Goal: Task Accomplishment & Management: Manage account settings

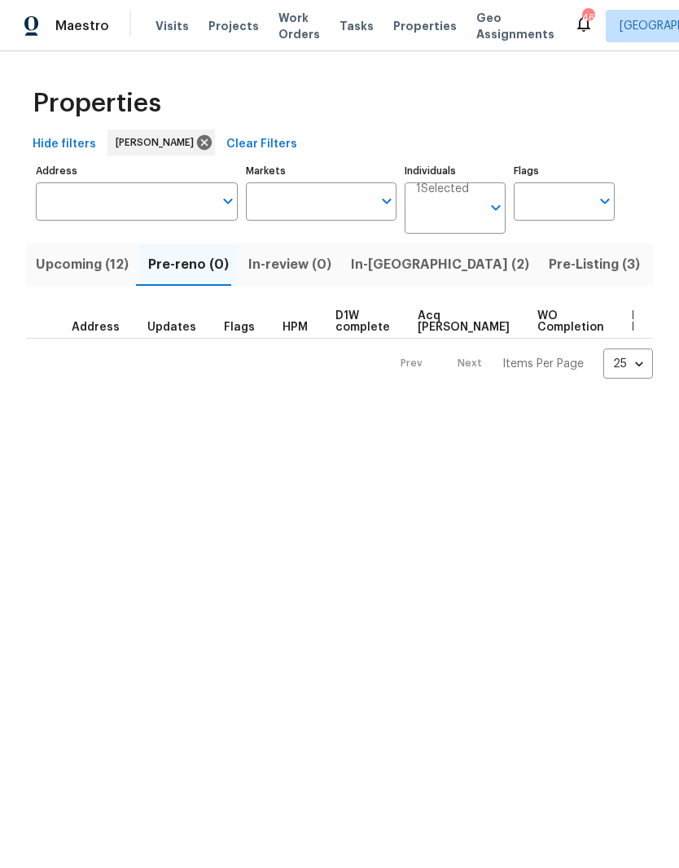
click at [398, 272] on span "In-[GEOGRAPHIC_DATA] (2)" at bounding box center [440, 264] width 178 height 23
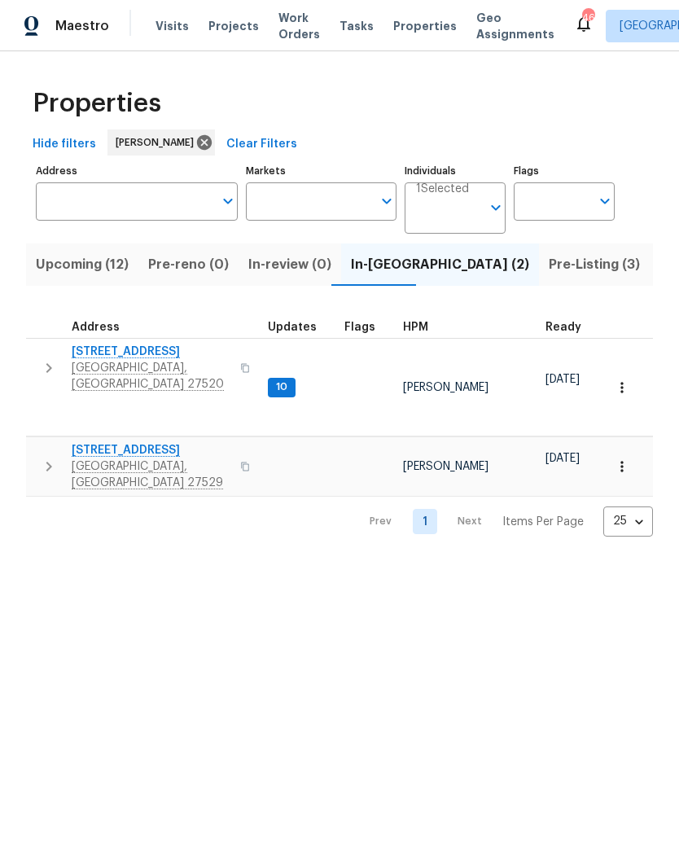
click at [80, 350] on span "[STREET_ADDRESS]" at bounding box center [151, 352] width 159 height 16
click at [56, 254] on span "Upcoming (12)" at bounding box center [82, 264] width 93 height 23
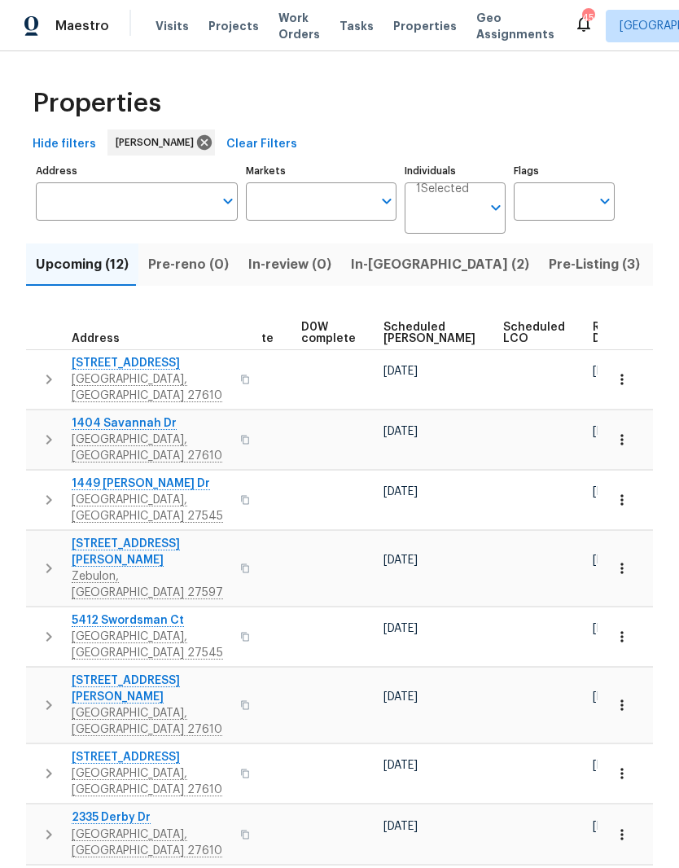
scroll to position [0, 409]
click at [593, 327] on div "Ready Date" at bounding box center [618, 333] width 50 height 23
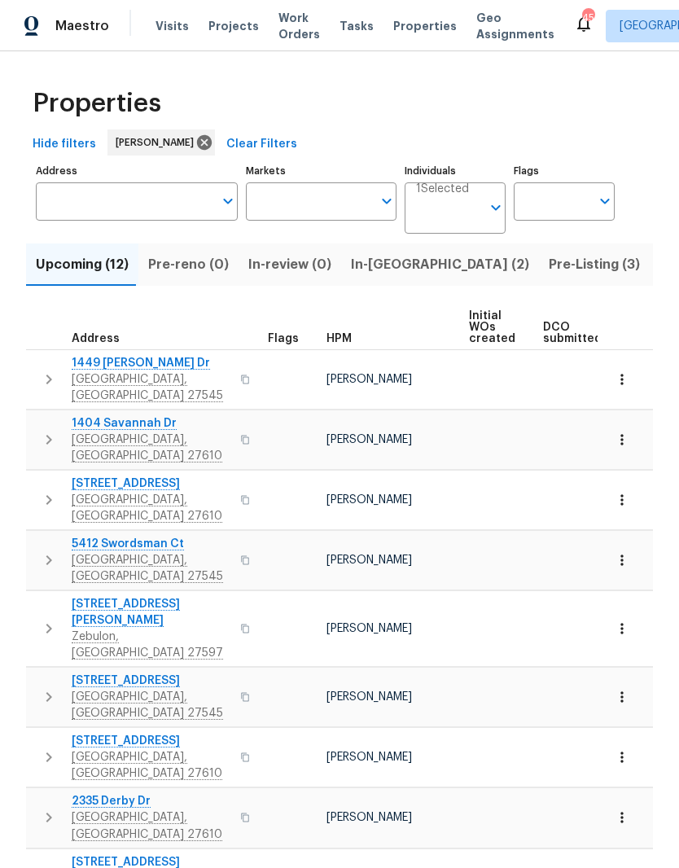
click at [54, 376] on icon "button" at bounding box center [49, 380] width 20 height 20
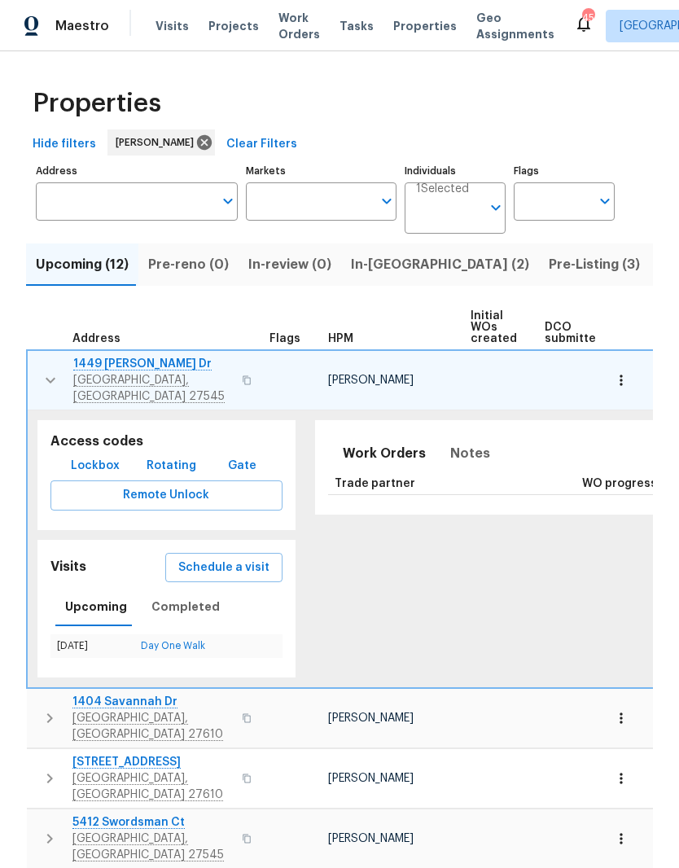
click at [49, 373] on icon "button" at bounding box center [51, 380] width 20 height 20
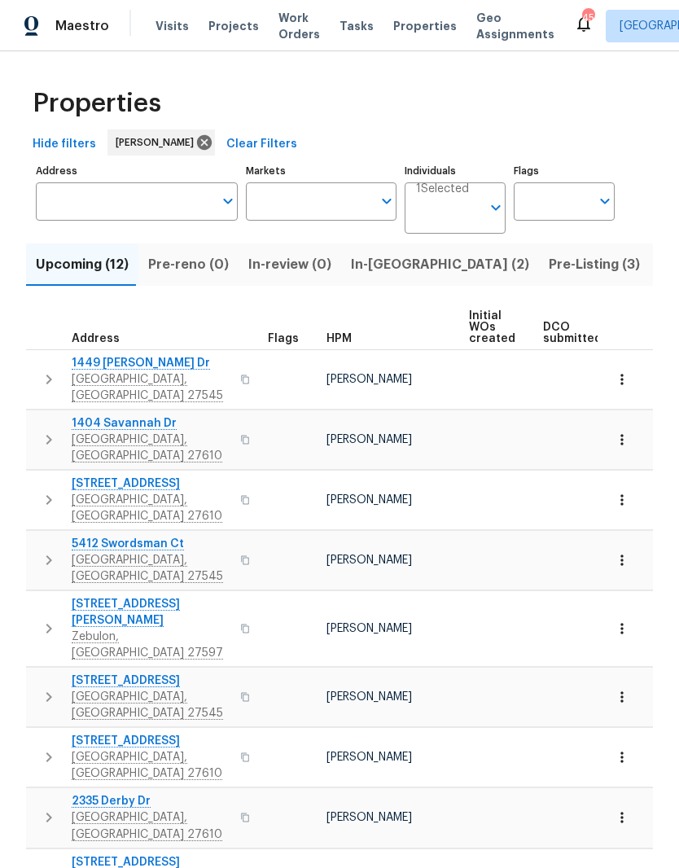
click at [97, 361] on span "1449 White Opal Dr" at bounding box center [151, 363] width 159 height 16
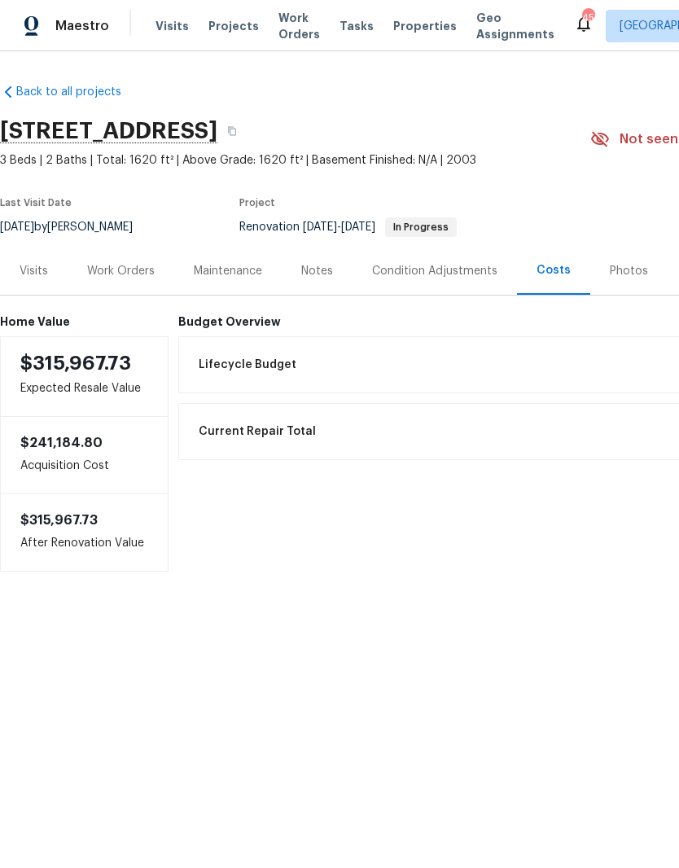
click at [118, 263] on div "Work Orders" at bounding box center [121, 271] width 68 height 16
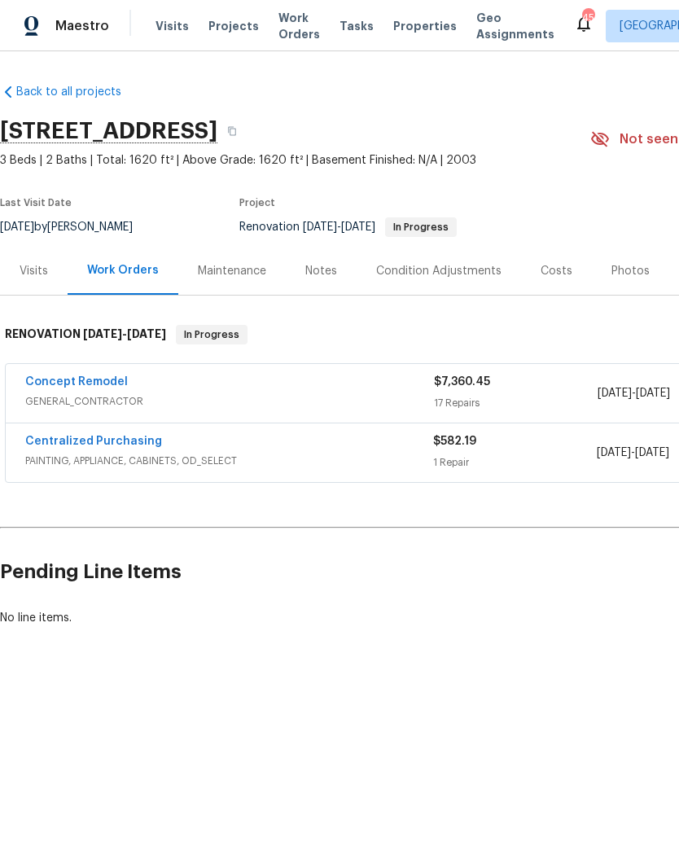
click at [28, 275] on div "Visits" at bounding box center [34, 271] width 28 height 16
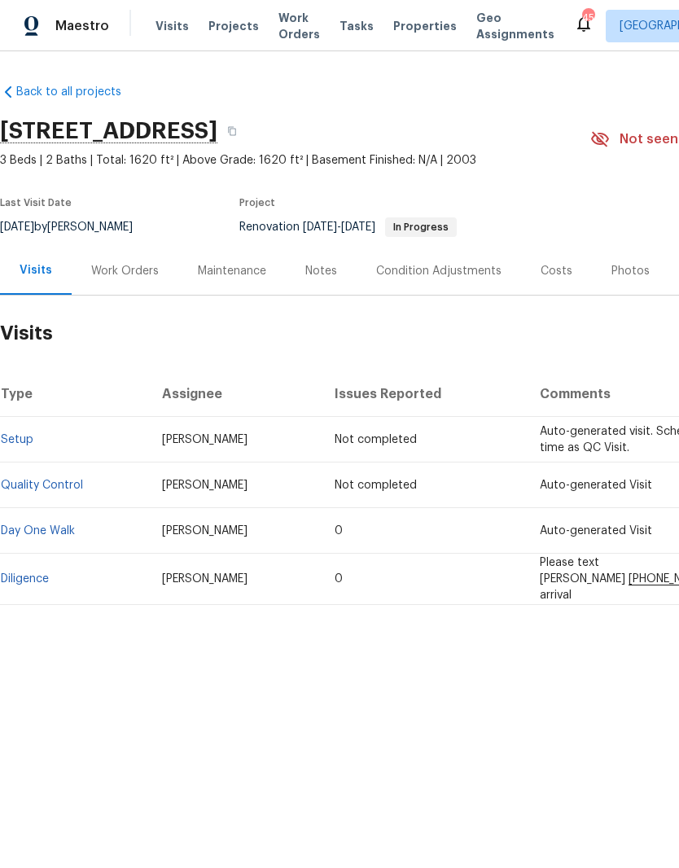
click at [318, 261] on div "Notes" at bounding box center [321, 271] width 71 height 48
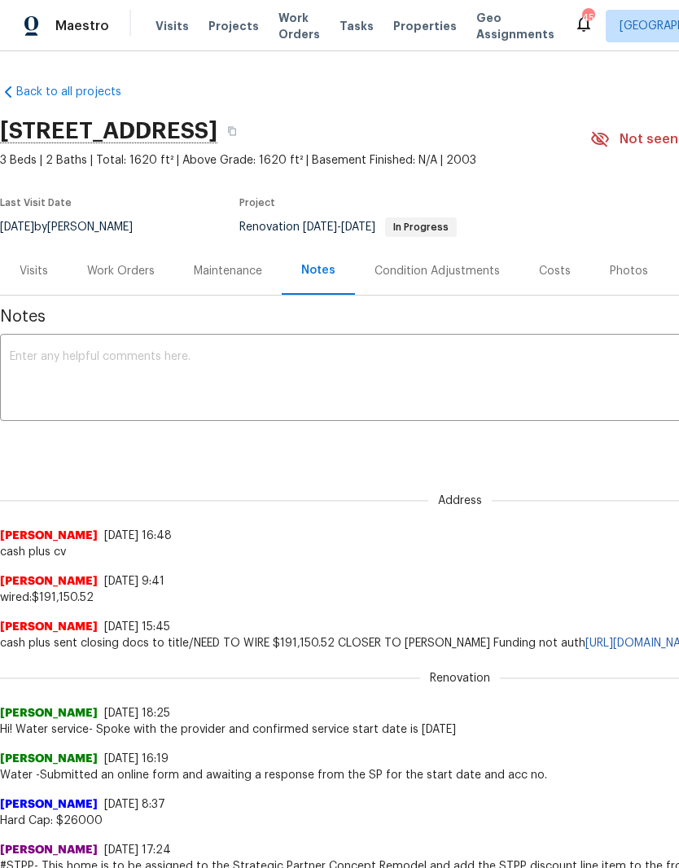
click at [446, 377] on textarea at bounding box center [460, 379] width 900 height 57
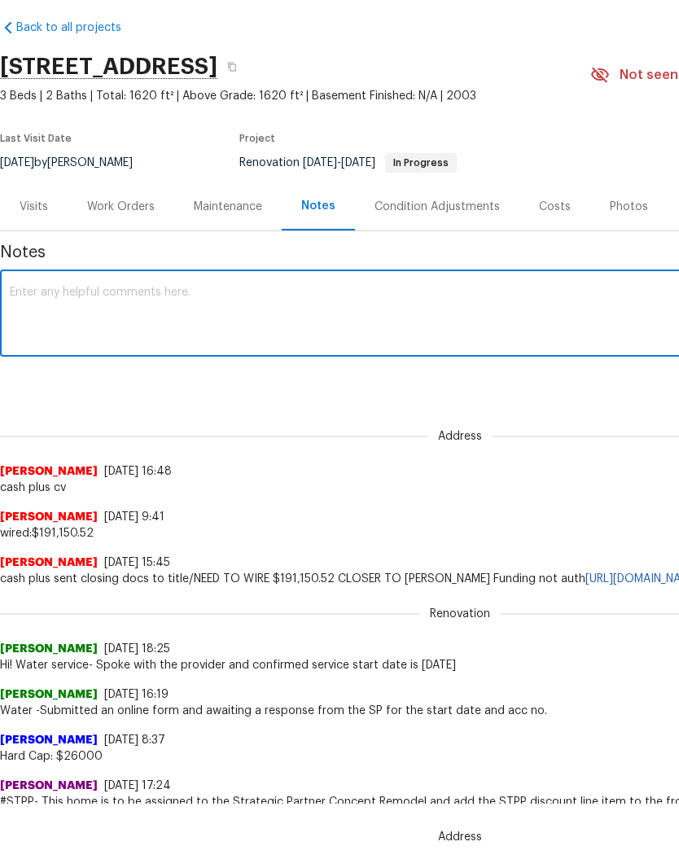
scroll to position [15, 0]
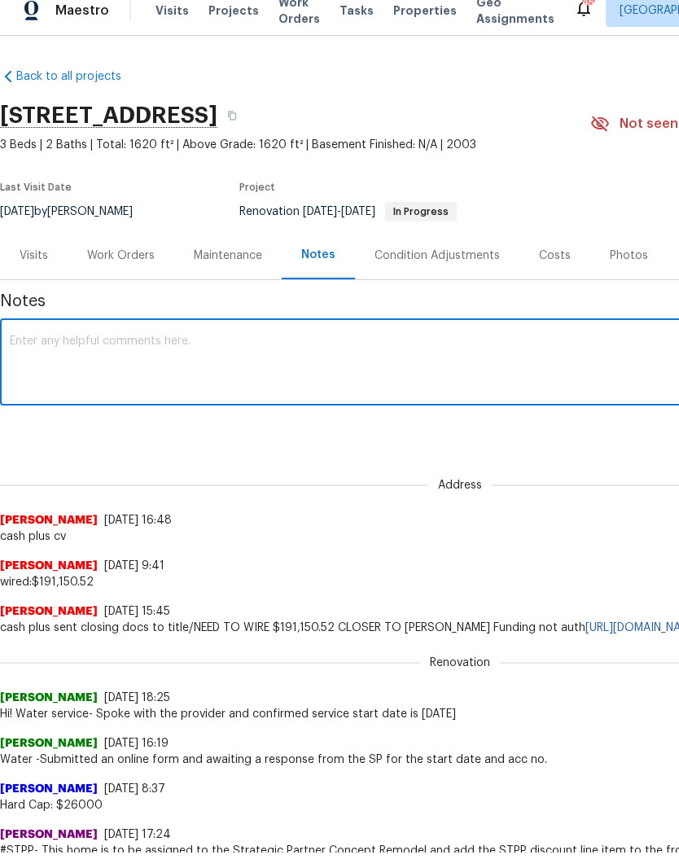
click at [343, 361] on textarea at bounding box center [460, 363] width 900 height 57
click at [30, 335] on textarea "YesD1W" at bounding box center [460, 363] width 900 height 57
click at [74, 353] on textarea "D1W" at bounding box center [460, 363] width 900 height 57
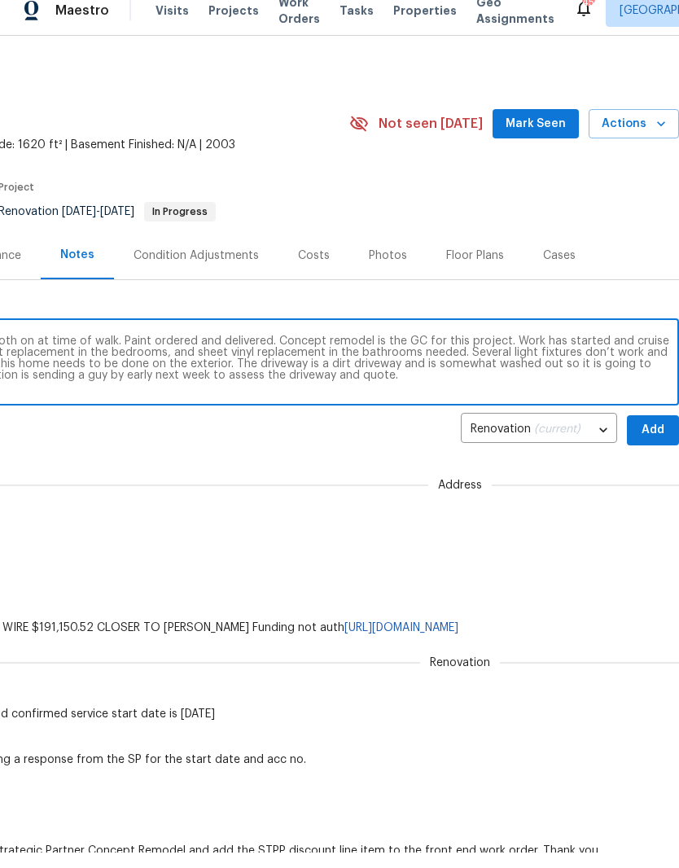
scroll to position [0, 241]
type textarea "D1W completed 9/26. Water and electric both on at time of walk. Paint ordered a…"
click at [662, 429] on span "Add" at bounding box center [653, 430] width 26 height 20
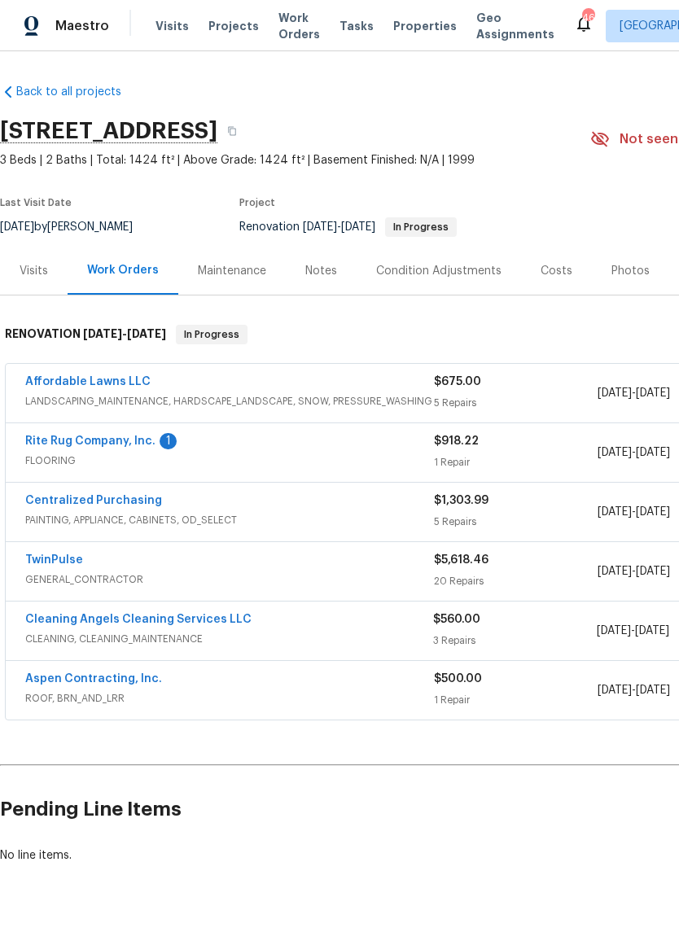
click at [318, 269] on div "Notes" at bounding box center [321, 271] width 32 height 16
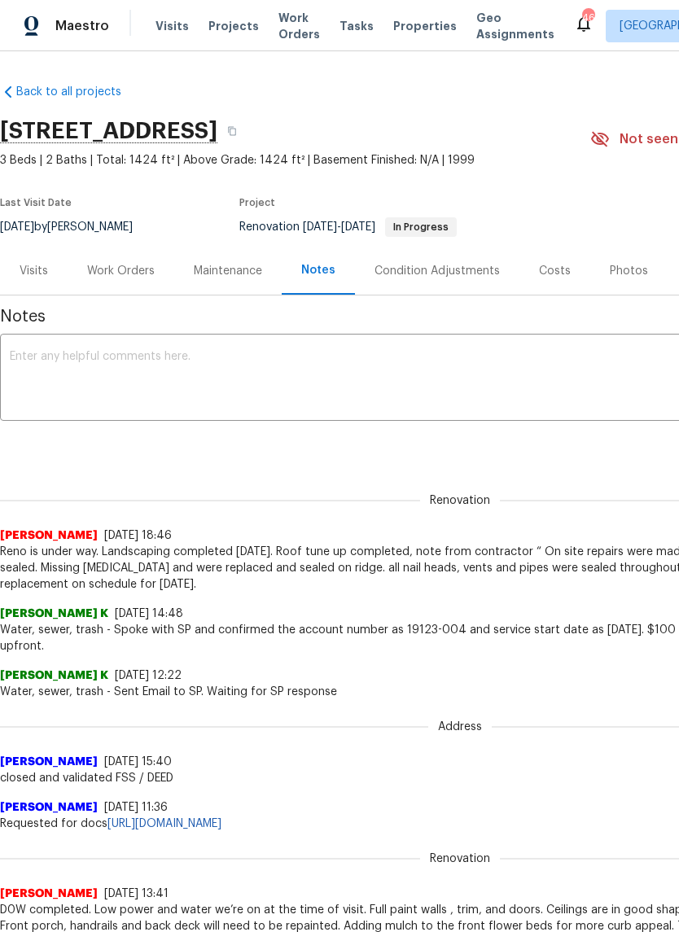
click at [41, 373] on textarea at bounding box center [460, 379] width 900 height 57
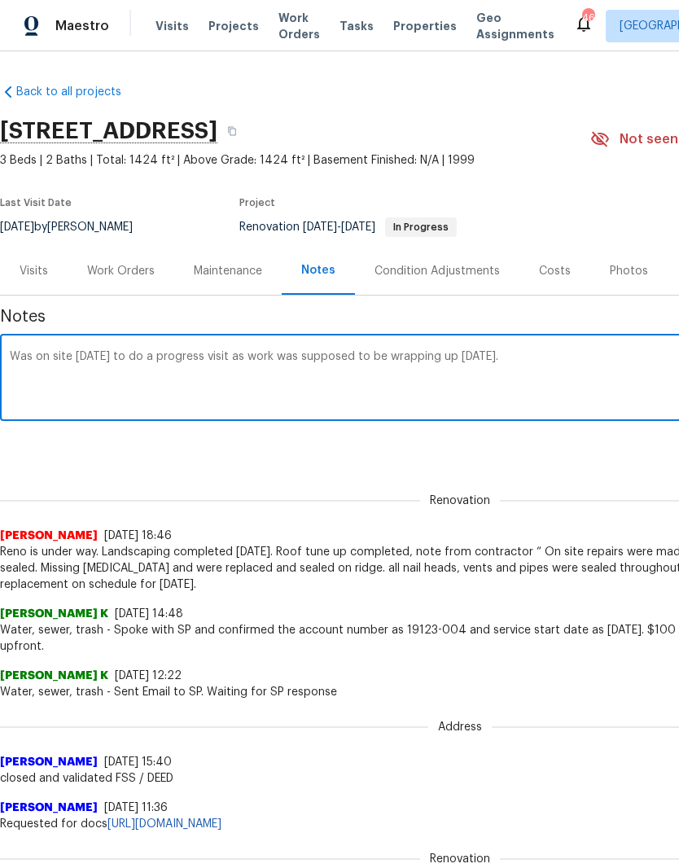
click at [265, 360] on textarea "Was on site yesterday 9/26 to do a progress visit as work was supposed to be wr…" at bounding box center [460, 379] width 900 height 57
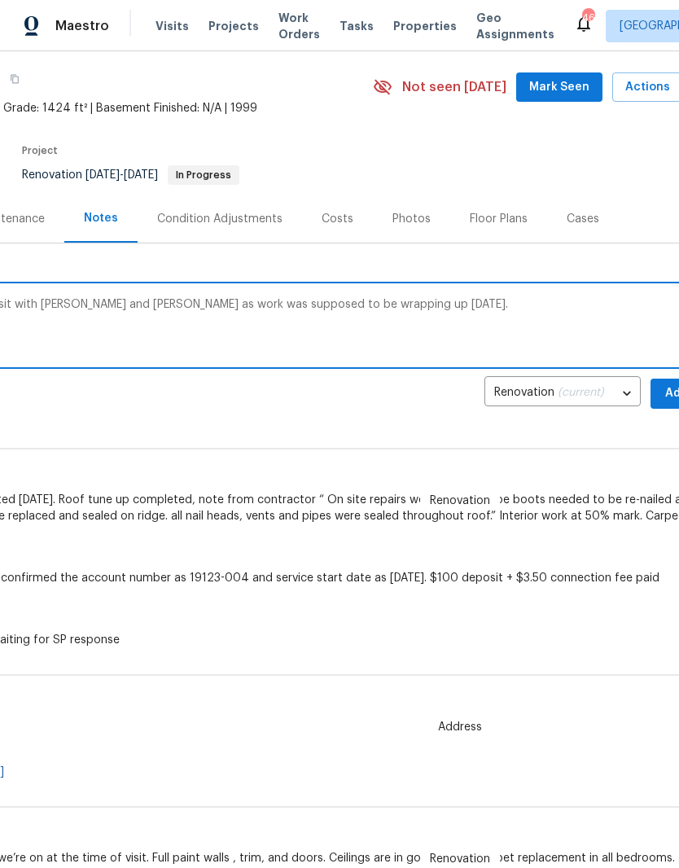
scroll to position [56, 233]
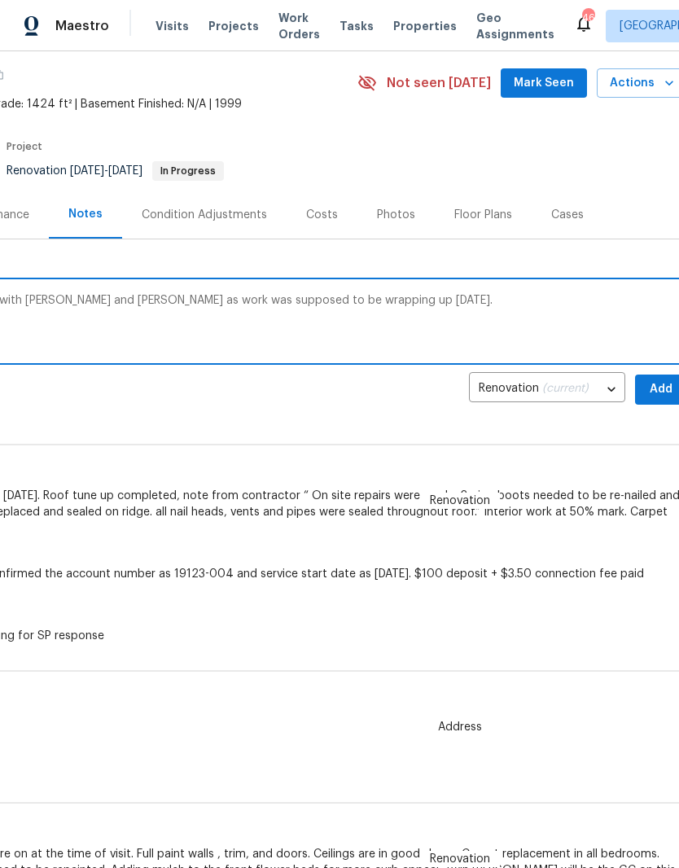
click at [548, 297] on textarea "Was on site yesterday 9/26 to do a progress visit with Nick and John Enberg as …" at bounding box center [227, 323] width 900 height 57
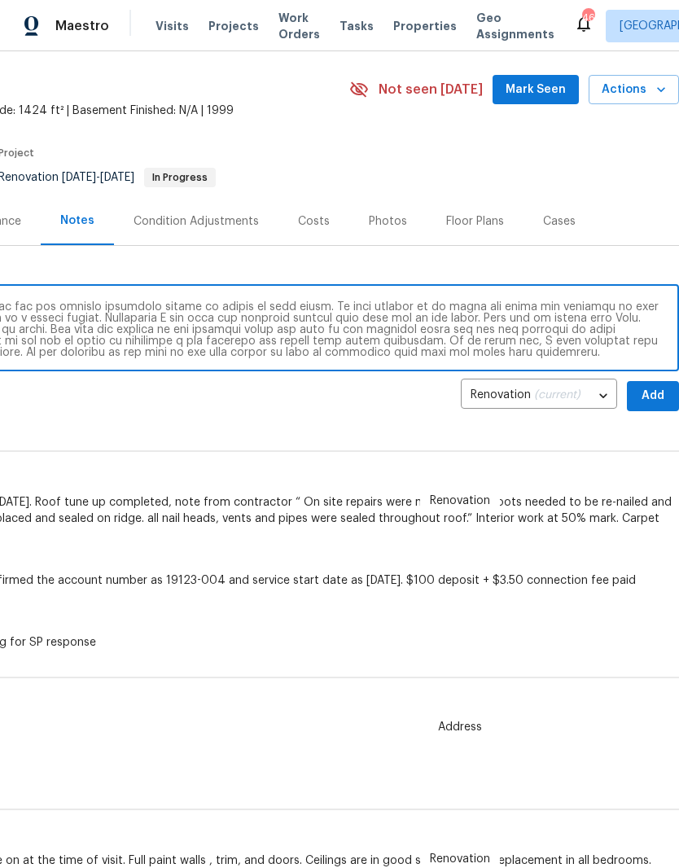
scroll to position [50, 241]
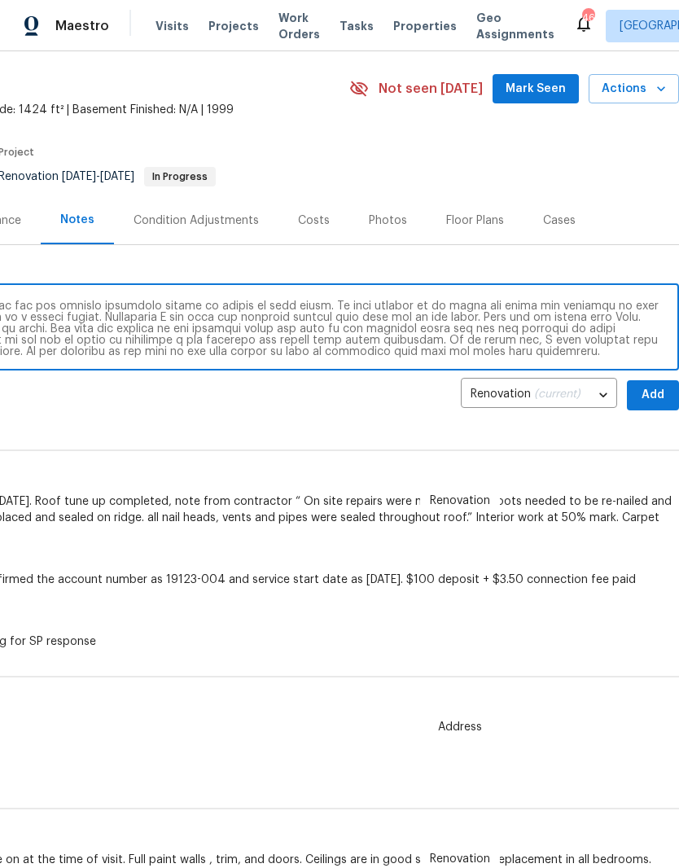
type textarea "Was on site yesterday 9/26 to do a progress visit with Nick and John Enberg as …"
click at [661, 385] on span "Add" at bounding box center [653, 395] width 26 height 20
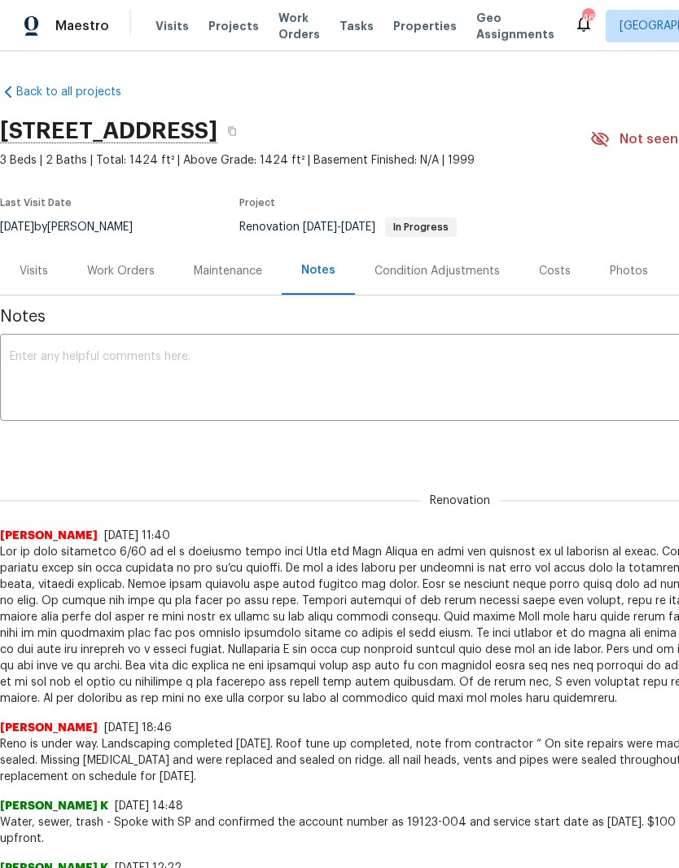
scroll to position [0, 0]
click at [131, 271] on div "Work Orders" at bounding box center [121, 271] width 68 height 16
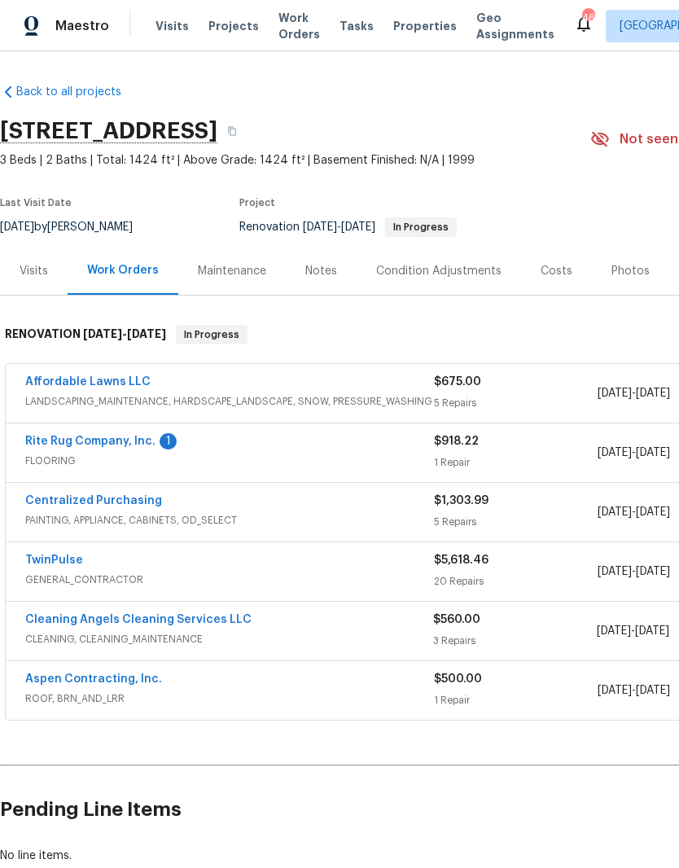
click at [44, 443] on link "Rite Rug Company, Inc." at bounding box center [90, 441] width 130 height 11
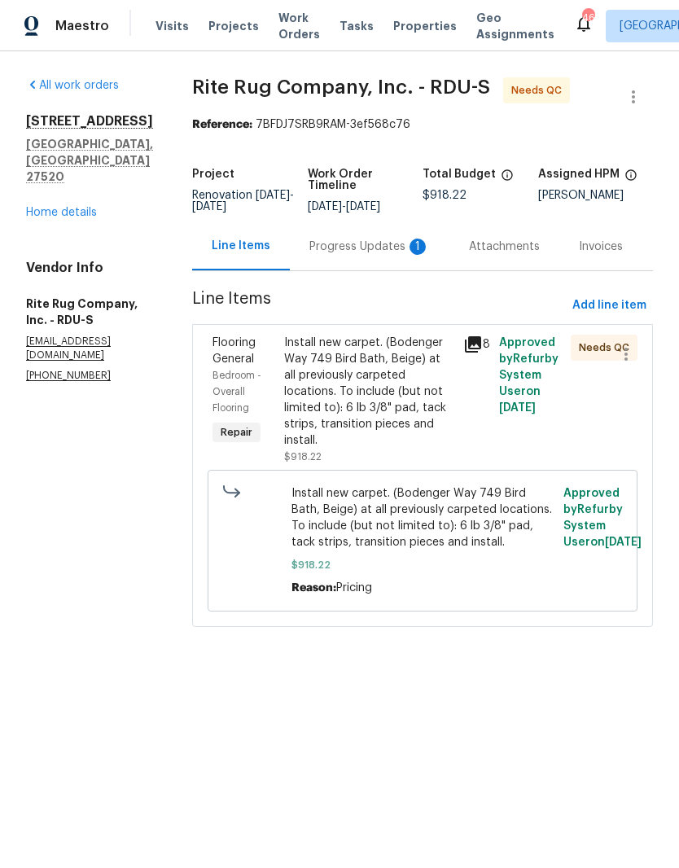
click at [418, 252] on div "Progress Updates 1" at bounding box center [369, 247] width 120 height 16
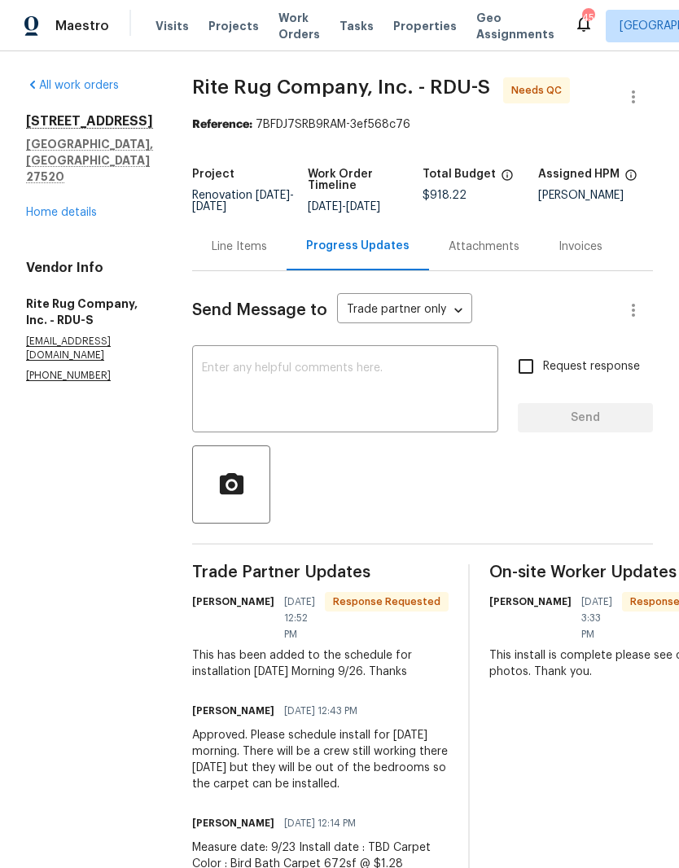
click at [267, 255] on div "Line Items" at bounding box center [239, 247] width 55 height 16
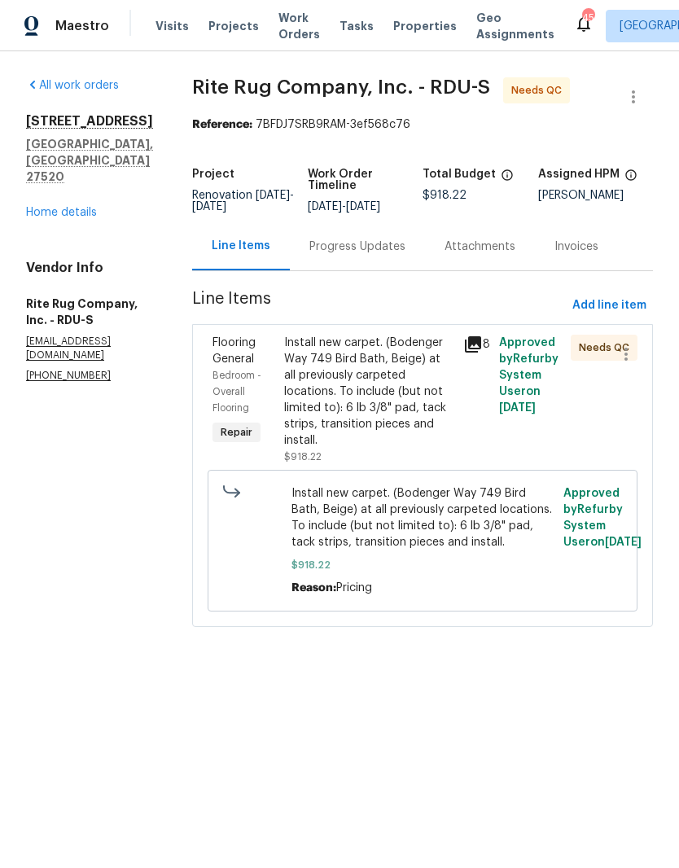
click at [454, 550] on span "Install new carpet. (Bodenger Way 749 Bird Bath, Beige) at all previously carpe…" at bounding box center [422, 517] width 263 height 65
click at [445, 444] on div "Install new carpet. (Bodenger Way 749 Bird Bath, Beige) at all previously carpe…" at bounding box center [368, 392] width 169 height 114
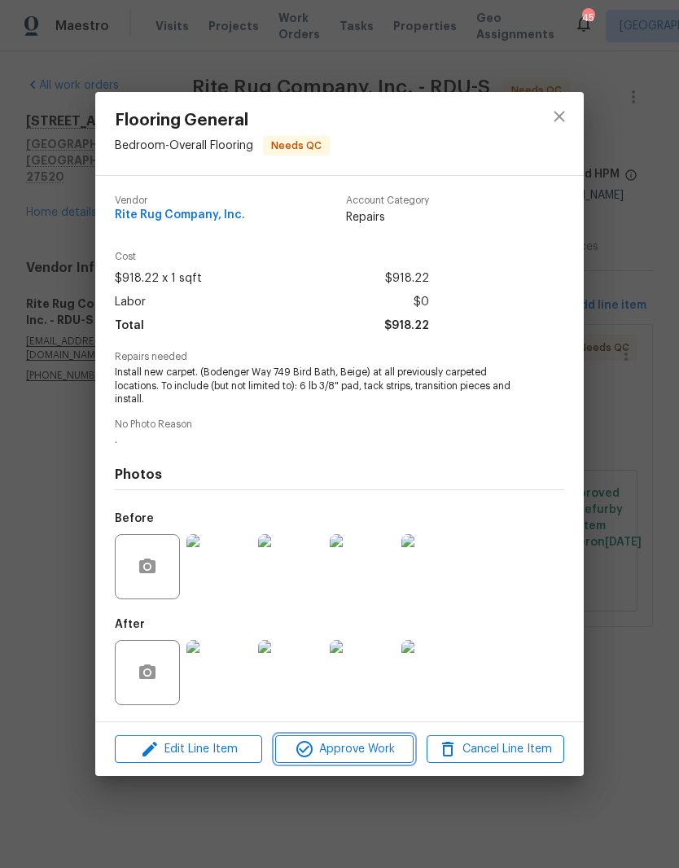
click at [374, 749] on span "Approve Work" at bounding box center [344, 749] width 128 height 20
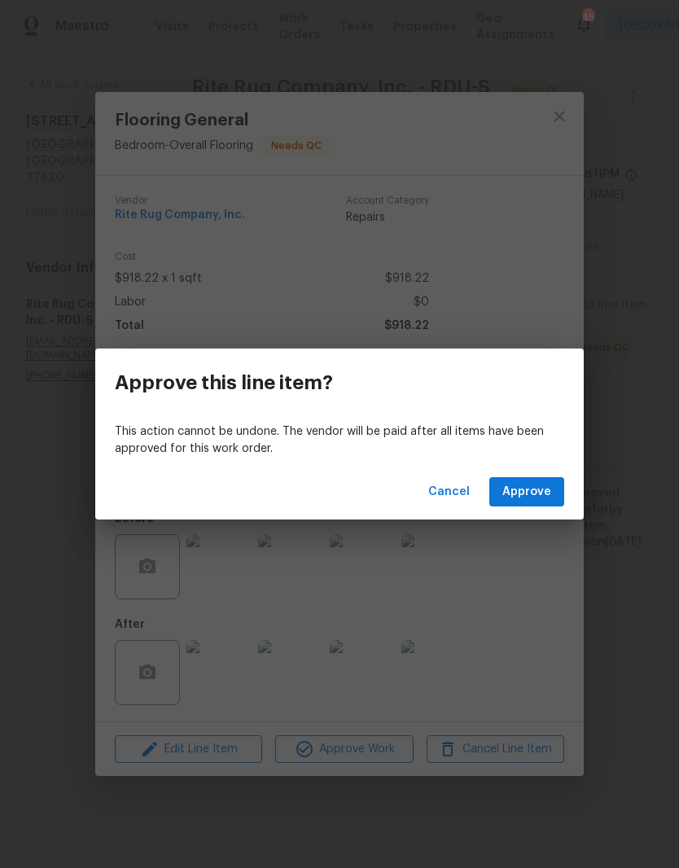
click at [545, 488] on span "Approve" at bounding box center [526, 492] width 49 height 20
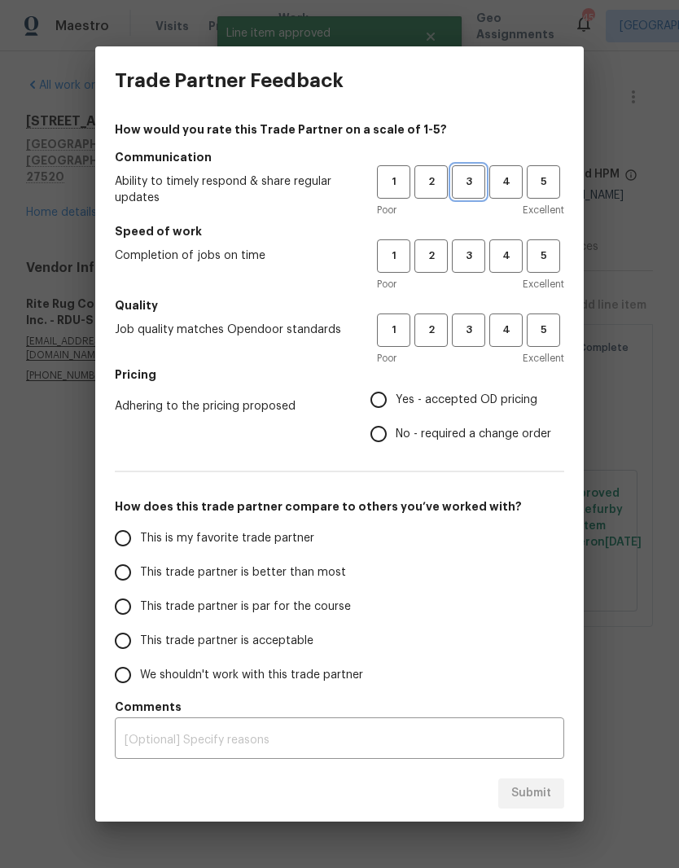
click at [472, 191] on button "3" at bounding box center [468, 181] width 33 height 33
click at [465, 257] on span "3" at bounding box center [468, 256] width 30 height 19
click at [474, 335] on span "3" at bounding box center [468, 330] width 30 height 19
click at [510, 398] on span "Yes - accepted OD pricing" at bounding box center [467, 400] width 142 height 17
click at [396, 398] on input "Yes - accepted OD pricing" at bounding box center [378, 400] width 34 height 34
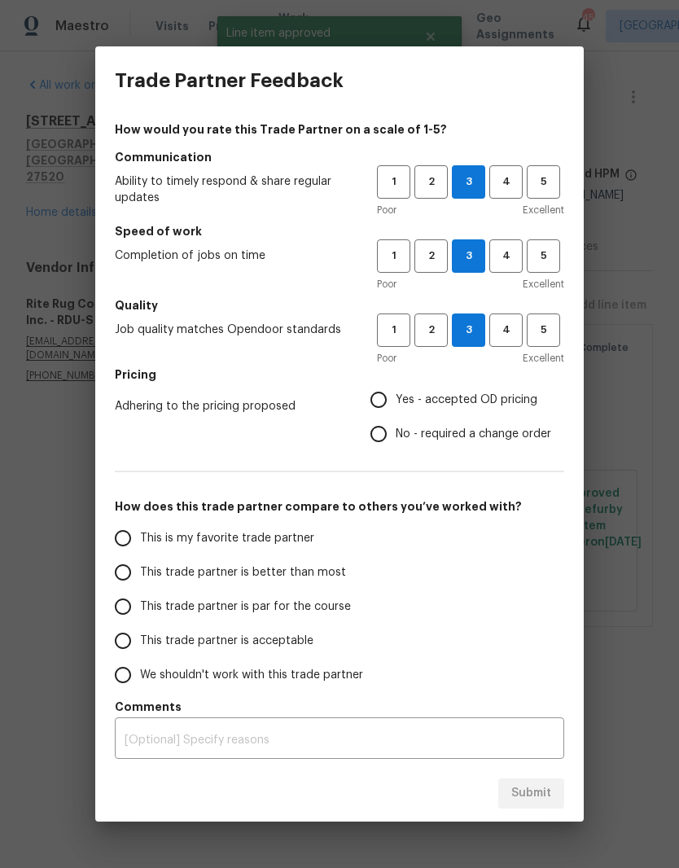
radio input "true"
click at [331, 642] on label "This trade partner is acceptable" at bounding box center [234, 641] width 257 height 34
click at [140, 642] on input "This trade partner is acceptable" at bounding box center [123, 641] width 34 height 34
click at [551, 793] on button "Submit" at bounding box center [531, 793] width 66 height 30
radio input "true"
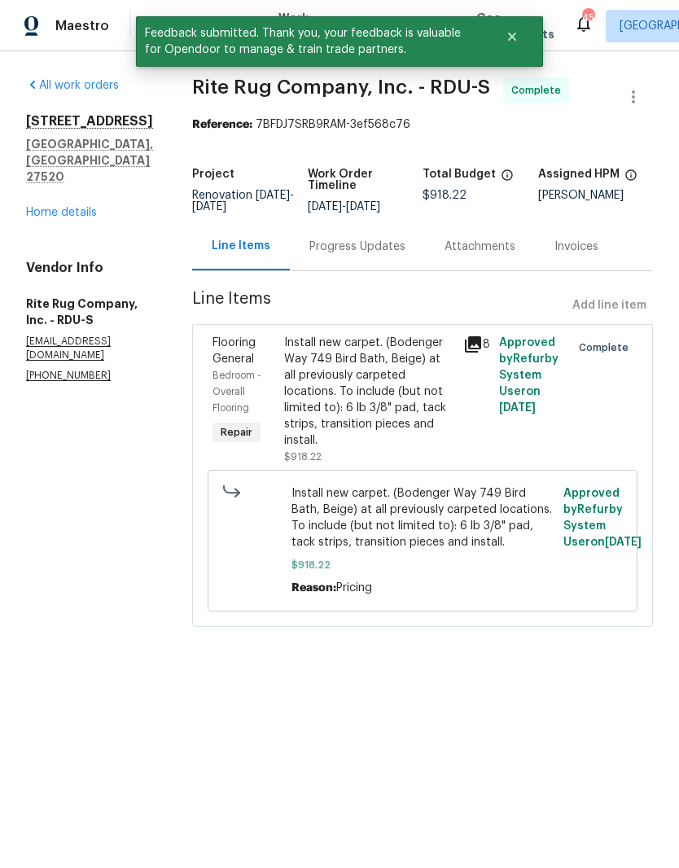
click at [84, 207] on link "Home details" at bounding box center [61, 212] width 71 height 11
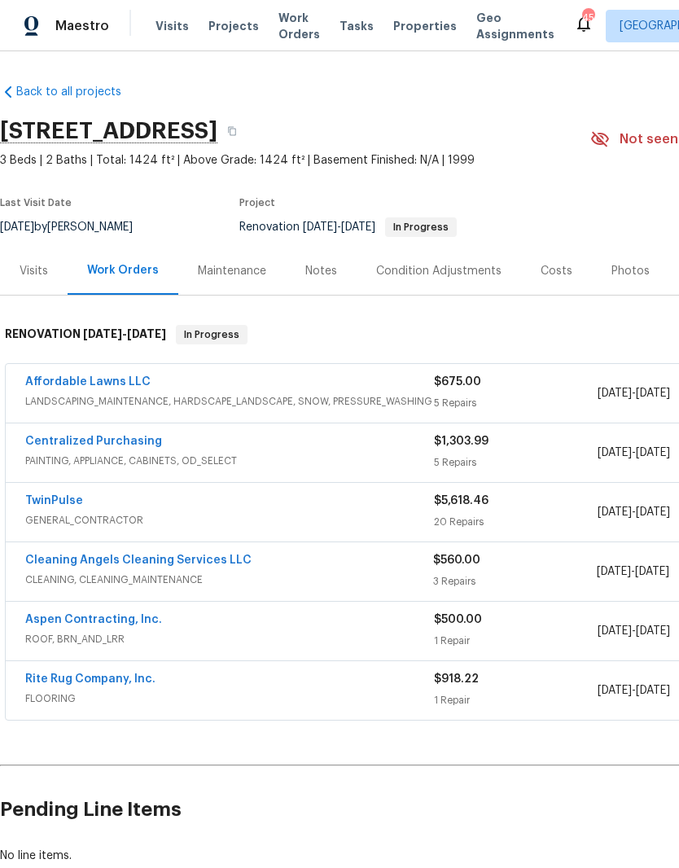
click at [45, 381] on link "Affordable Lawns LLC" at bounding box center [87, 381] width 125 height 11
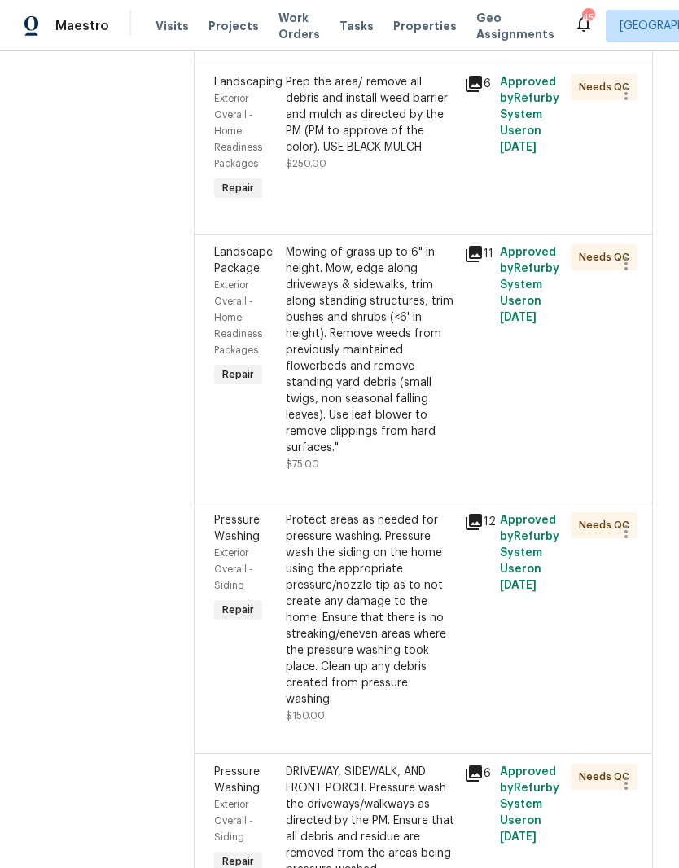
scroll to position [517, 0]
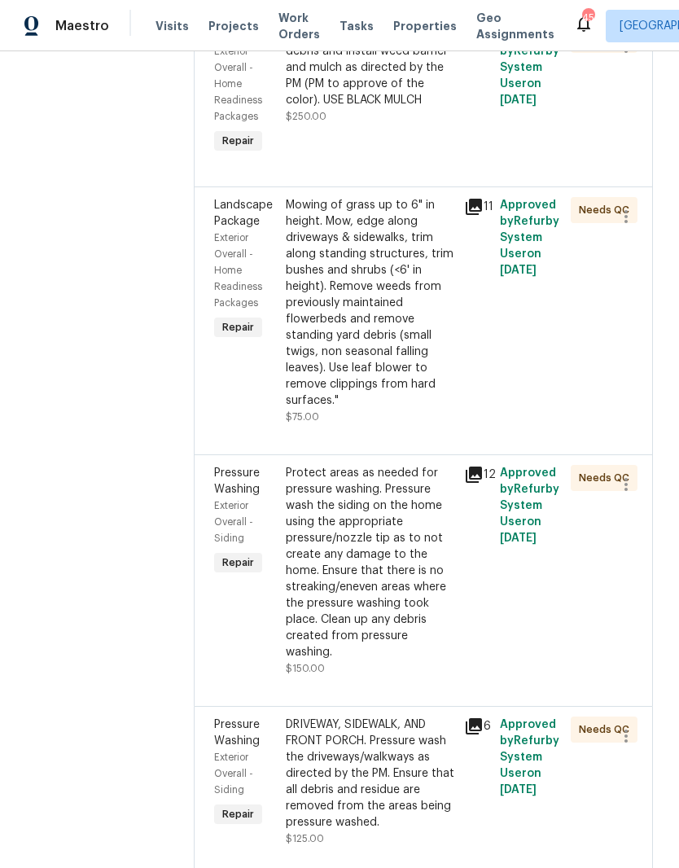
click at [420, 776] on div "DRIVEWAY, SIDEWALK, AND FRONT PORCH. Pressure wash the driveways/walkways as di…" at bounding box center [370, 773] width 169 height 114
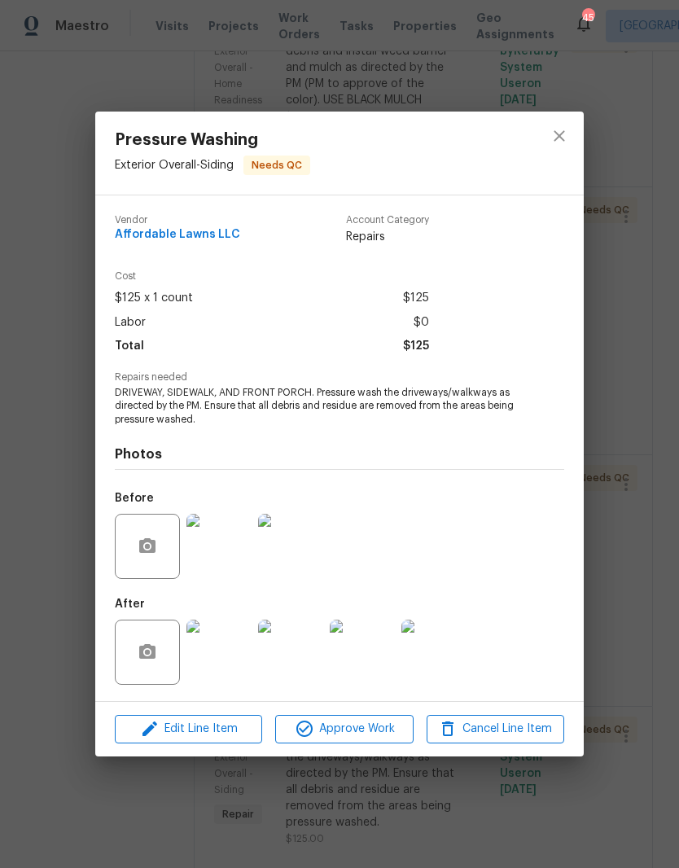
click at [236, 660] on img at bounding box center [218, 652] width 65 height 65
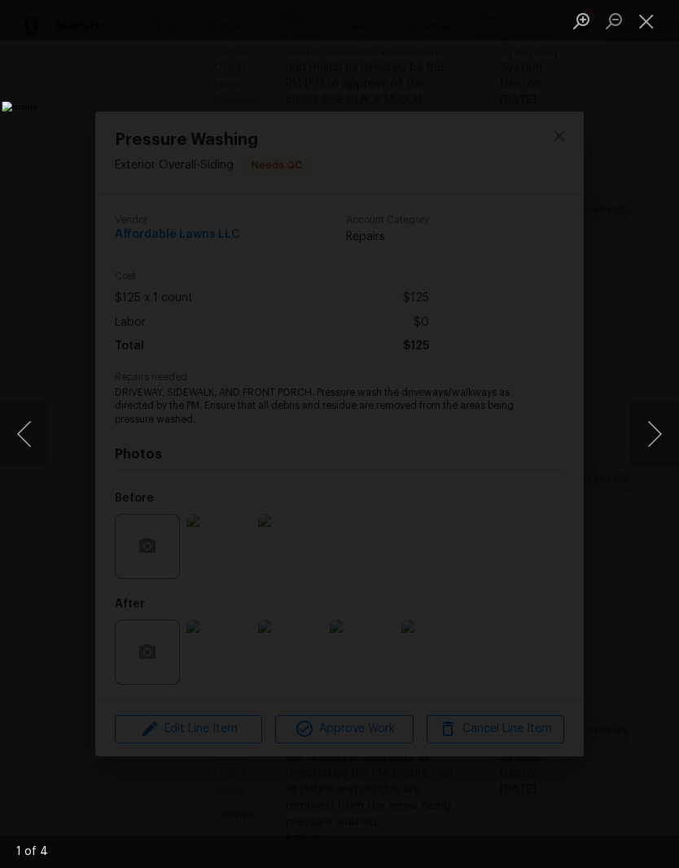
click at [652, 440] on button "Next image" at bounding box center [654, 433] width 49 height 65
click at [658, 443] on button "Next image" at bounding box center [654, 433] width 49 height 65
click at [654, 447] on button "Next image" at bounding box center [654, 433] width 49 height 65
click at [657, 461] on button "Next image" at bounding box center [654, 433] width 49 height 65
click at [658, 458] on button "Next image" at bounding box center [654, 433] width 49 height 65
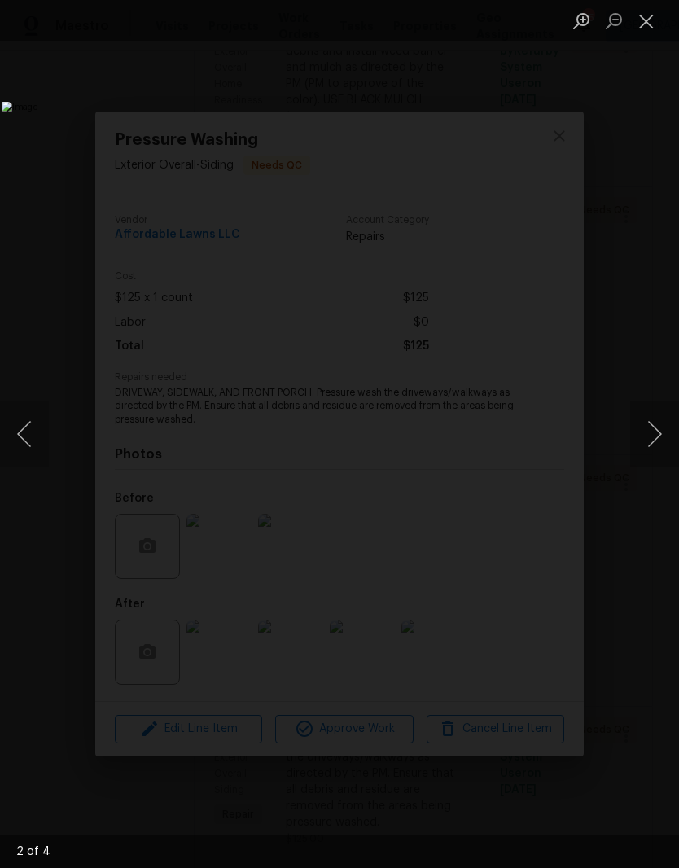
click at [655, 453] on button "Next image" at bounding box center [654, 433] width 49 height 65
click at [650, 12] on button "Close lightbox" at bounding box center [646, 21] width 33 height 28
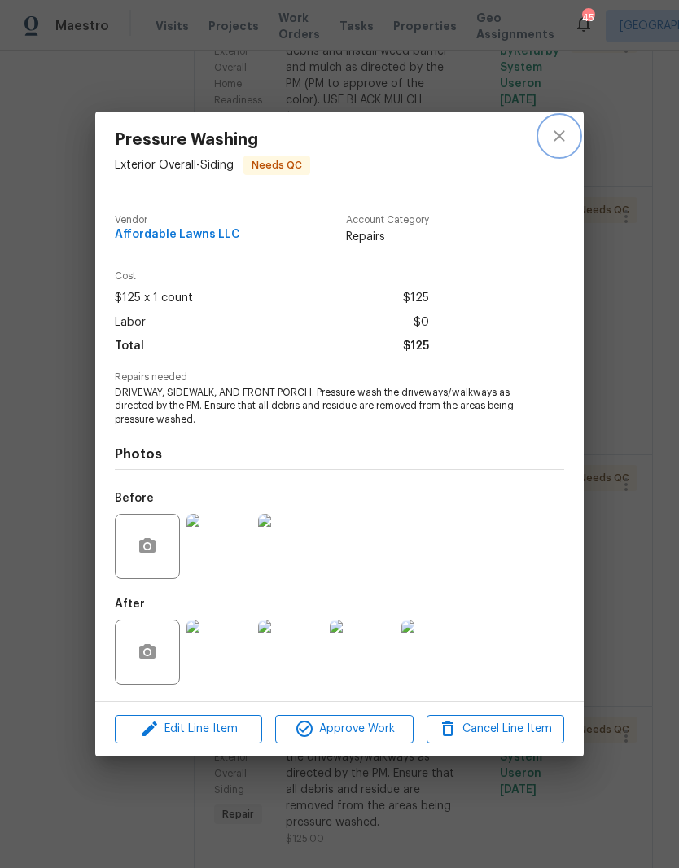
click at [554, 133] on icon "close" at bounding box center [560, 136] width 20 height 20
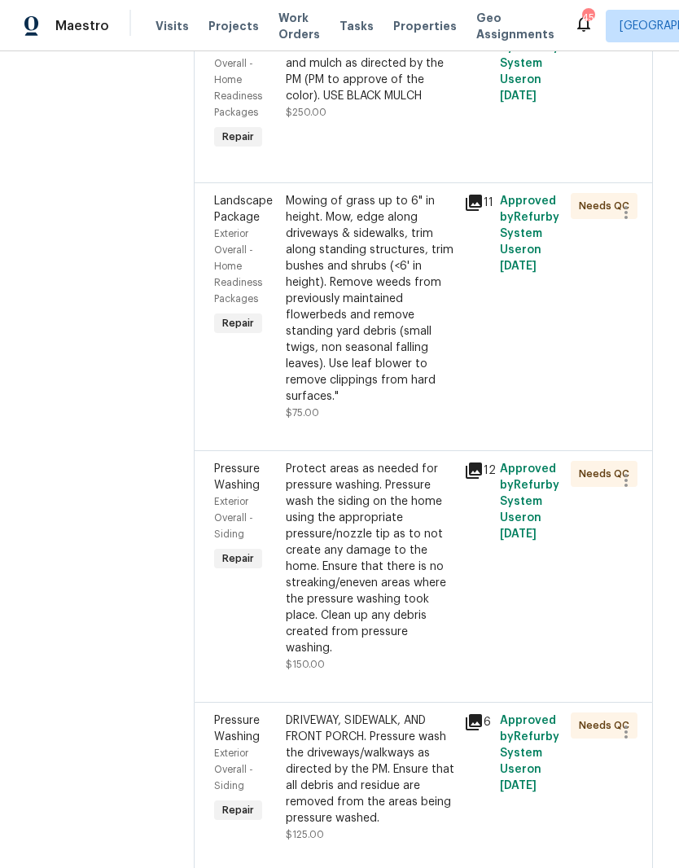
scroll to position [520, 0]
click at [409, 792] on div "DRIVEWAY, SIDEWALK, AND FRONT PORCH. Pressure wash the driveways/walkways as di…" at bounding box center [370, 770] width 169 height 114
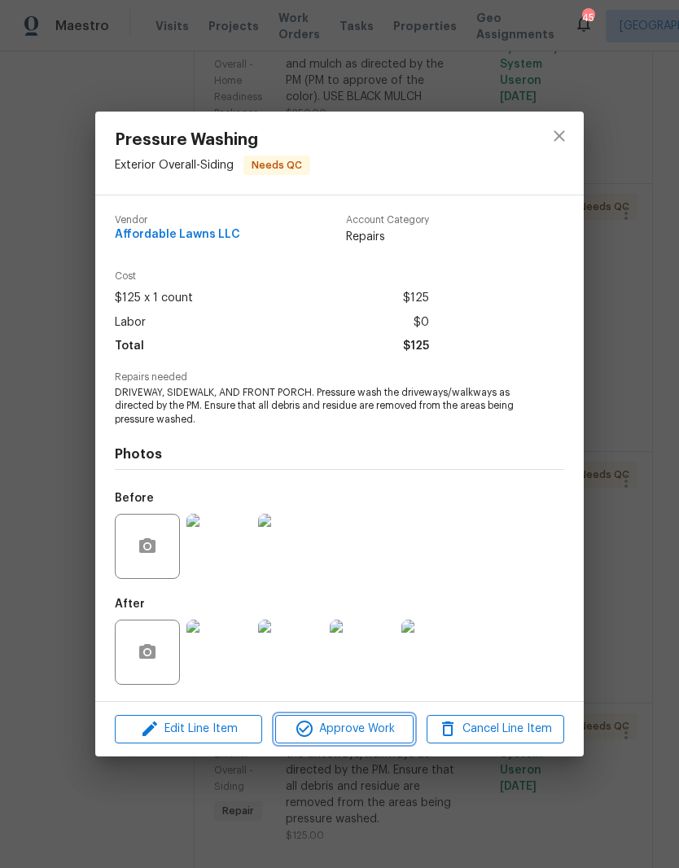
click at [374, 734] on span "Approve Work" at bounding box center [344, 729] width 128 height 20
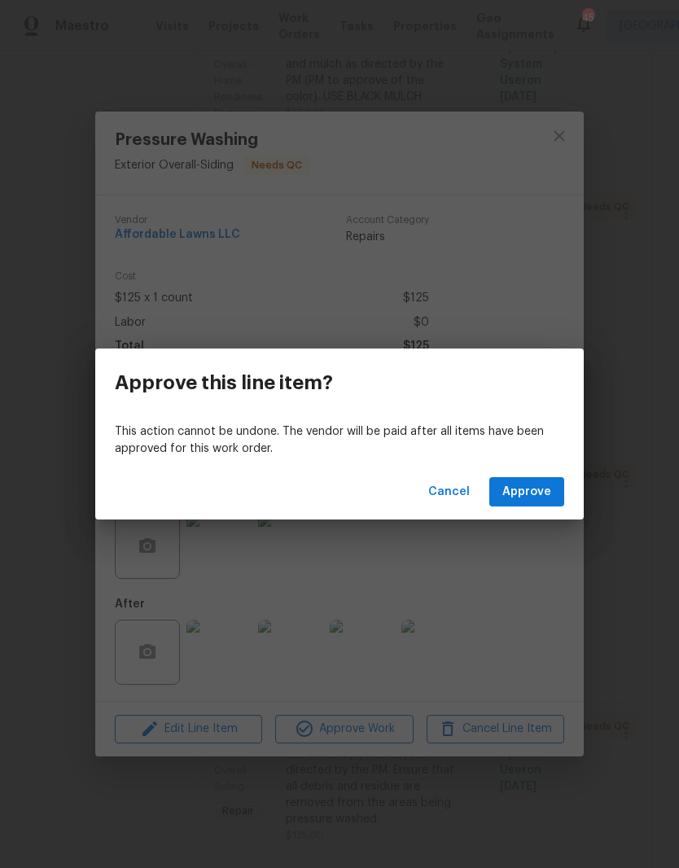
click at [547, 492] on span "Approve" at bounding box center [526, 492] width 49 height 20
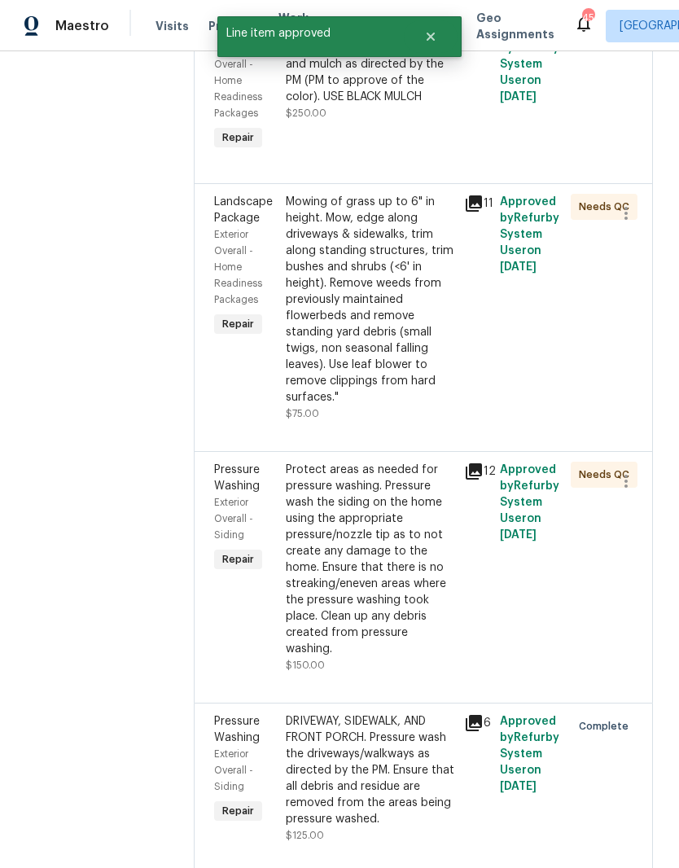
click at [424, 598] on div "Protect areas as needed for pressure washing. Pressure wash the siding on the h…" at bounding box center [370, 559] width 169 height 195
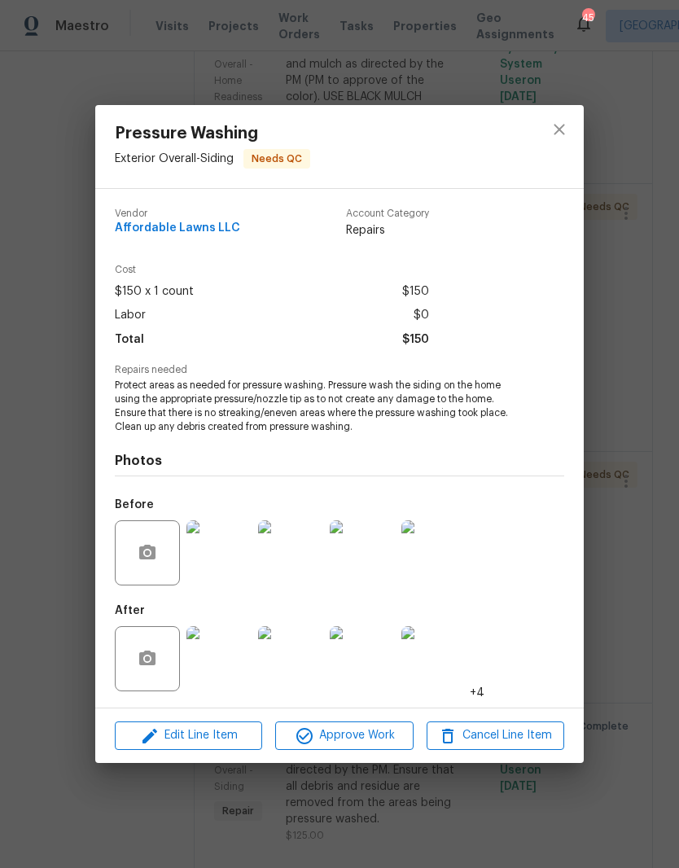
click at [311, 659] on img at bounding box center [290, 658] width 65 height 65
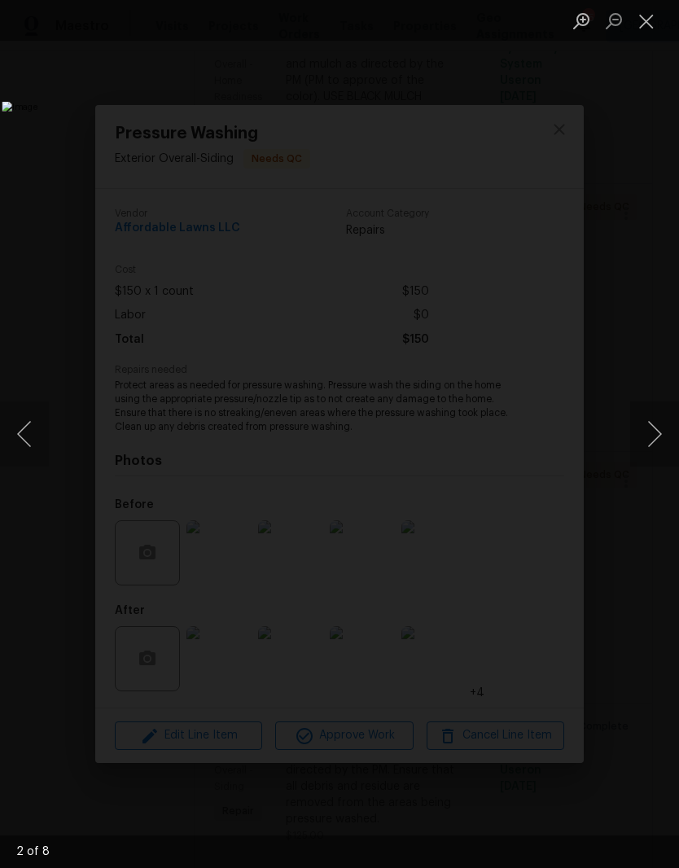
click at [666, 442] on button "Next image" at bounding box center [654, 433] width 49 height 65
click at [659, 435] on button "Next image" at bounding box center [654, 433] width 49 height 65
click at [28, 438] on button "Previous image" at bounding box center [24, 433] width 49 height 65
click at [649, 23] on button "Close lightbox" at bounding box center [646, 21] width 33 height 28
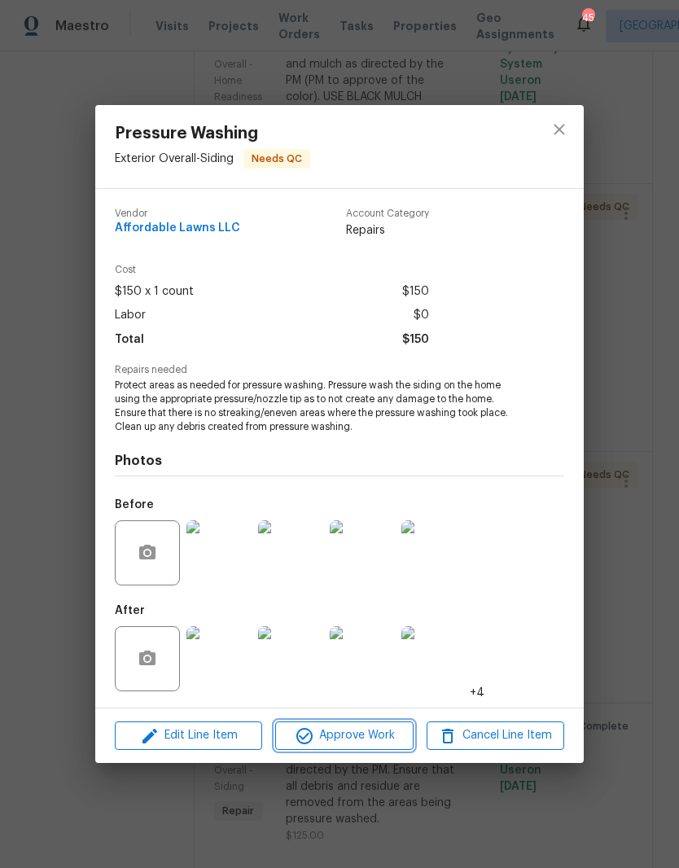
click at [383, 747] on button "Approve Work" at bounding box center [344, 735] width 138 height 28
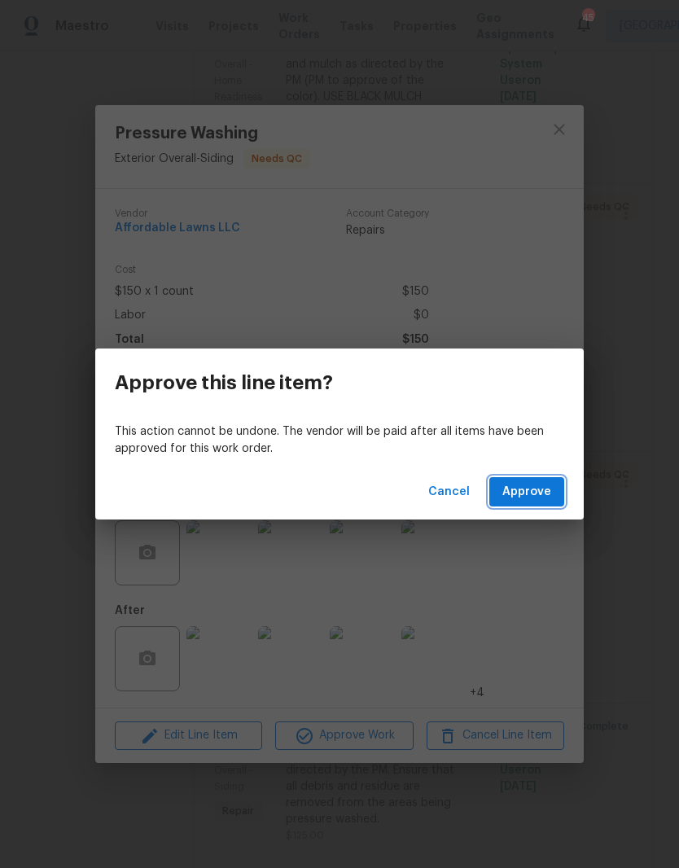
click at [561, 489] on button "Approve" at bounding box center [526, 492] width 75 height 30
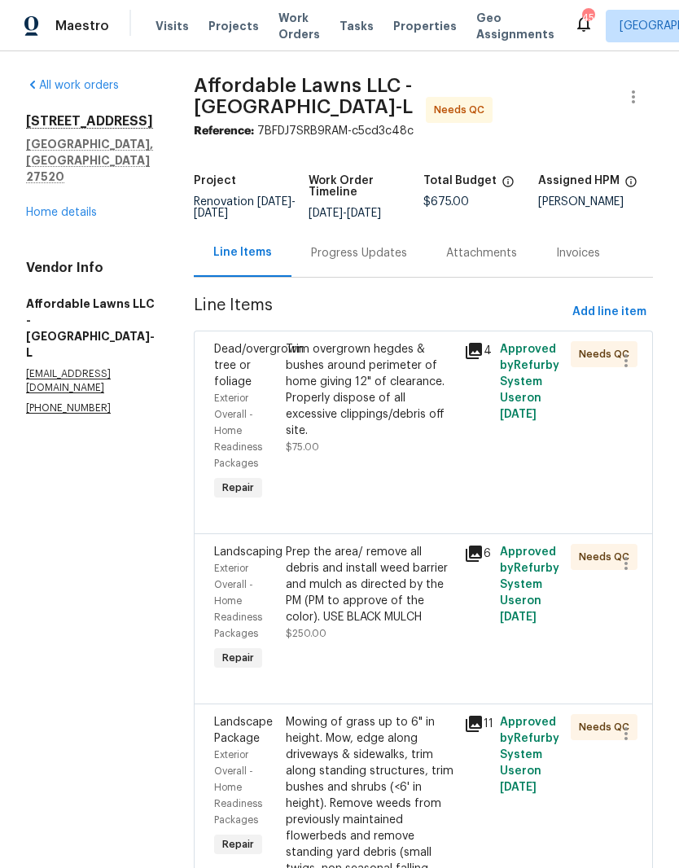
scroll to position [0, 0]
click at [37, 207] on link "Home details" at bounding box center [61, 212] width 71 height 11
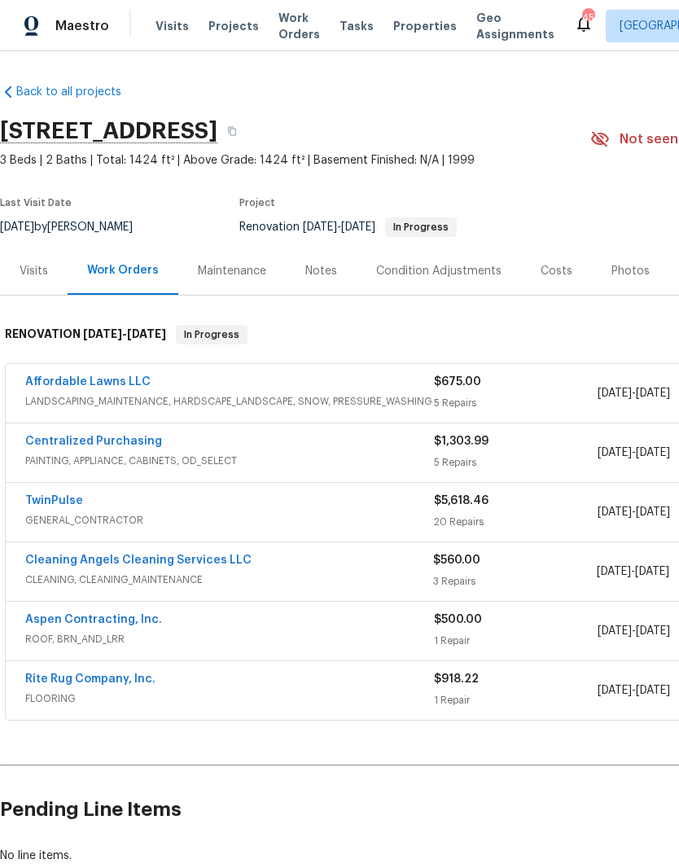
click at [46, 495] on link "TwinPulse" at bounding box center [54, 500] width 58 height 11
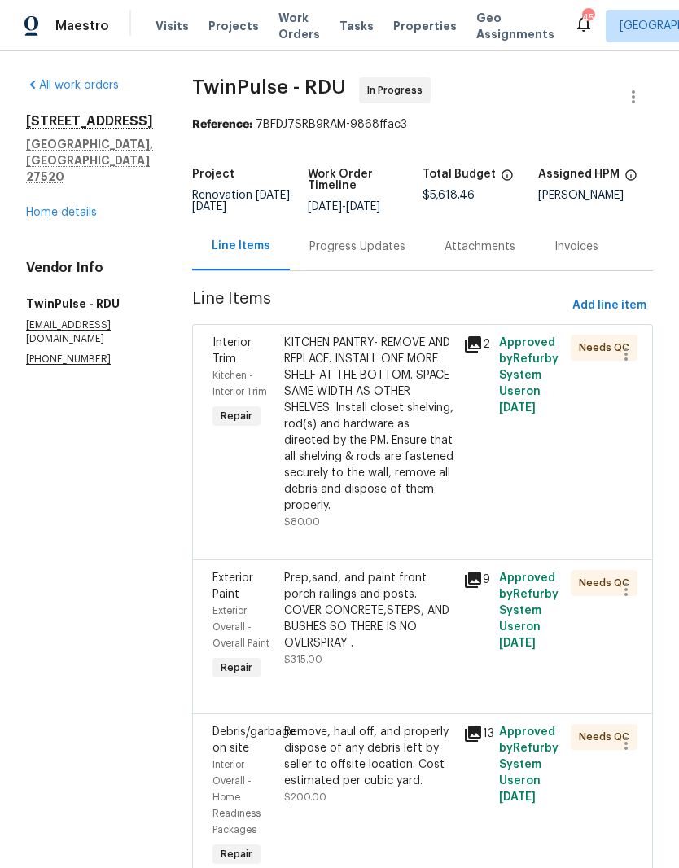
click at [638, 316] on span "Add line item" at bounding box center [609, 306] width 74 height 20
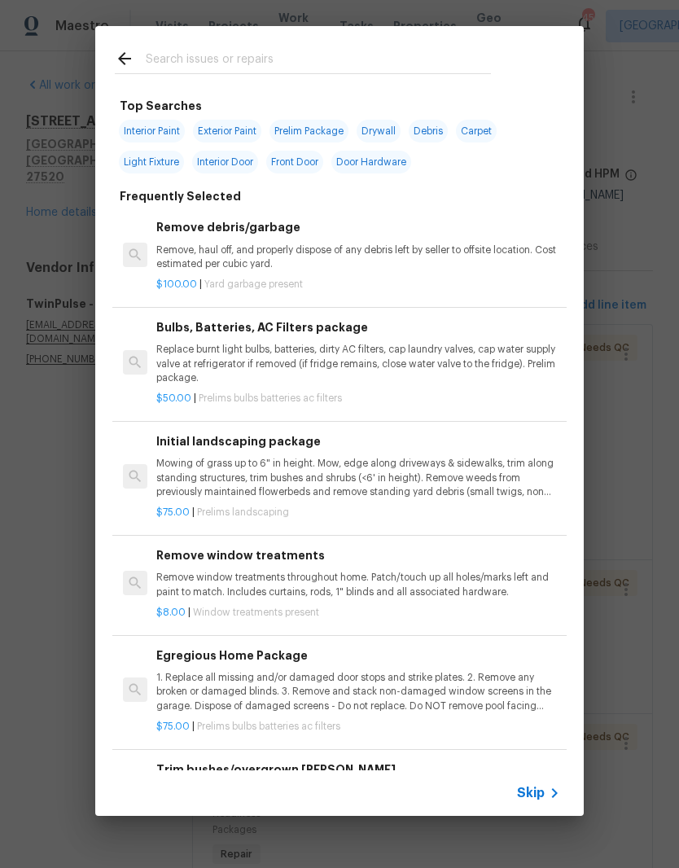
click at [366, 64] on input "text" at bounding box center [318, 61] width 345 height 24
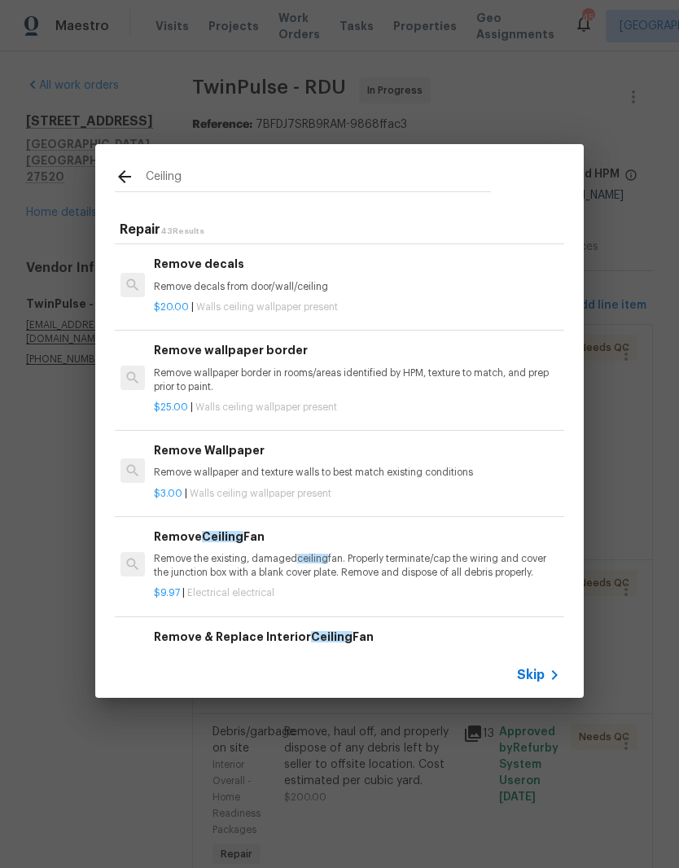
scroll to position [1264, 2]
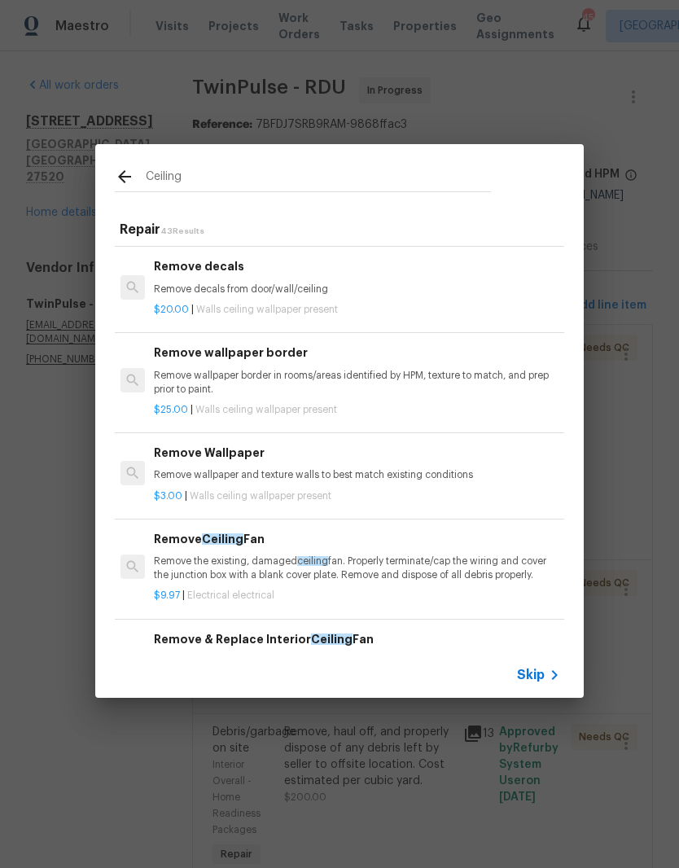
type input "Ceiling"
click at [122, 176] on icon at bounding box center [124, 176] width 13 height 13
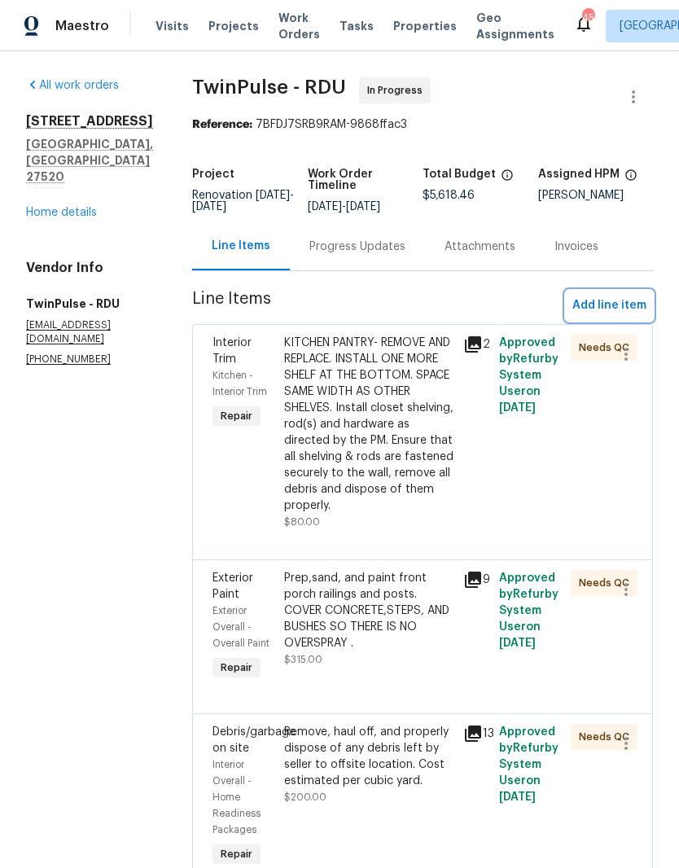
click at [618, 316] on span "Add line item" at bounding box center [609, 306] width 74 height 20
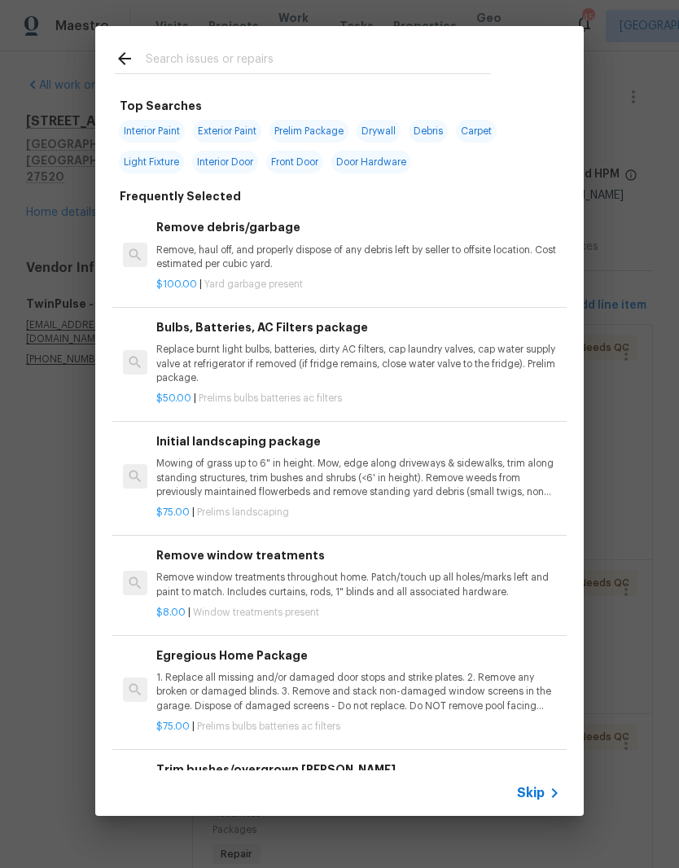
click at [362, 58] on input "text" at bounding box center [318, 61] width 345 height 24
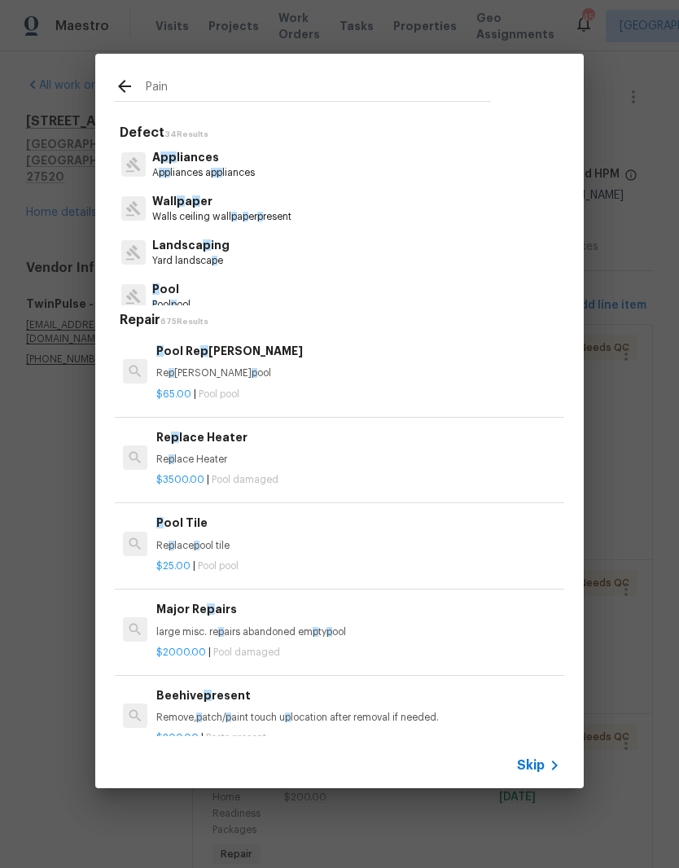
type input "Paint"
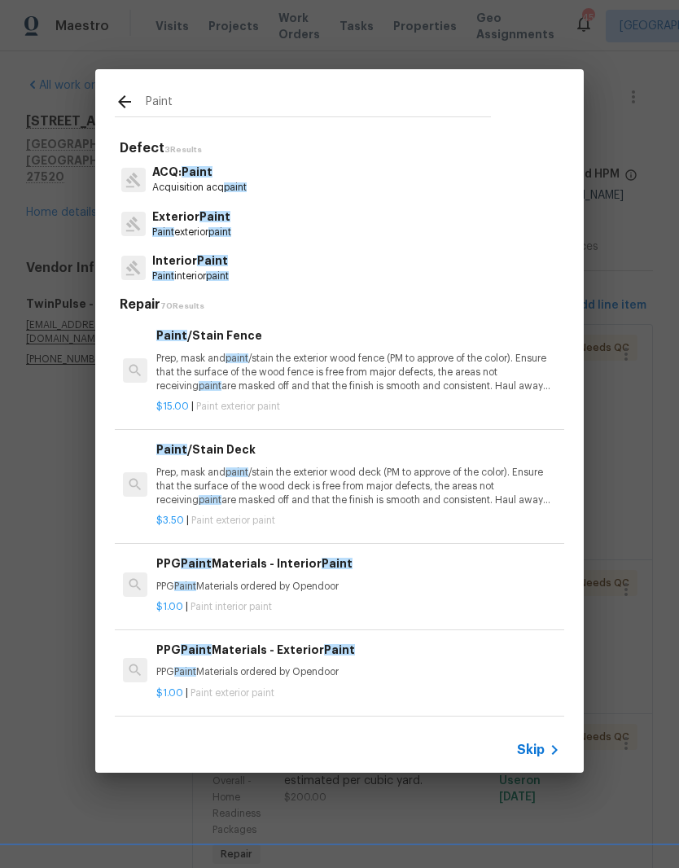
click at [226, 268] on p "Interior Paint" at bounding box center [190, 260] width 77 height 17
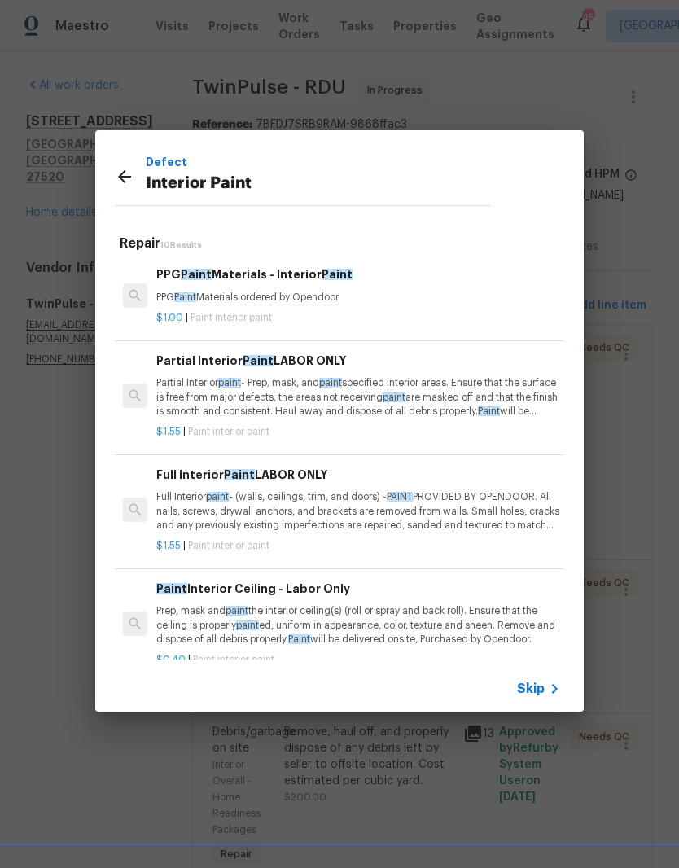
click at [422, 631] on p "Prep, mask and paint the interior ceiling(s) (roll or spray and back roll). Ens…" at bounding box center [358, 625] width 404 height 42
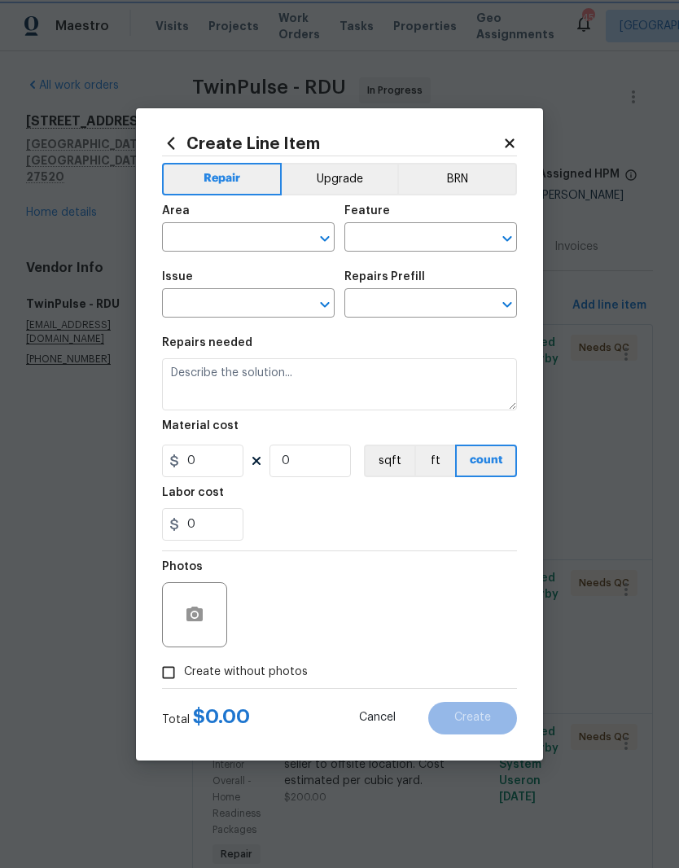
type input "Overall Paint"
type input "Interior Paint"
type input "Paint Interior Ceiling - Labor Only $0.40"
type textarea "Prep, mask and paint the interior ceiling(s) (roll or spray and back roll). Ens…"
type input "0.4"
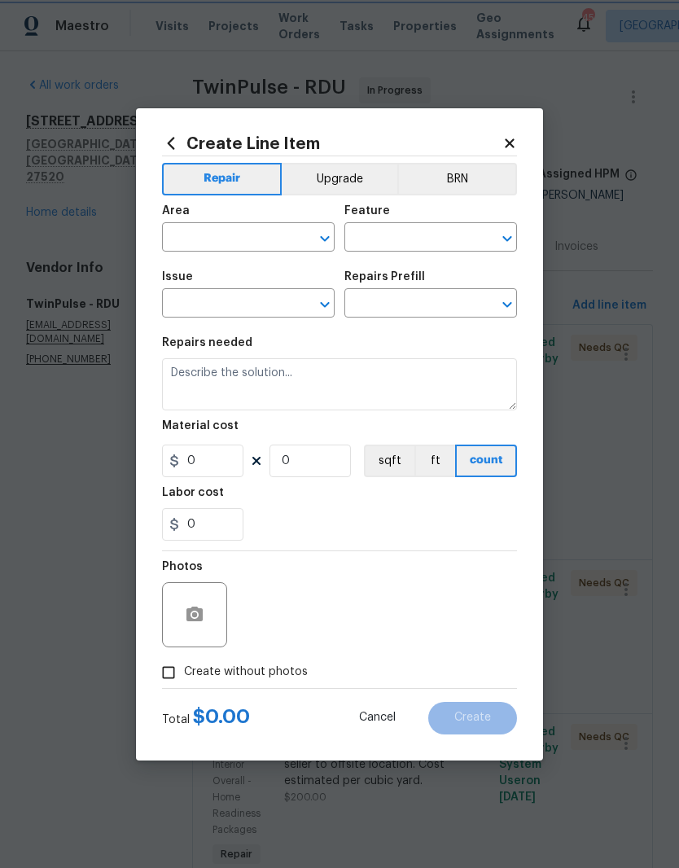
type input "1"
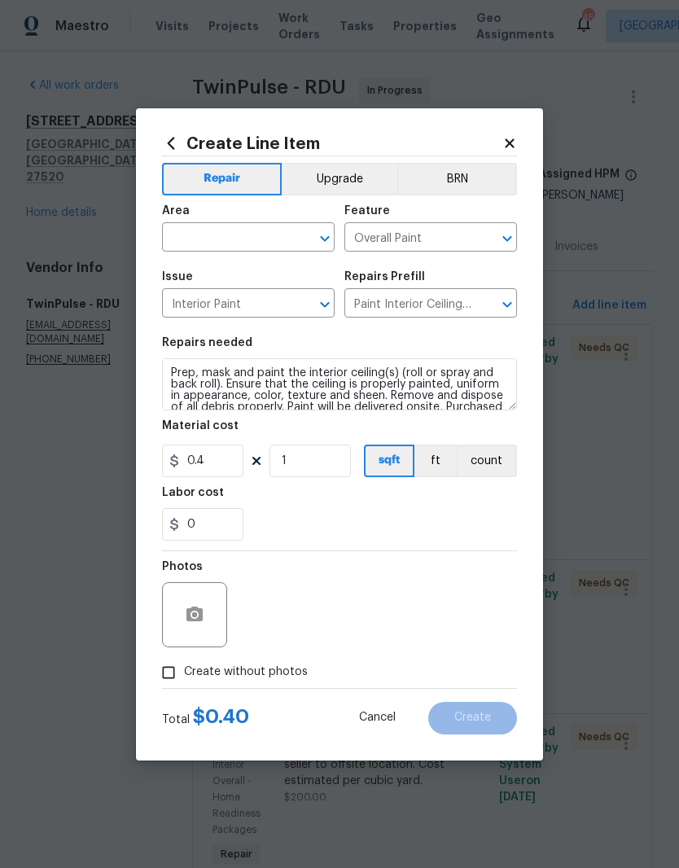
click at [257, 240] on input "text" at bounding box center [225, 238] width 127 height 25
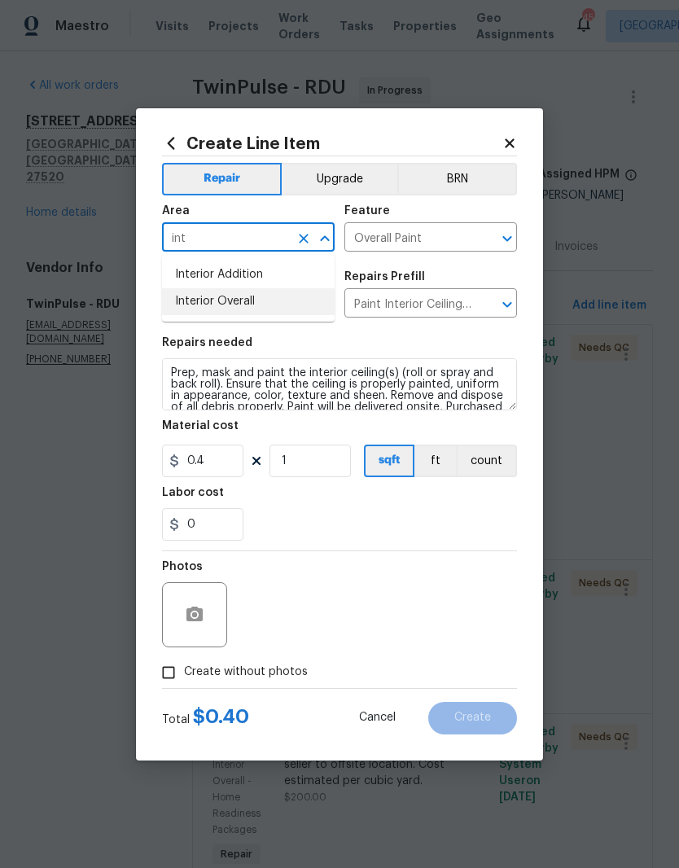
click at [273, 304] on li "Interior Overall" at bounding box center [248, 301] width 173 height 27
type input "Interior Overall"
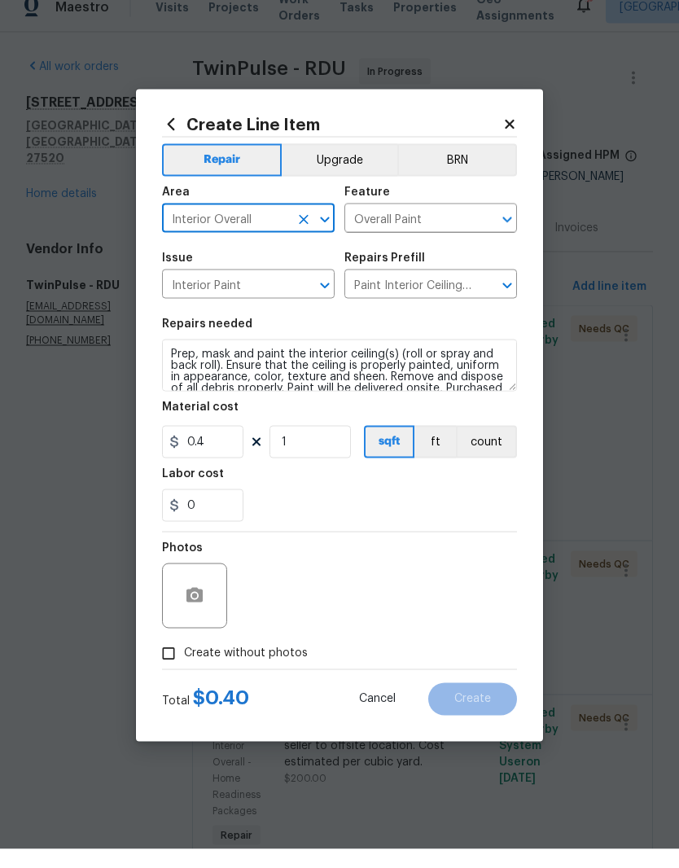
scroll to position [19, 0]
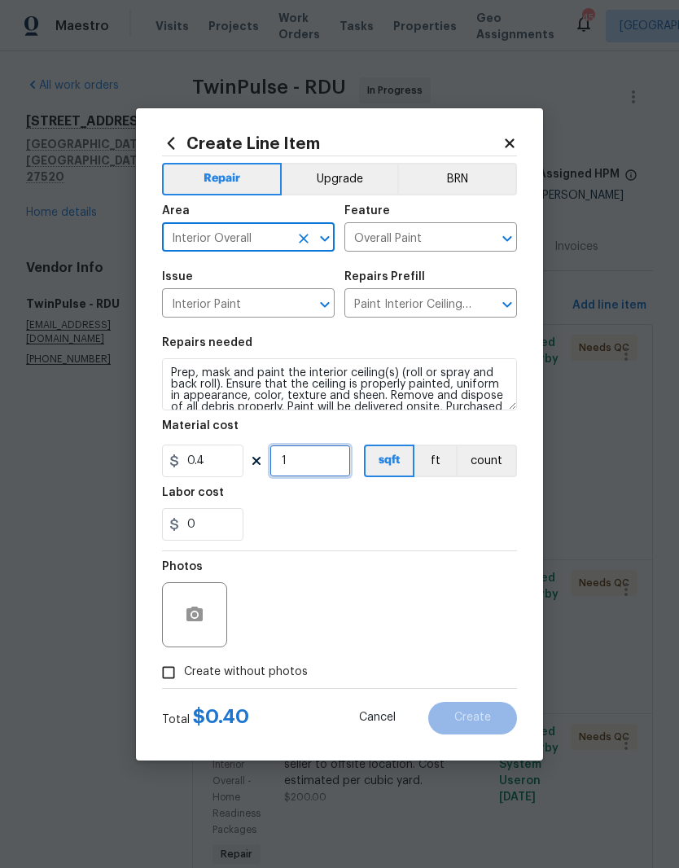
click at [303, 465] on input "1" at bounding box center [309, 460] width 81 height 33
click at [348, 516] on div "0" at bounding box center [339, 524] width 355 height 33
click at [405, 616] on div "Photos" at bounding box center [339, 604] width 355 height 106
click at [315, 472] on input "1424" at bounding box center [309, 460] width 81 height 33
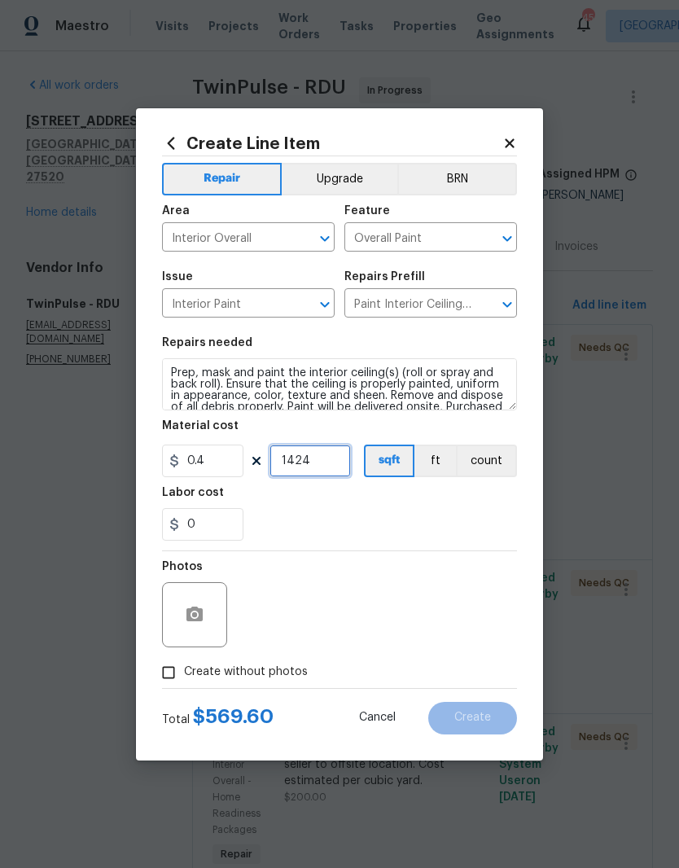
scroll to position [19, 0]
type input "1500"
click at [339, 523] on div "0" at bounding box center [339, 524] width 355 height 33
click at [178, 674] on input "Create without photos" at bounding box center [168, 672] width 31 height 31
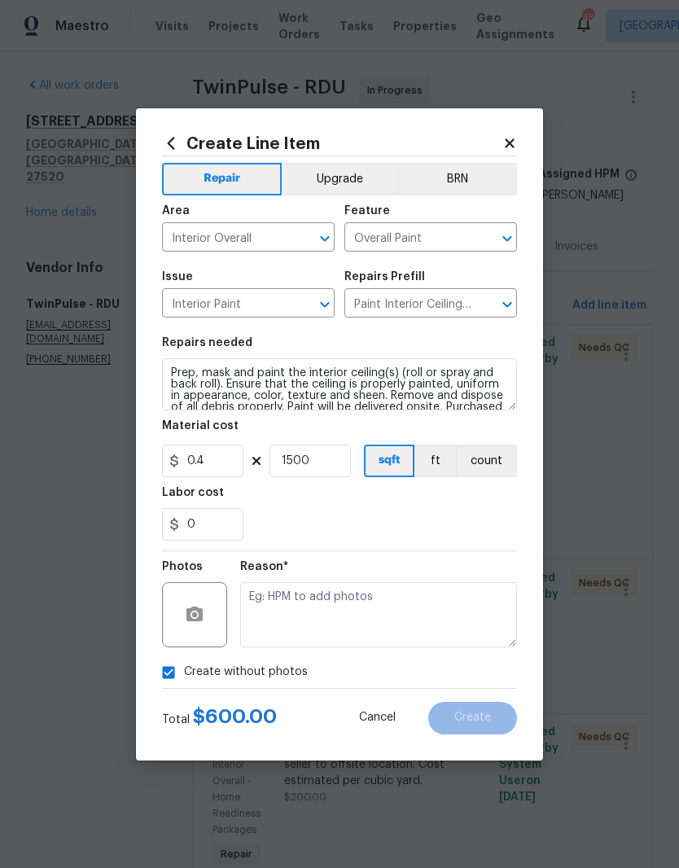
click at [171, 674] on input "Create without photos" at bounding box center [168, 672] width 31 height 31
checkbox input "false"
click at [204, 621] on button "button" at bounding box center [194, 614] width 39 height 39
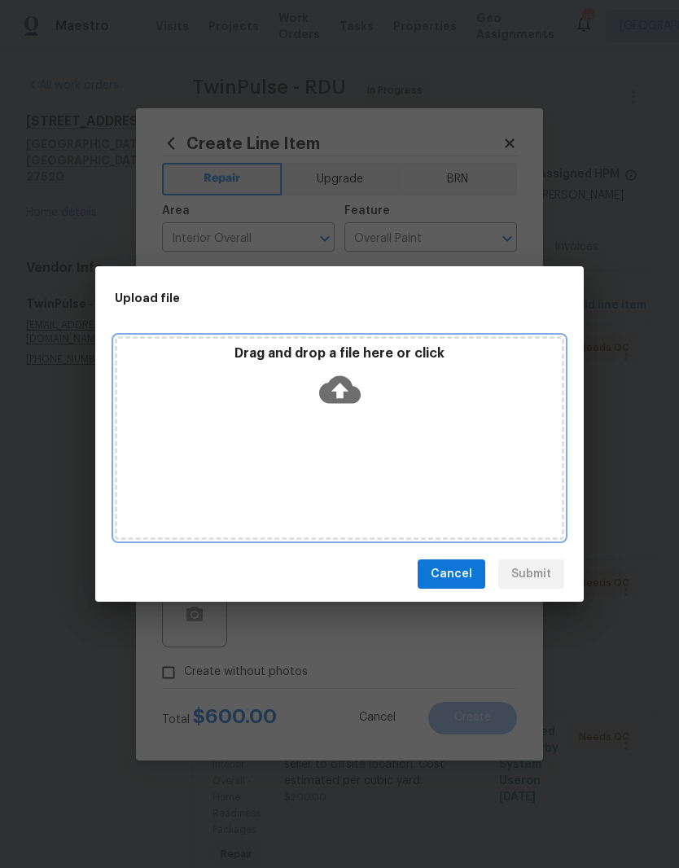
click at [466, 449] on div "Drag and drop a file here or click" at bounding box center [339, 438] width 449 height 204
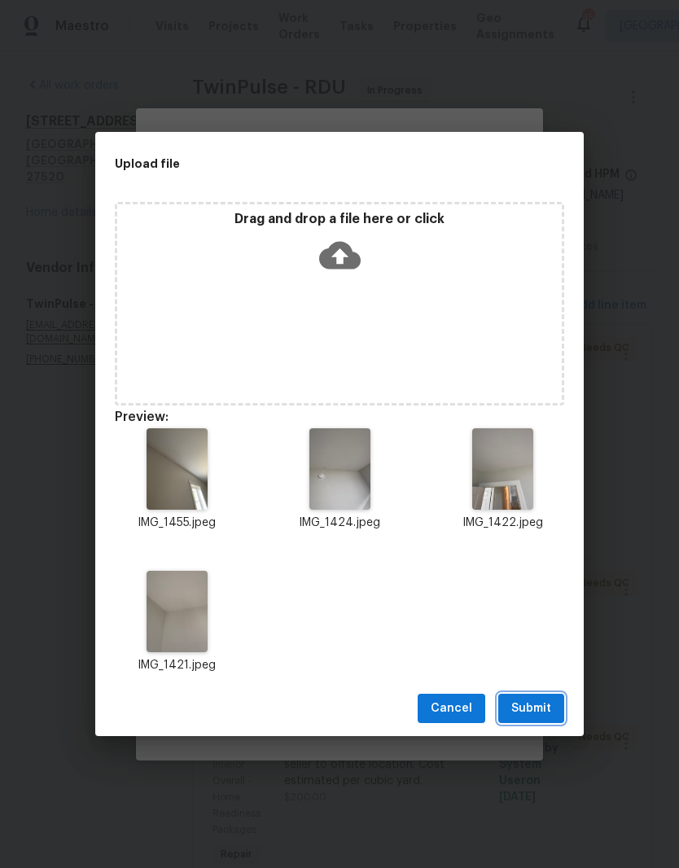
click at [541, 710] on span "Submit" at bounding box center [531, 708] width 40 height 20
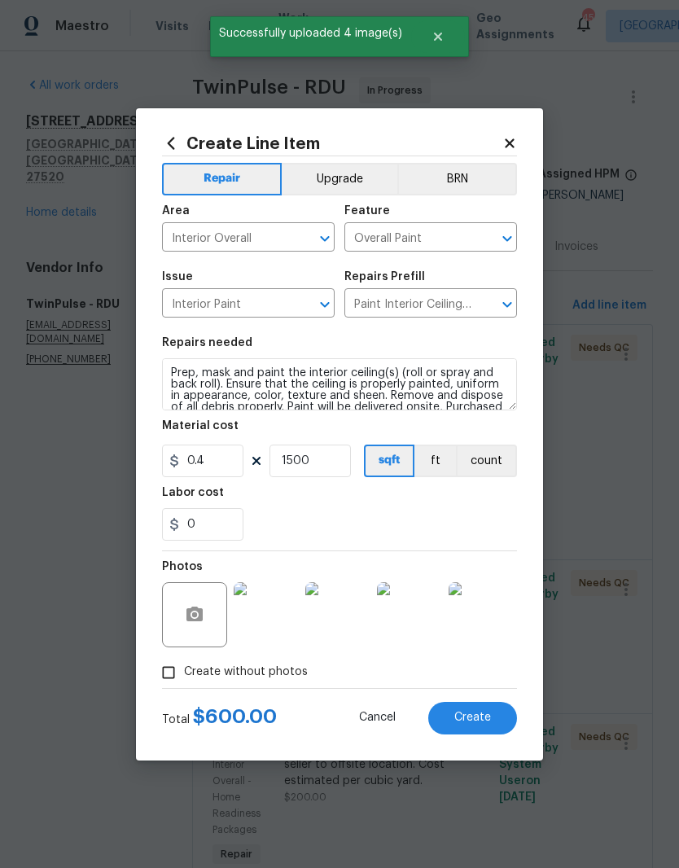
click at [493, 708] on button "Create" at bounding box center [472, 718] width 89 height 33
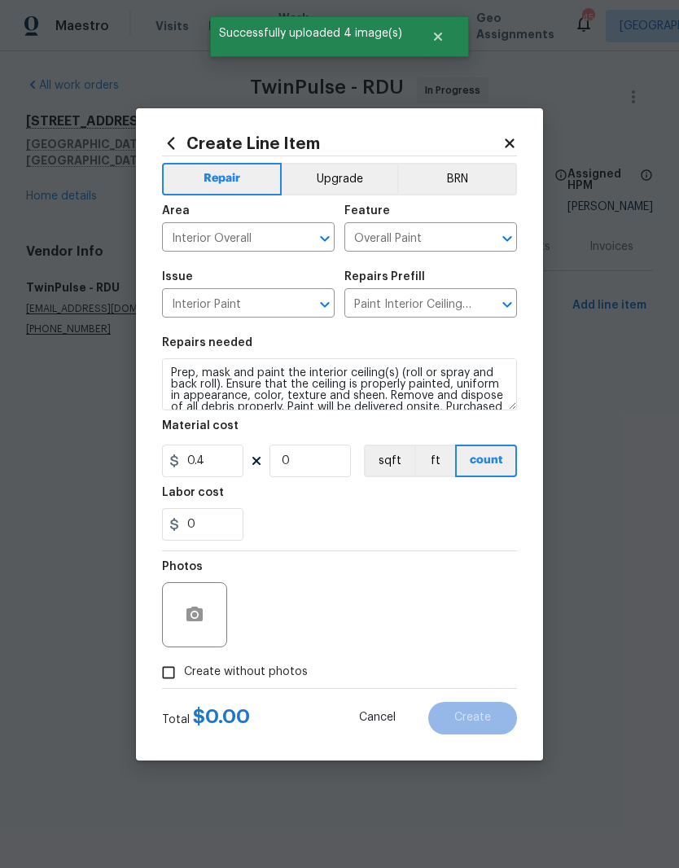
scroll to position [0, 0]
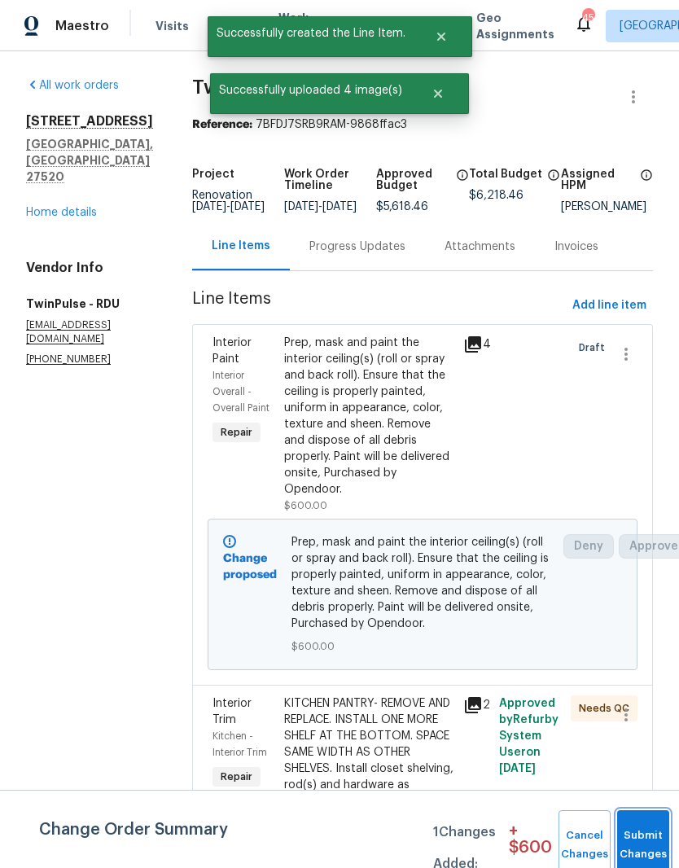
click at [646, 843] on span "Submit Changes" at bounding box center [643, 844] width 36 height 37
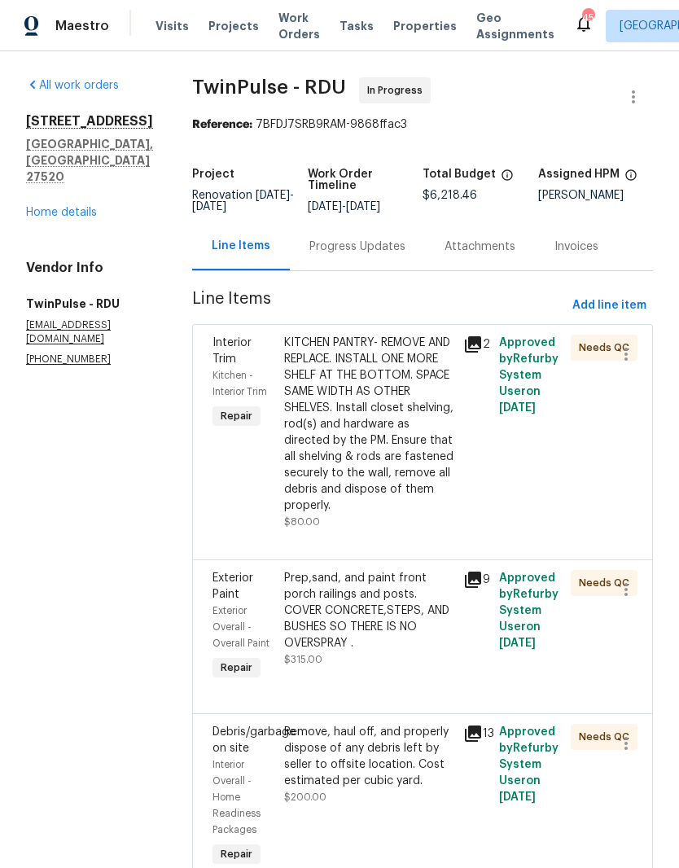
click at [398, 466] on div "KITCHEN PANTRY- REMOVE AND REPLACE. INSTALL ONE MORE SHELF AT THE BOTTOM. SPACE…" at bounding box center [368, 424] width 169 height 179
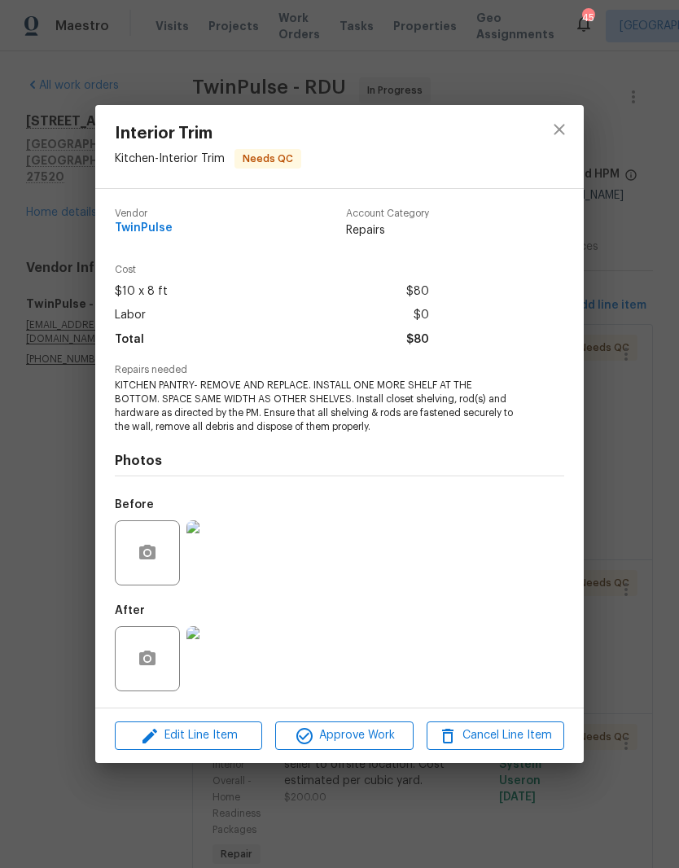
click at [234, 574] on img at bounding box center [218, 552] width 65 height 65
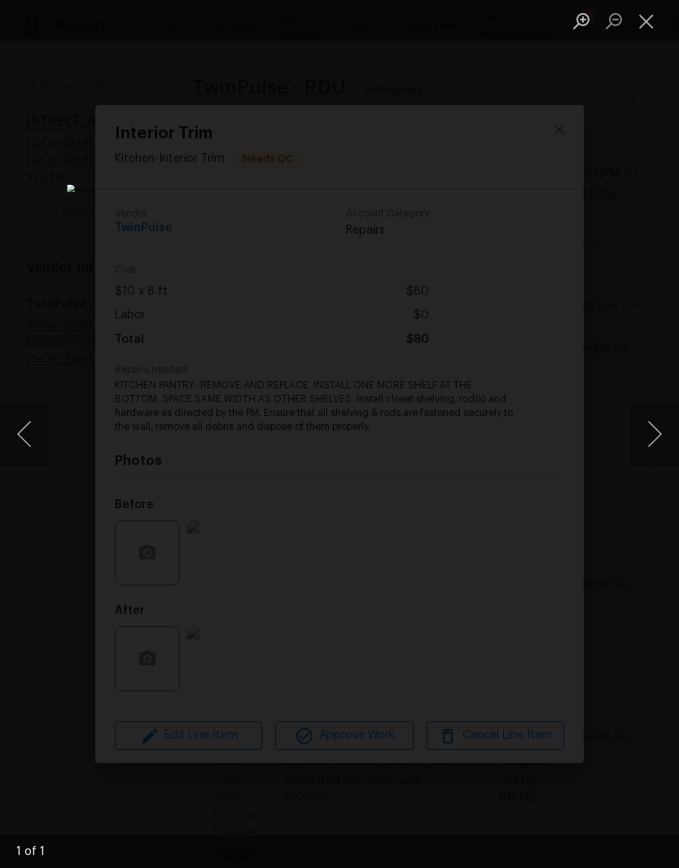
click at [647, 26] on button "Close lightbox" at bounding box center [646, 21] width 33 height 28
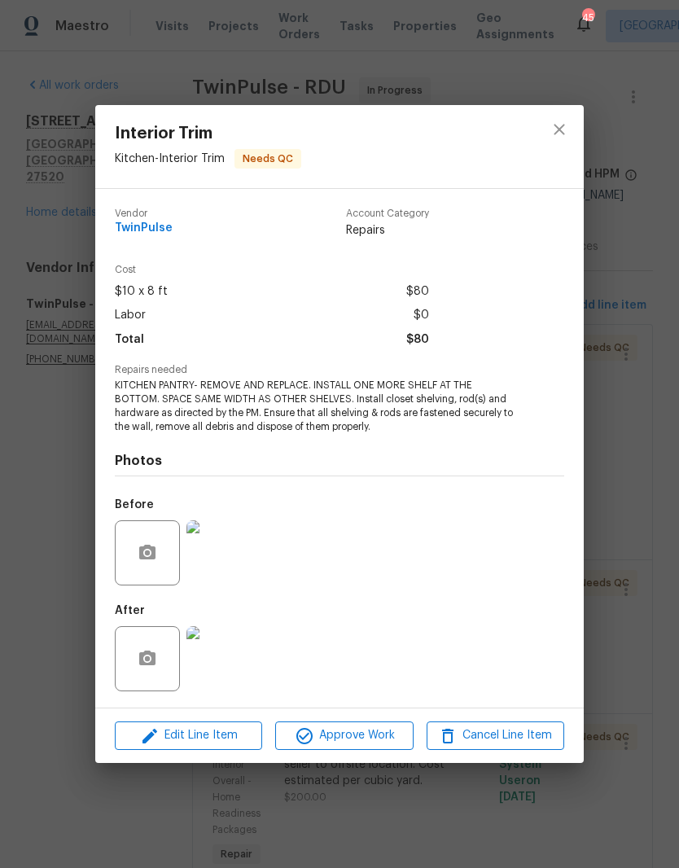
click at [235, 663] on img at bounding box center [218, 658] width 65 height 65
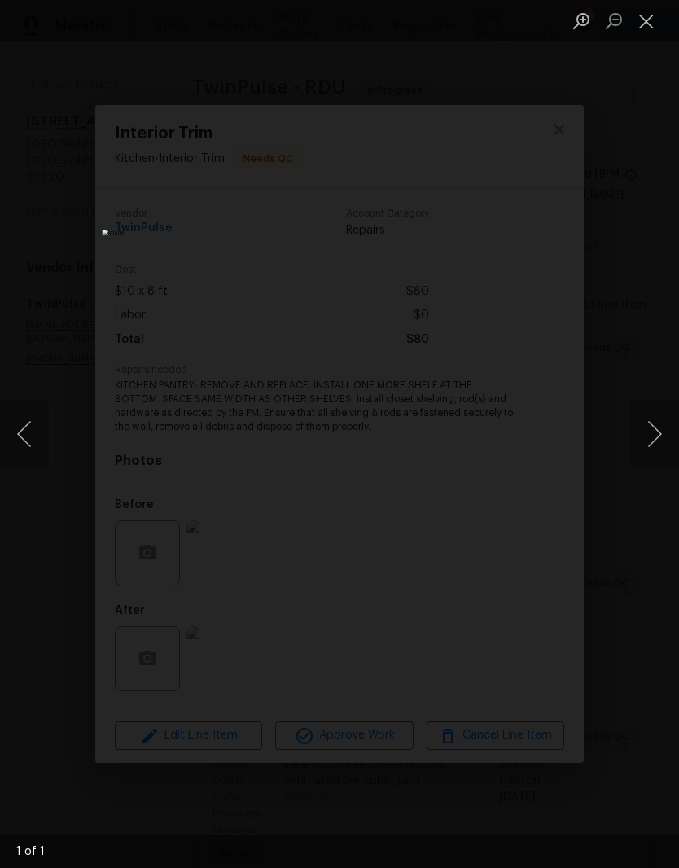
click at [648, 24] on button "Close lightbox" at bounding box center [646, 21] width 33 height 28
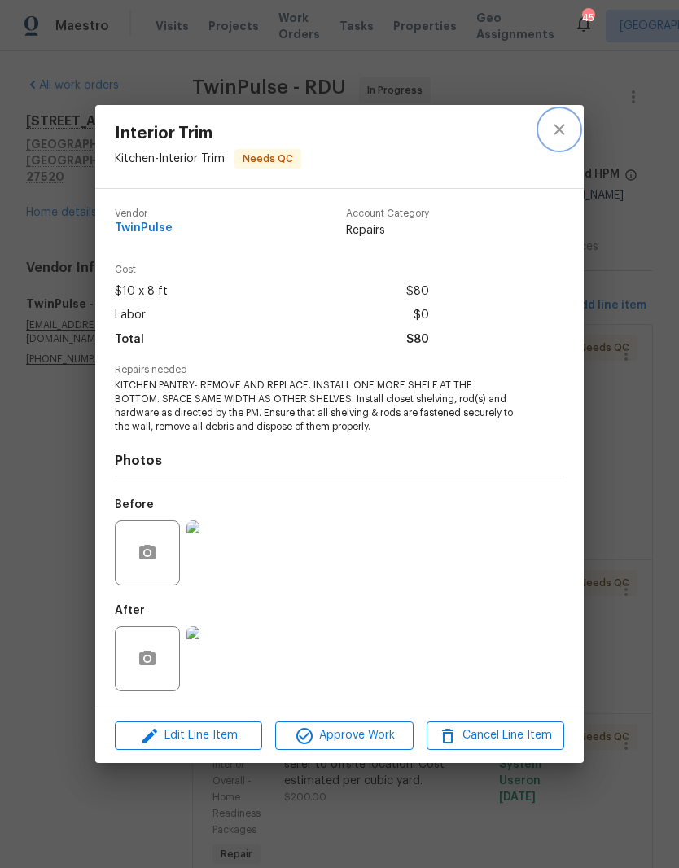
click at [551, 134] on icon "close" at bounding box center [560, 130] width 20 height 20
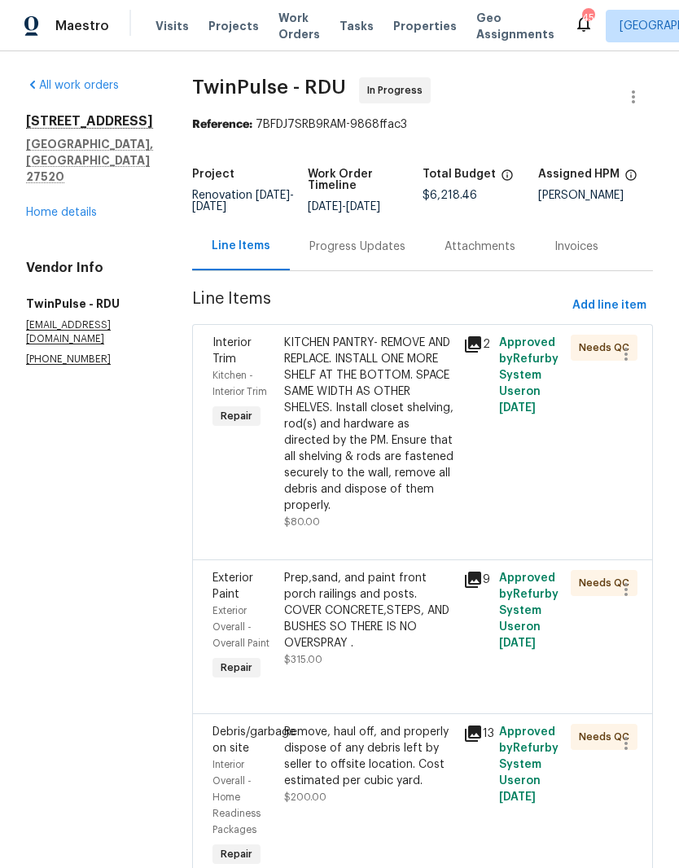
click at [386, 667] on div "Prep,sand, and paint front porch railings and posts. COVER CONCRETE,STEPS, AND …" at bounding box center [368, 619] width 169 height 98
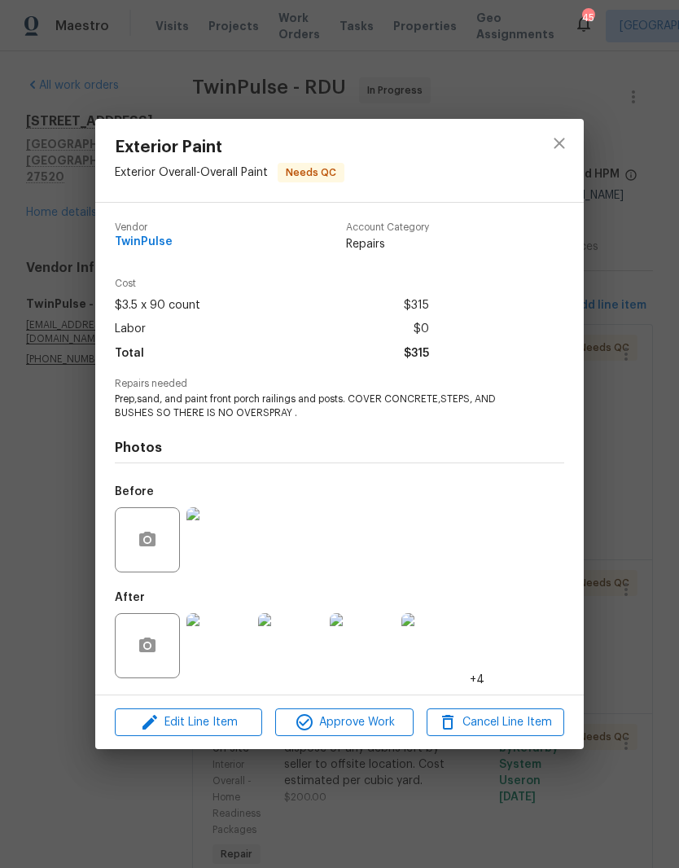
click at [241, 655] on img at bounding box center [218, 645] width 65 height 65
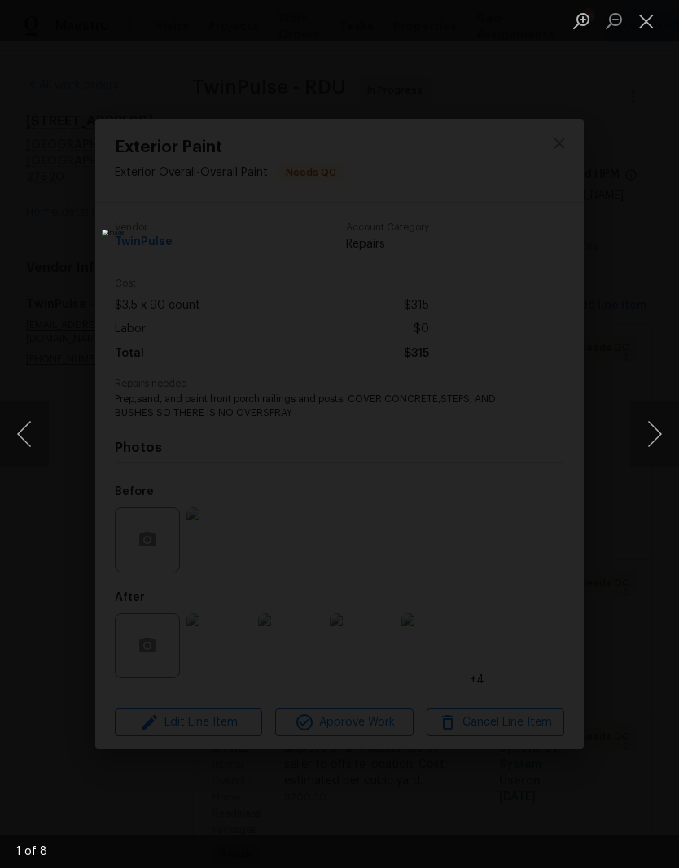
click at [649, 449] on button "Next image" at bounding box center [654, 433] width 49 height 65
click at [653, 434] on button "Next image" at bounding box center [654, 433] width 49 height 65
click at [651, 449] on button "Next image" at bounding box center [654, 433] width 49 height 65
click at [647, 25] on button "Close lightbox" at bounding box center [646, 21] width 33 height 28
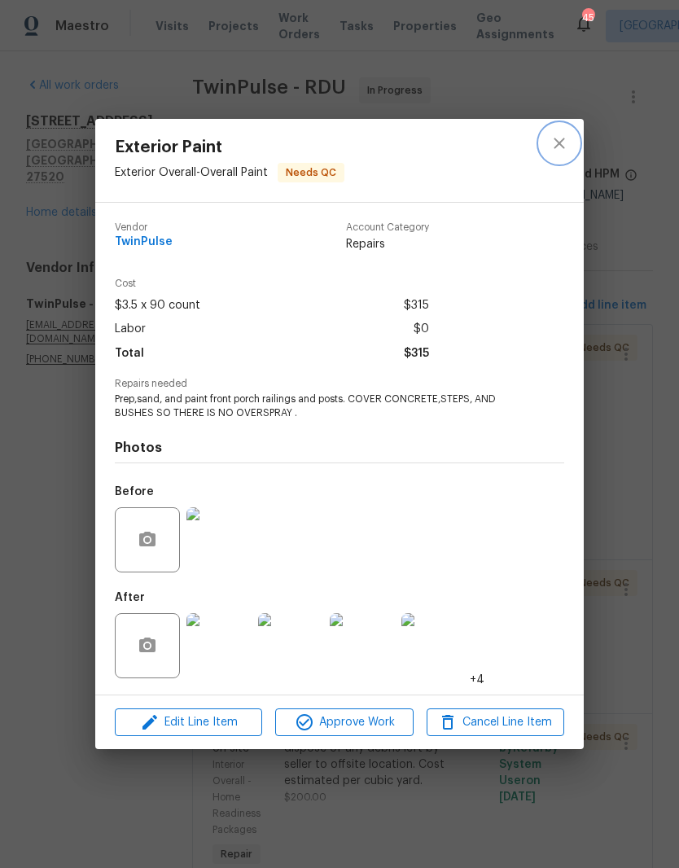
click at [570, 144] on button "close" at bounding box center [559, 143] width 39 height 39
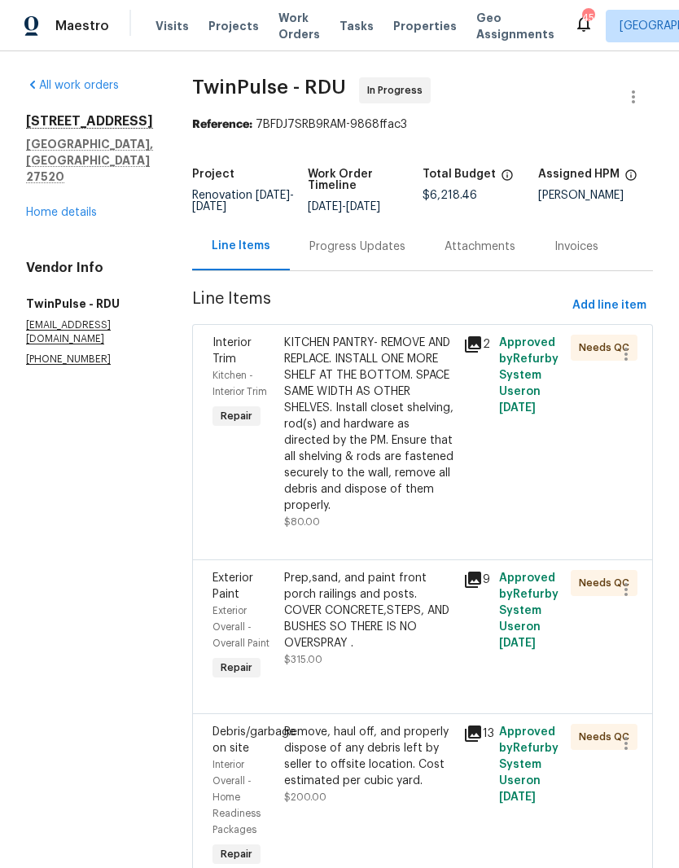
click at [46, 207] on link "Home details" at bounding box center [61, 212] width 71 height 11
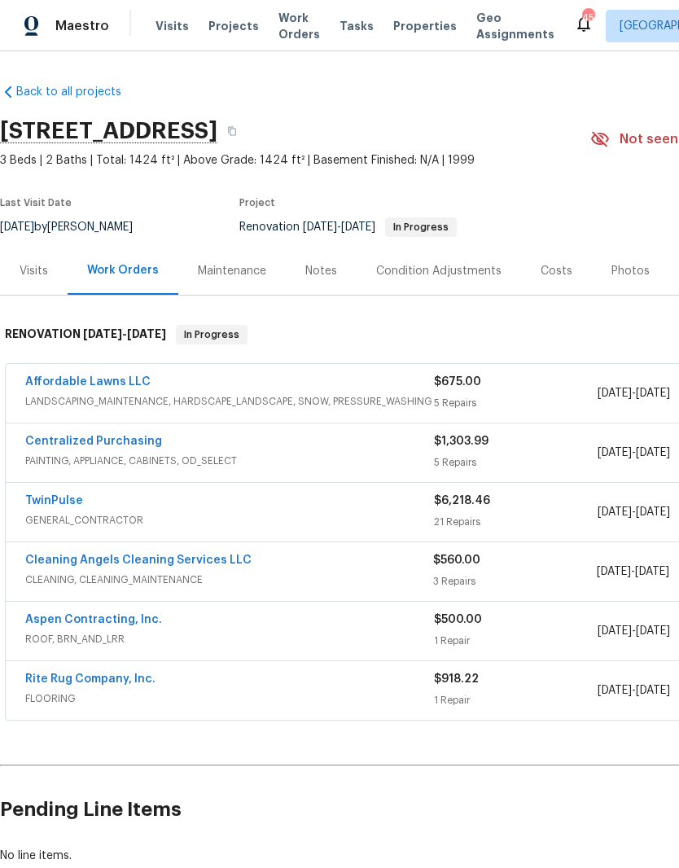
click at [57, 387] on link "Affordable Lawns LLC" at bounding box center [87, 381] width 125 height 11
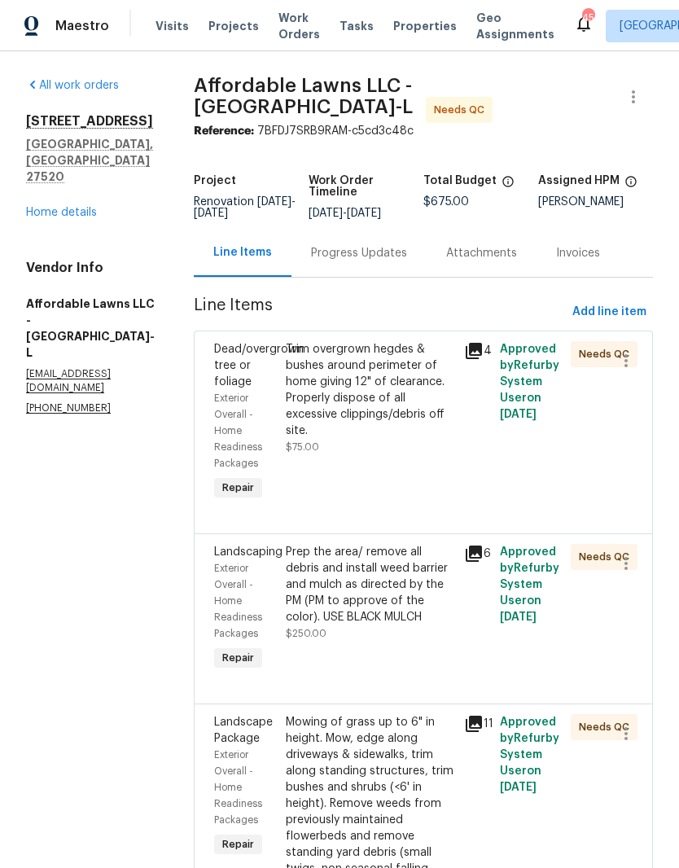
click at [400, 480] on div "Trim overgrown hegdes & bushes around perimeter of home giving 12" of clearance…" at bounding box center [370, 422] width 178 height 173
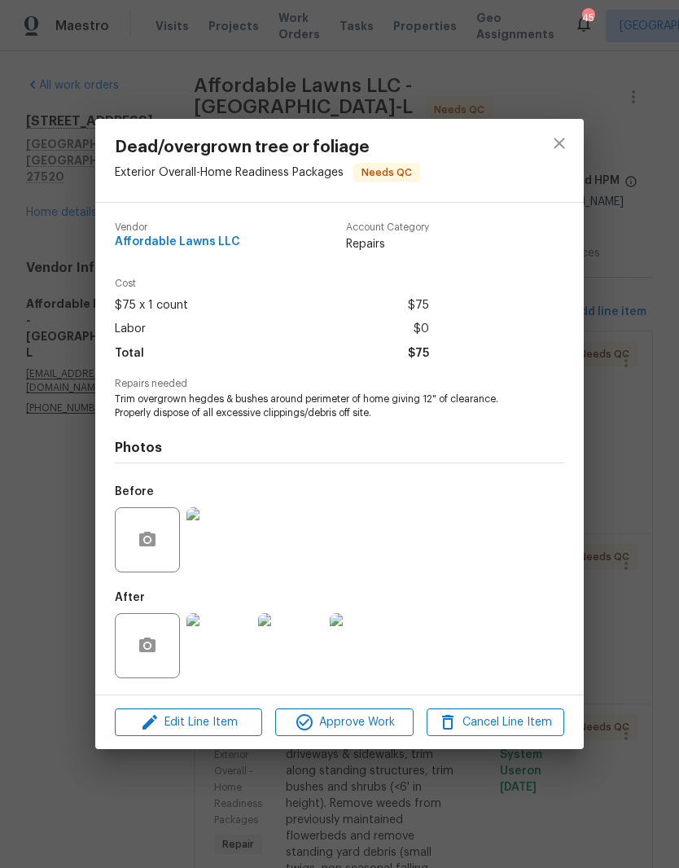
click at [239, 558] on img at bounding box center [218, 539] width 65 height 65
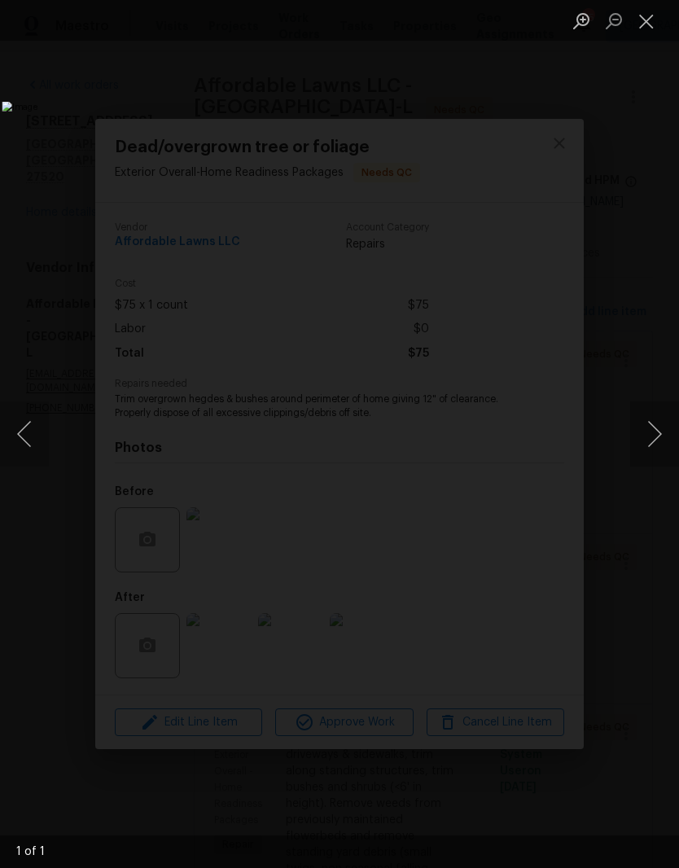
click at [653, 27] on button "Close lightbox" at bounding box center [646, 21] width 33 height 28
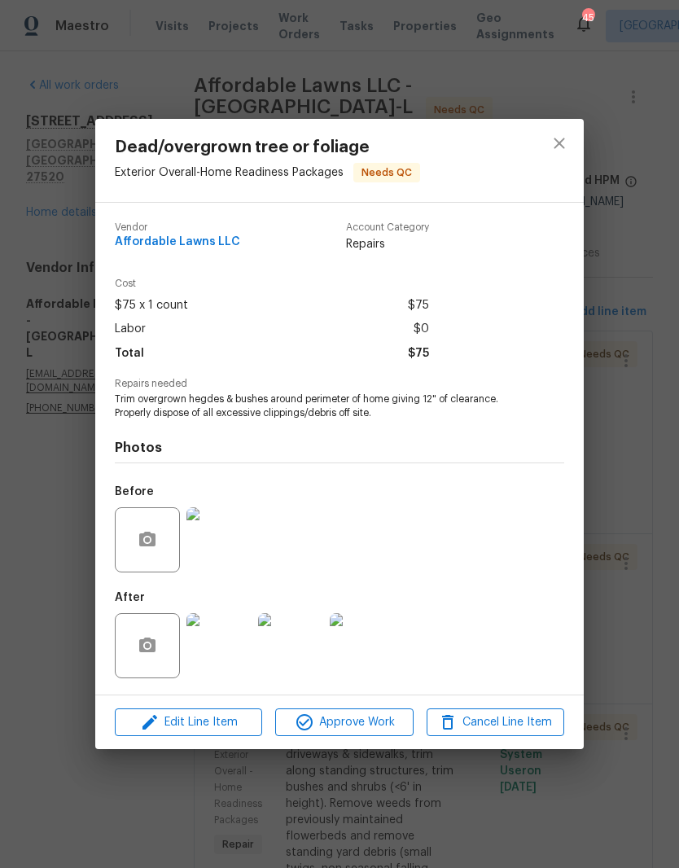
click at [302, 663] on img at bounding box center [290, 645] width 65 height 65
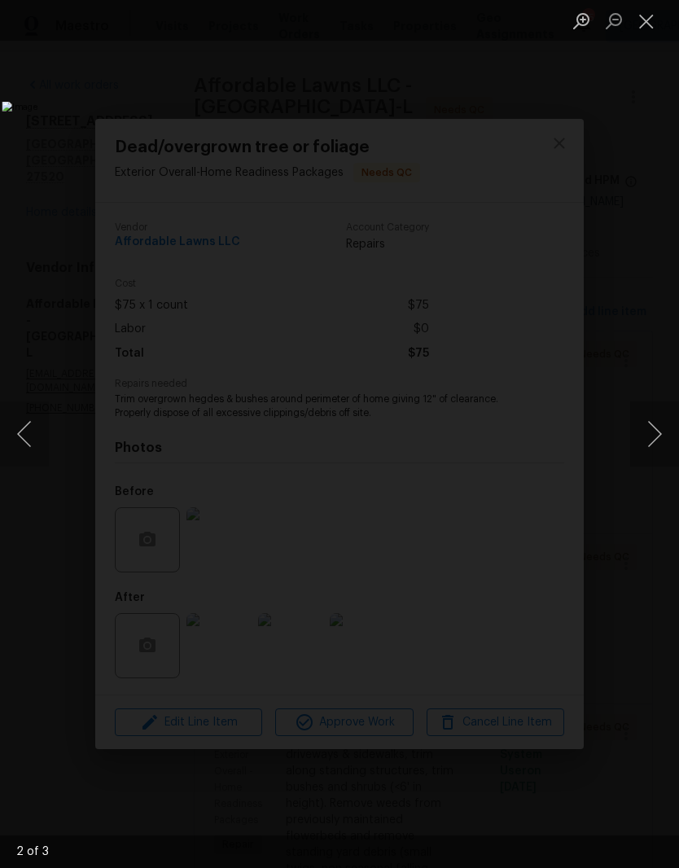
click at [648, 17] on button "Close lightbox" at bounding box center [646, 21] width 33 height 28
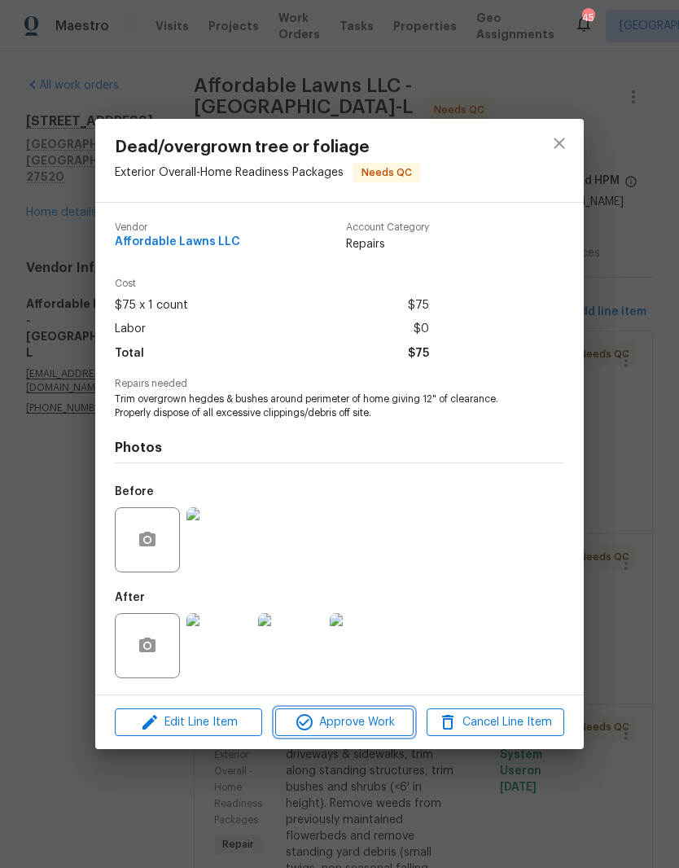
click at [374, 725] on span "Approve Work" at bounding box center [344, 722] width 128 height 20
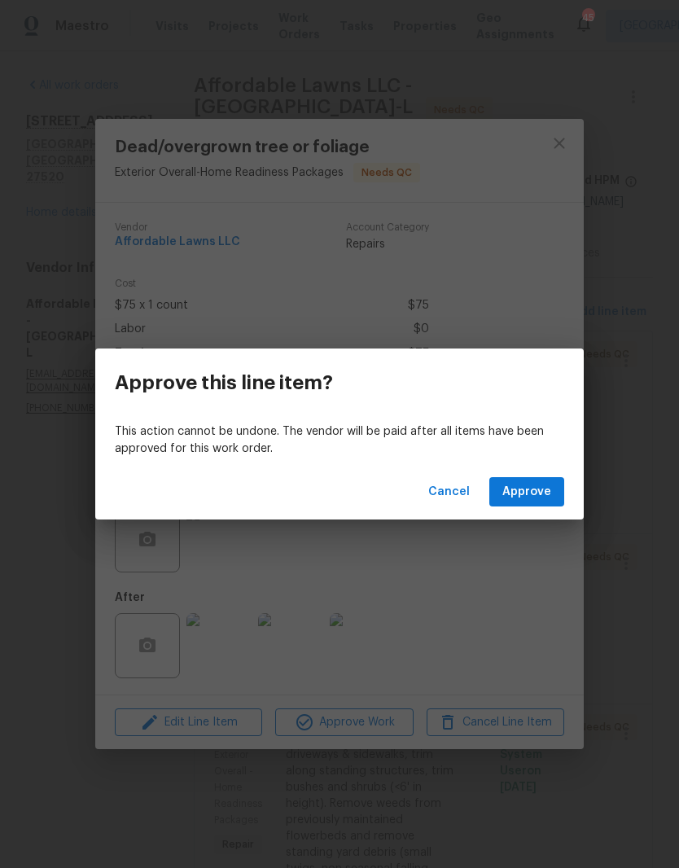
click at [552, 484] on button "Approve" at bounding box center [526, 492] width 75 height 30
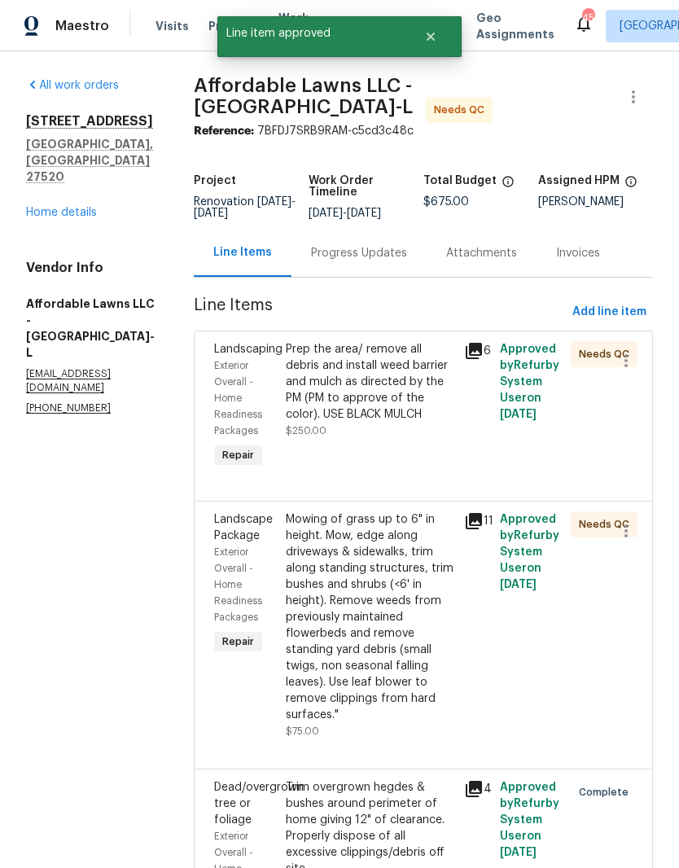
click at [370, 439] on div "Prep the area/ remove all debris and install weed barrier and mulch as directed…" at bounding box center [370, 390] width 169 height 98
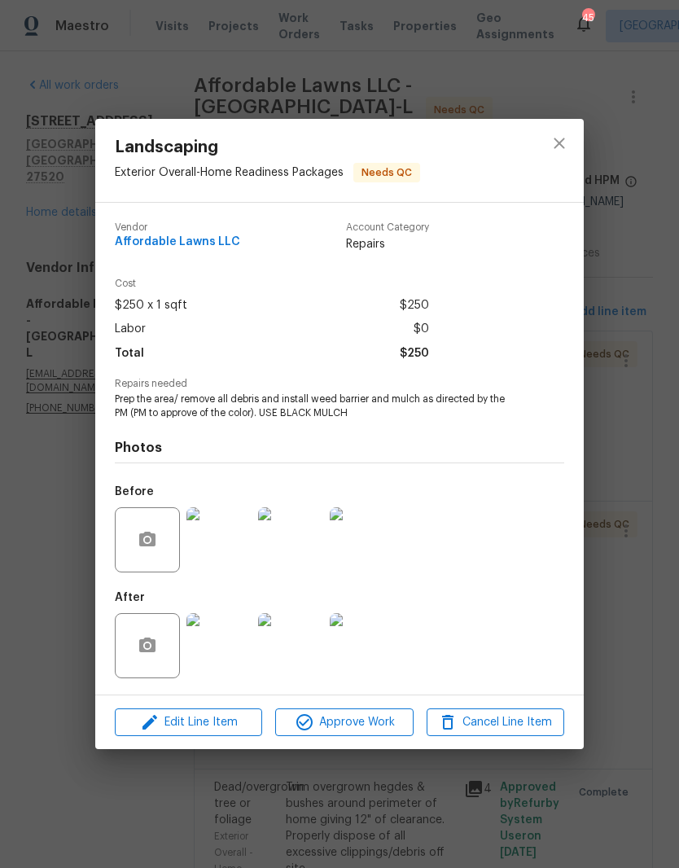
click at [230, 663] on img at bounding box center [218, 645] width 65 height 65
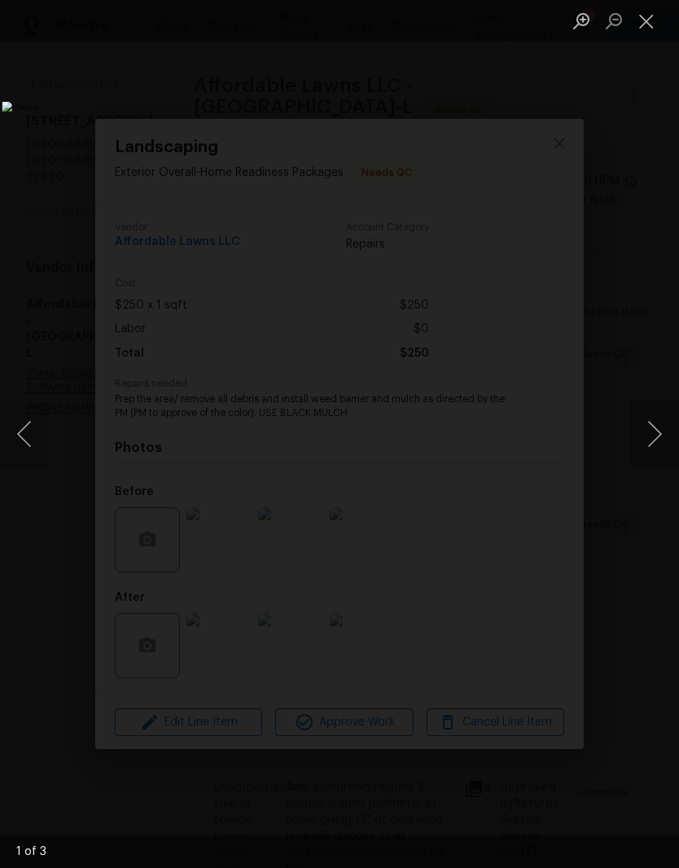
click at [655, 423] on button "Next image" at bounding box center [654, 433] width 49 height 65
click at [662, 443] on button "Next image" at bounding box center [654, 433] width 49 height 65
click at [661, 18] on button "Close lightbox" at bounding box center [646, 21] width 33 height 28
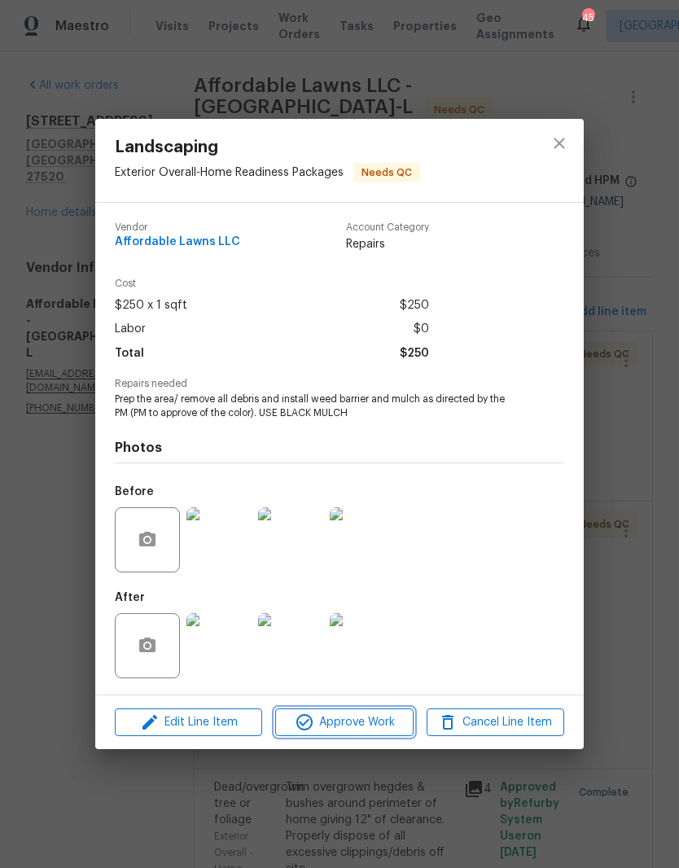
click at [379, 713] on button "Approve Work" at bounding box center [344, 722] width 138 height 28
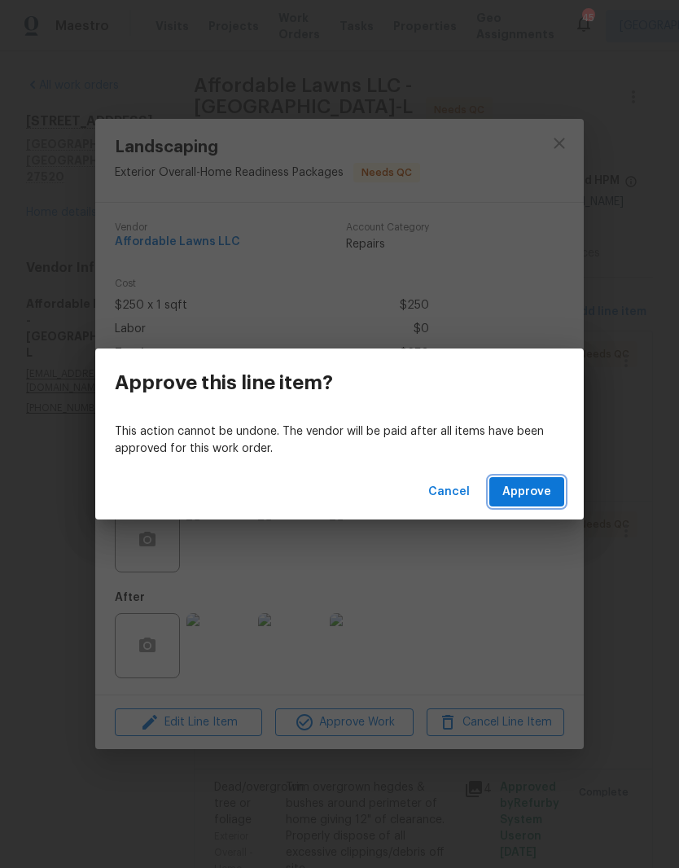
click at [548, 490] on span "Approve" at bounding box center [526, 492] width 49 height 20
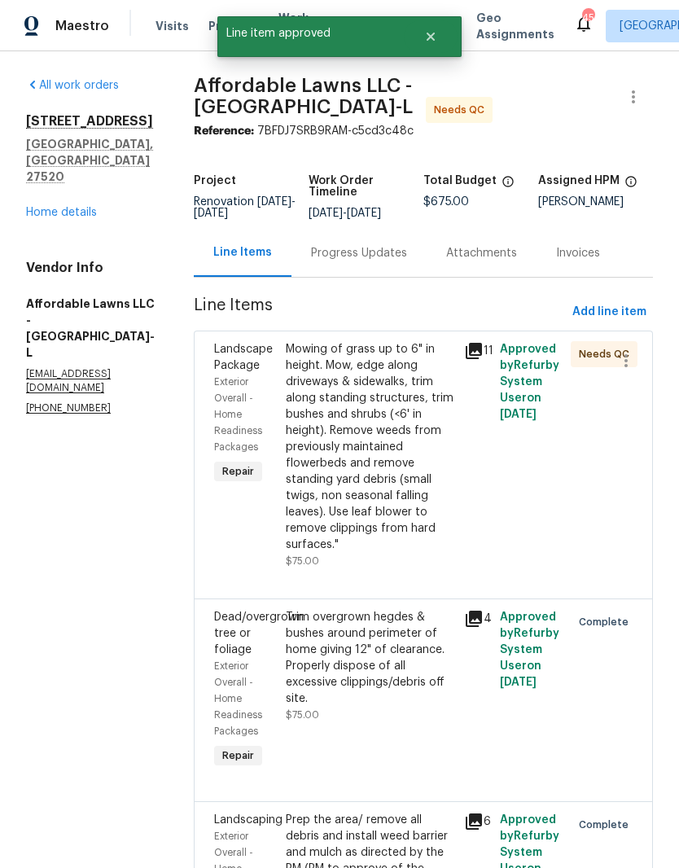
click at [409, 481] on div "Mowing of grass up to 6" in height. Mow, edge along driveways & sidewalks, trim…" at bounding box center [370, 447] width 169 height 212
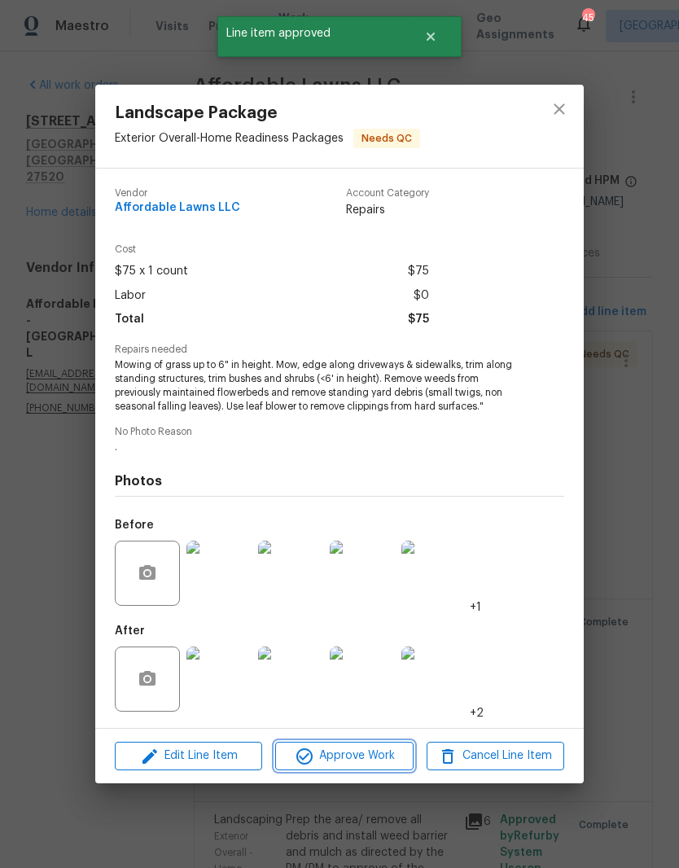
click at [368, 759] on span "Approve Work" at bounding box center [344, 756] width 128 height 20
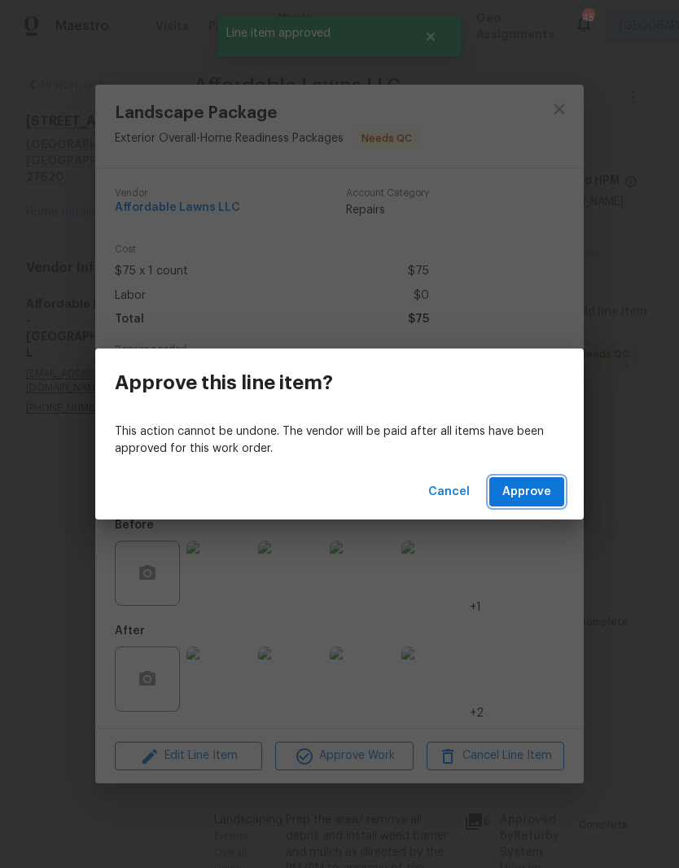
click at [561, 495] on button "Approve" at bounding box center [526, 492] width 75 height 30
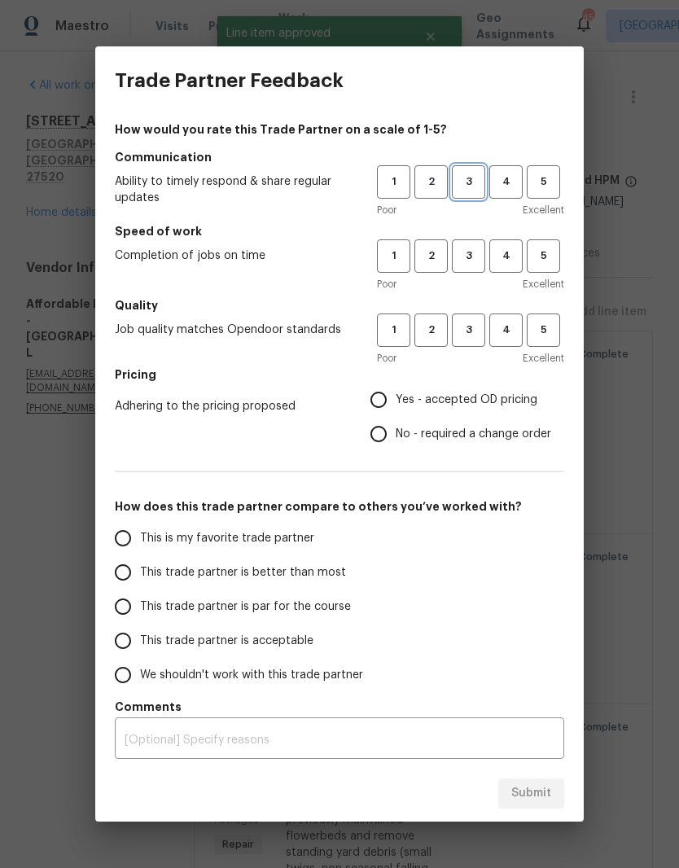
click at [471, 190] on span "3" at bounding box center [468, 182] width 30 height 19
click at [472, 242] on button "3" at bounding box center [468, 255] width 33 height 33
click at [472, 324] on span "3" at bounding box center [468, 330] width 30 height 19
click at [493, 401] on span "Yes - accepted OD pricing" at bounding box center [467, 400] width 142 height 17
click at [396, 401] on input "Yes - accepted OD pricing" at bounding box center [378, 400] width 34 height 34
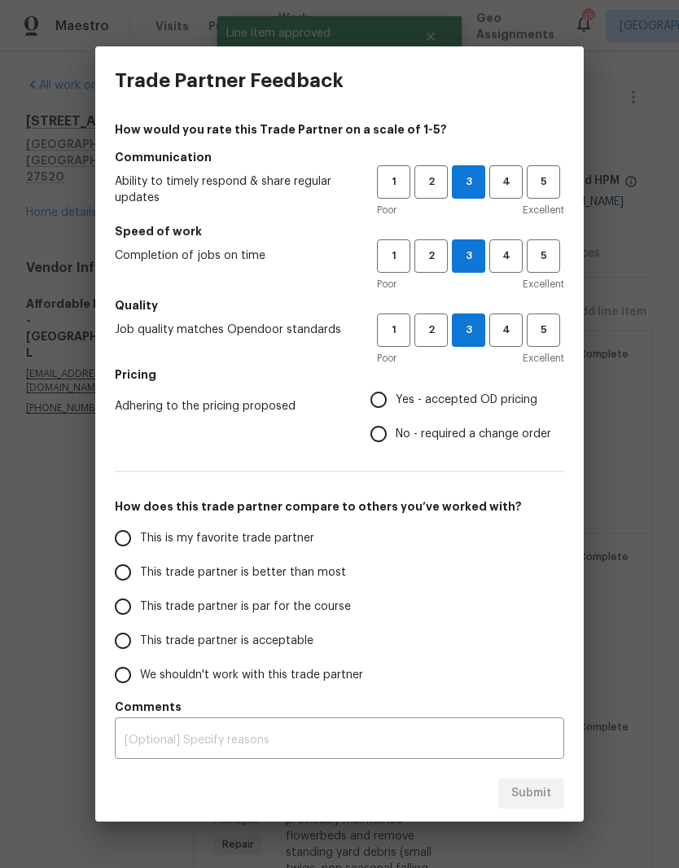
radio input "true"
click at [319, 574] on span "This trade partner is better than most" at bounding box center [243, 572] width 206 height 17
click at [140, 574] on input "This trade partner is better than most" at bounding box center [123, 572] width 34 height 34
click at [550, 797] on span "Submit" at bounding box center [531, 793] width 40 height 20
radio input "true"
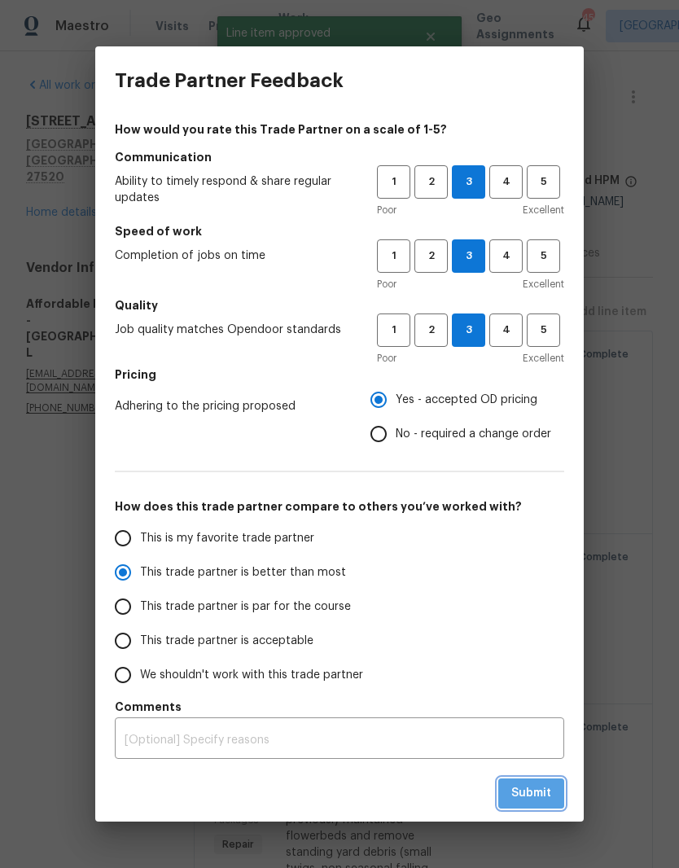
radio input "false"
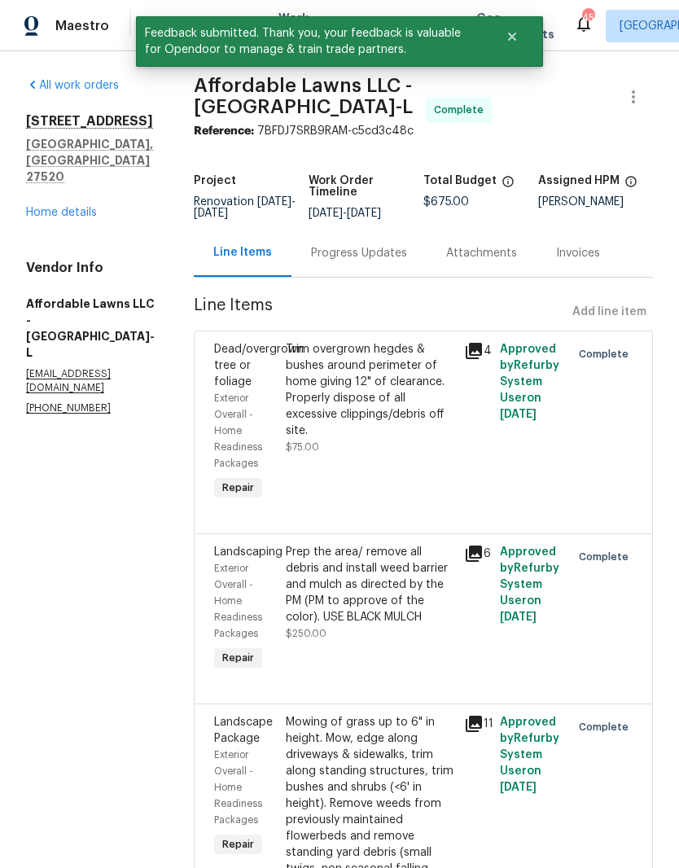
click at [31, 207] on link "Home details" at bounding box center [61, 212] width 71 height 11
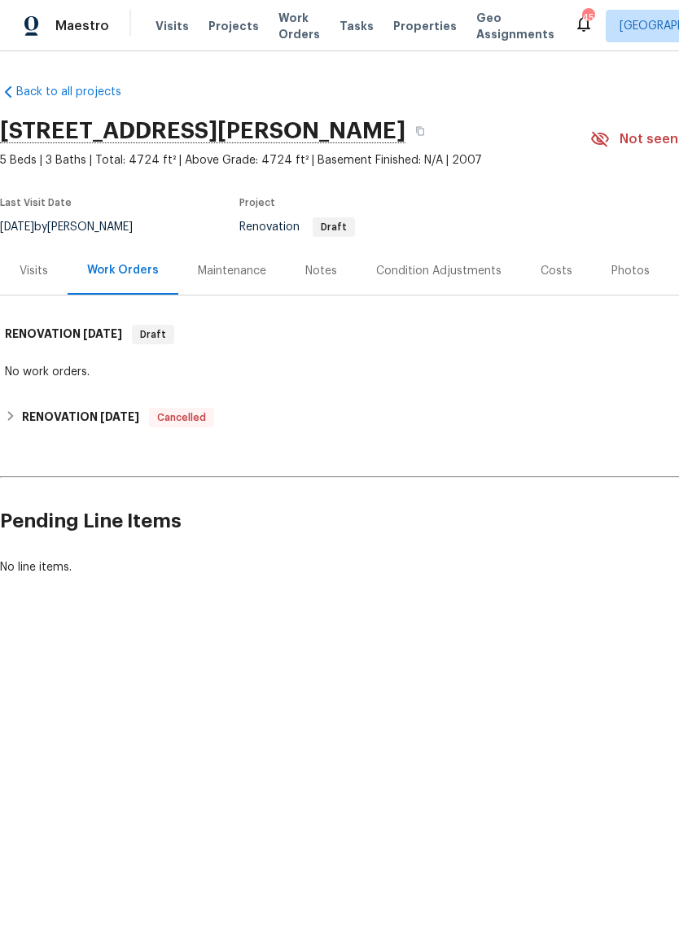
click at [339, 275] on div "Notes" at bounding box center [321, 271] width 71 height 48
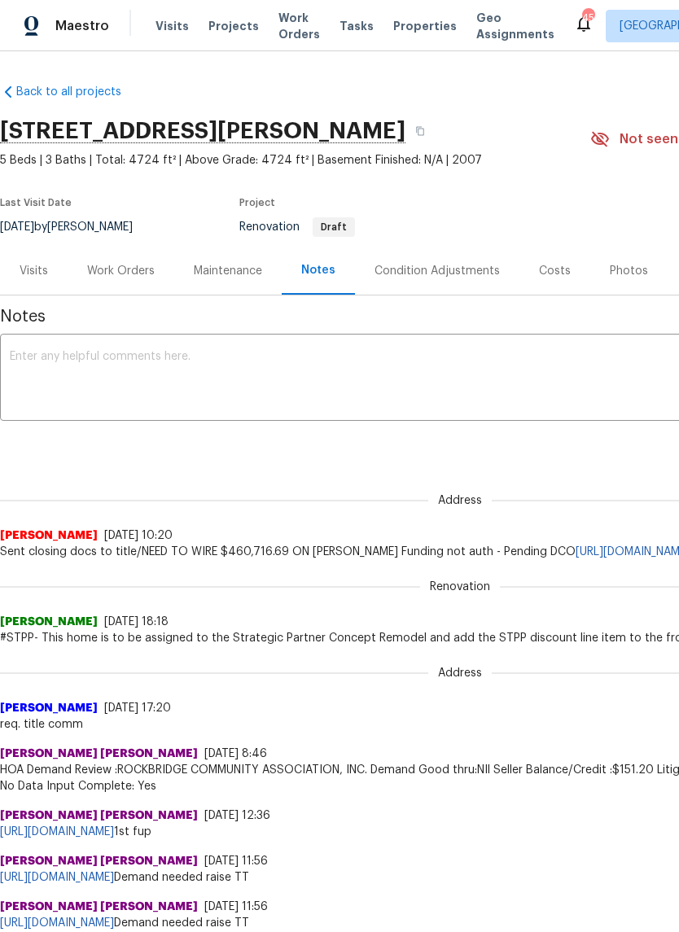
click at [34, 269] on div "Visits" at bounding box center [34, 271] width 28 height 16
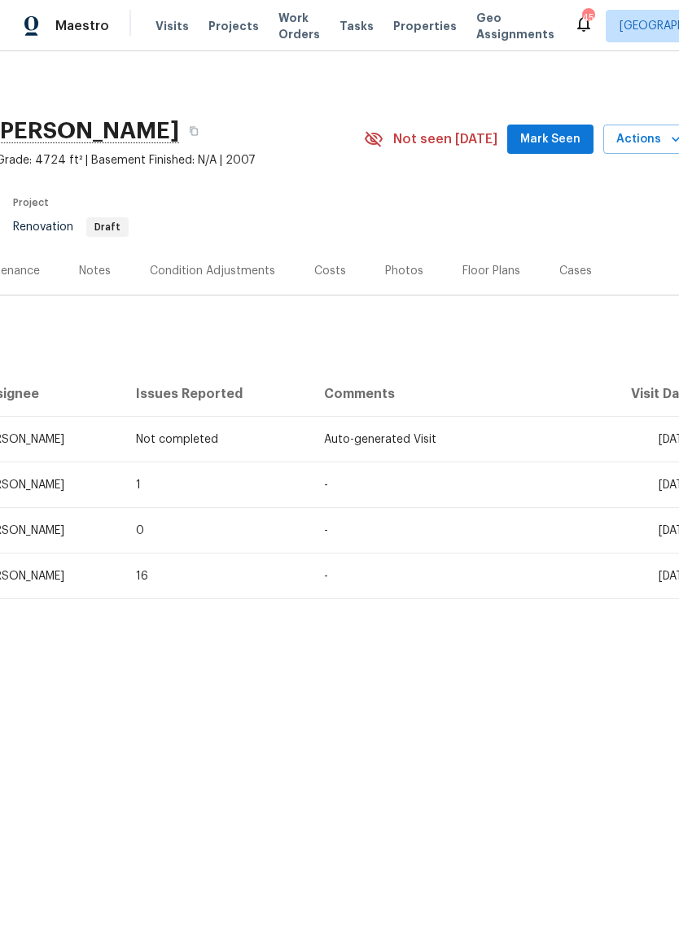
scroll to position [0, 244]
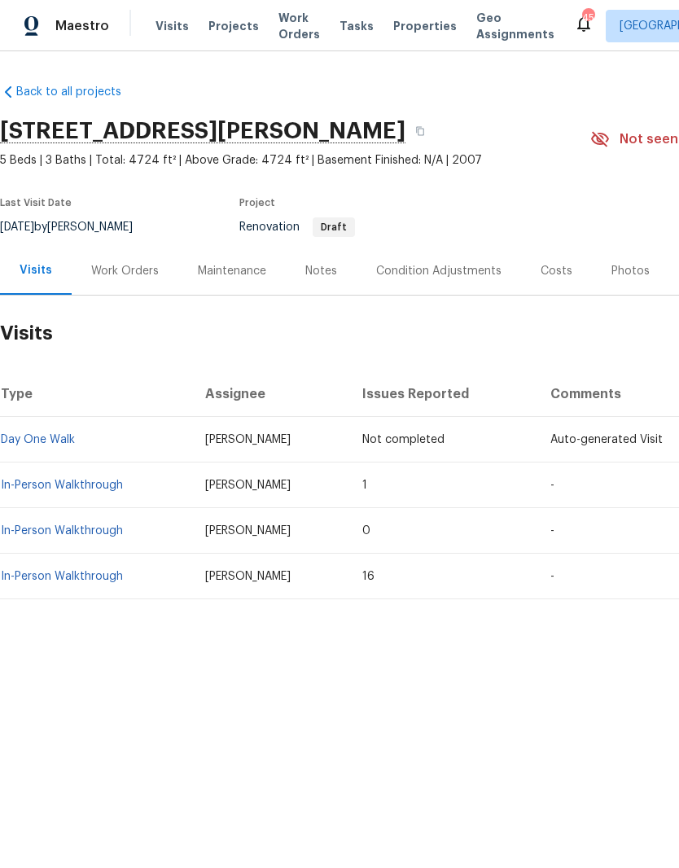
click at [417, 18] on span "Properties" at bounding box center [424, 26] width 63 height 16
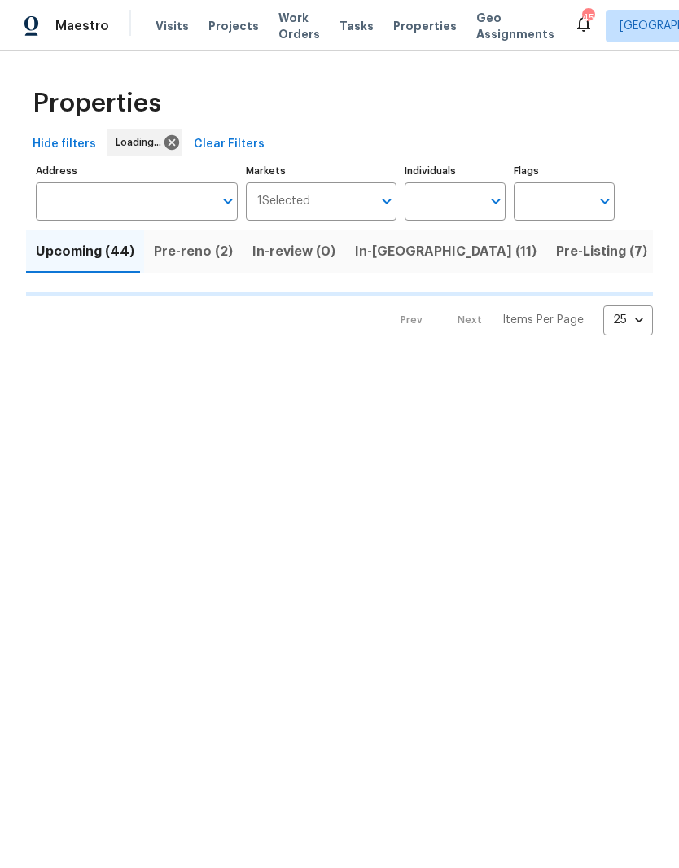
click at [149, 210] on input "Address" at bounding box center [124, 201] width 177 height 38
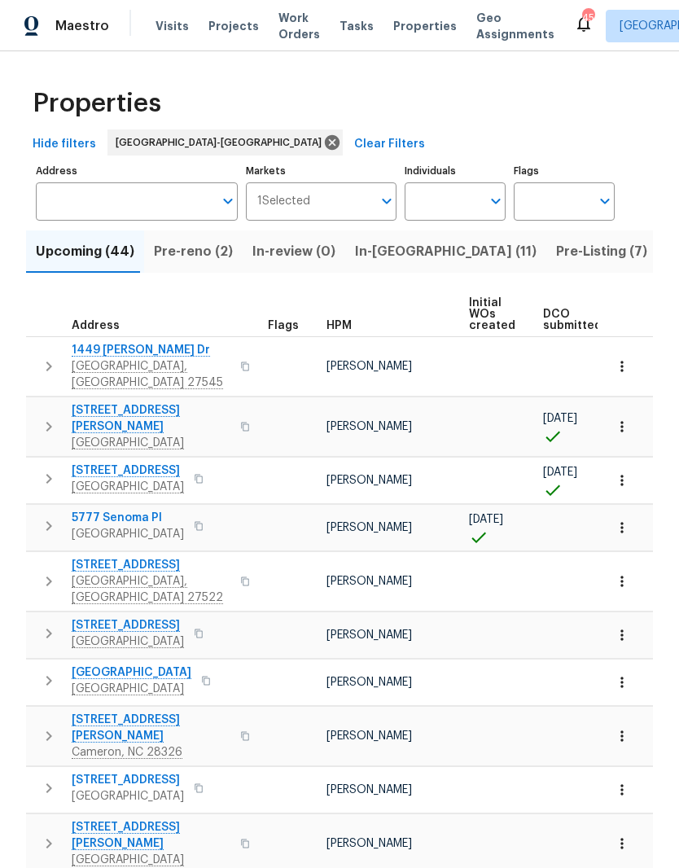
click at [165, 197] on input "Address" at bounding box center [124, 201] width 177 height 38
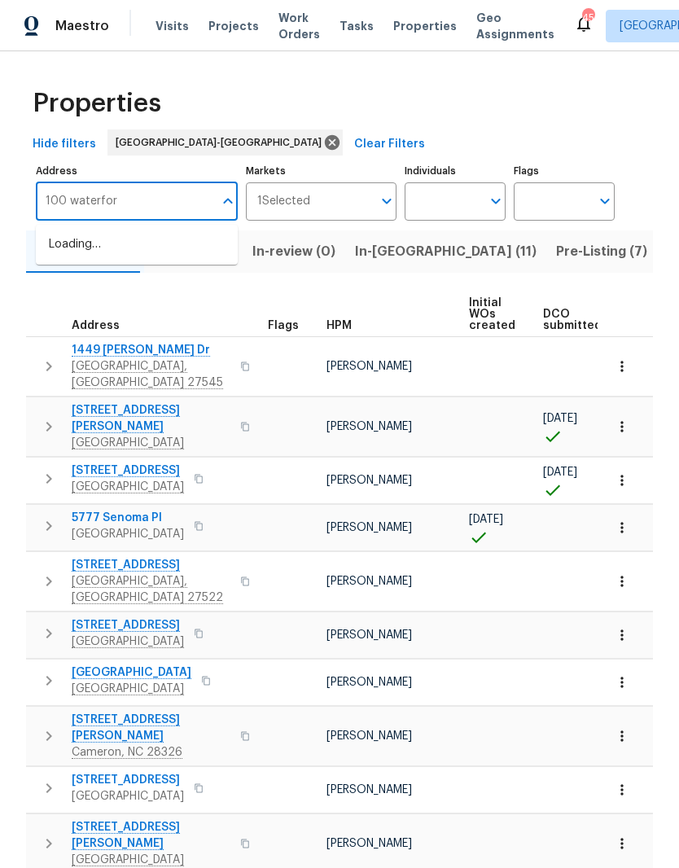
type input "100 waterford"
click at [183, 250] on li "100 Waterford Dr Angier NC 27501" at bounding box center [137, 253] width 202 height 45
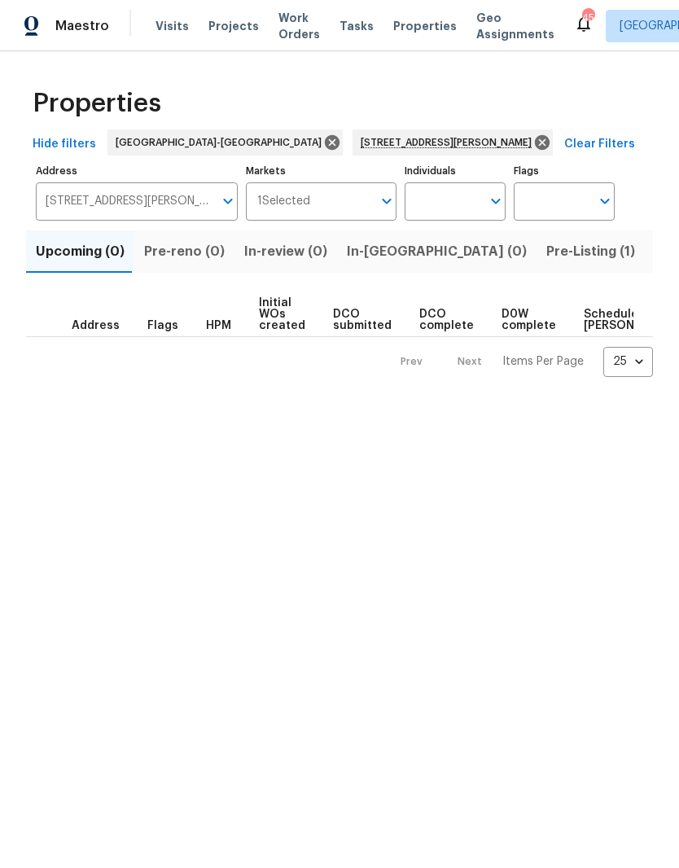
click at [546, 249] on span "Pre-Listing (1)" at bounding box center [590, 251] width 89 height 23
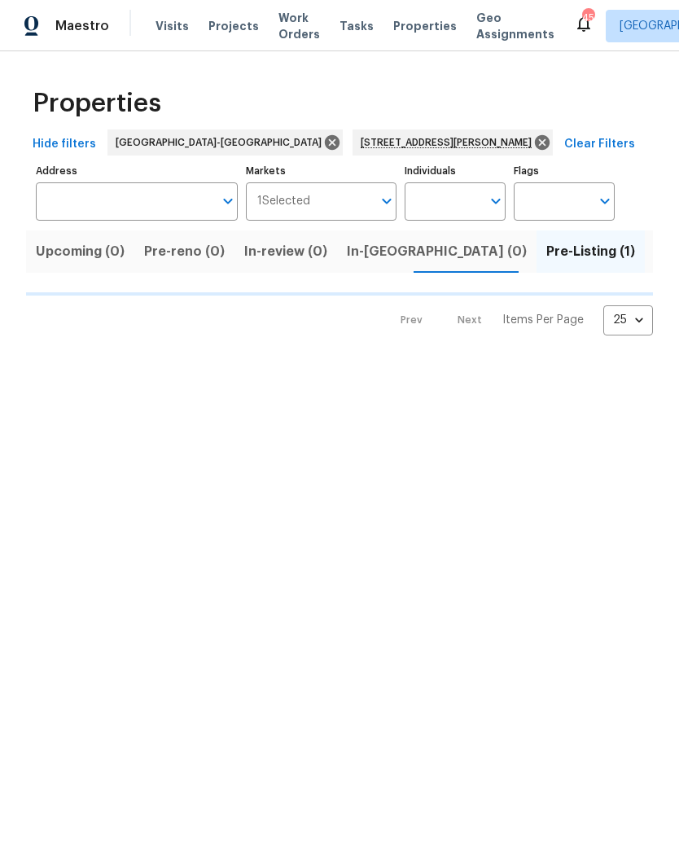
type input "100 Waterford Dr Angier NC 27501"
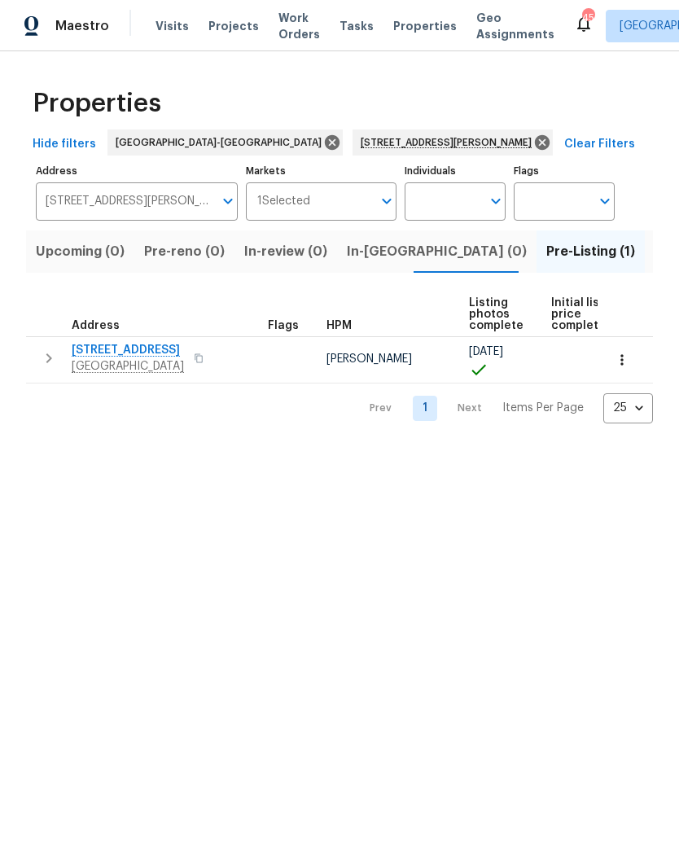
click at [95, 358] on span "100 Waterford Dr" at bounding box center [128, 350] width 112 height 16
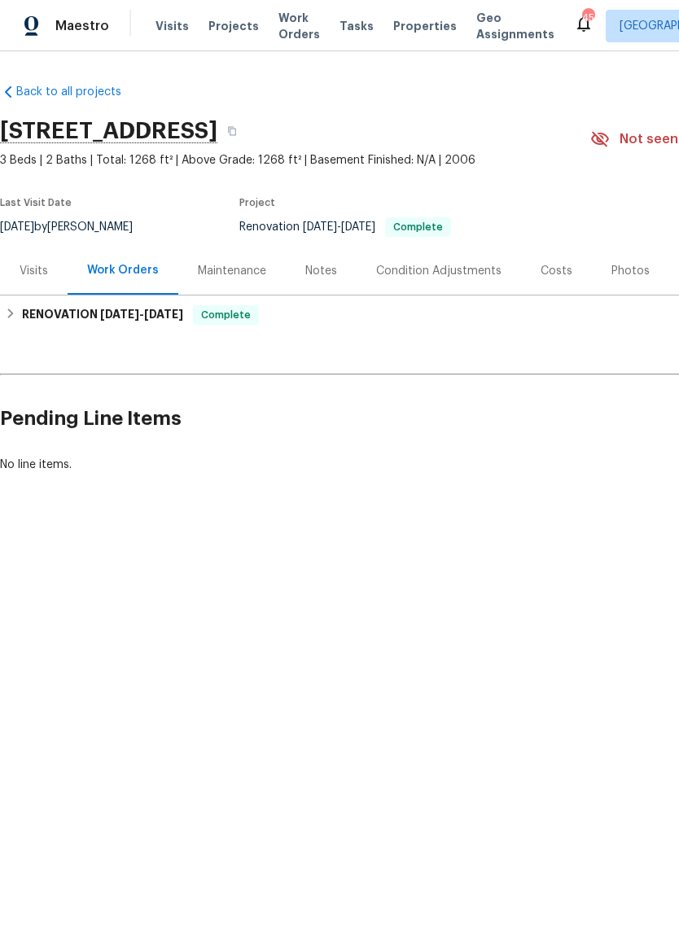
click at [332, 270] on div "Notes" at bounding box center [321, 271] width 32 height 16
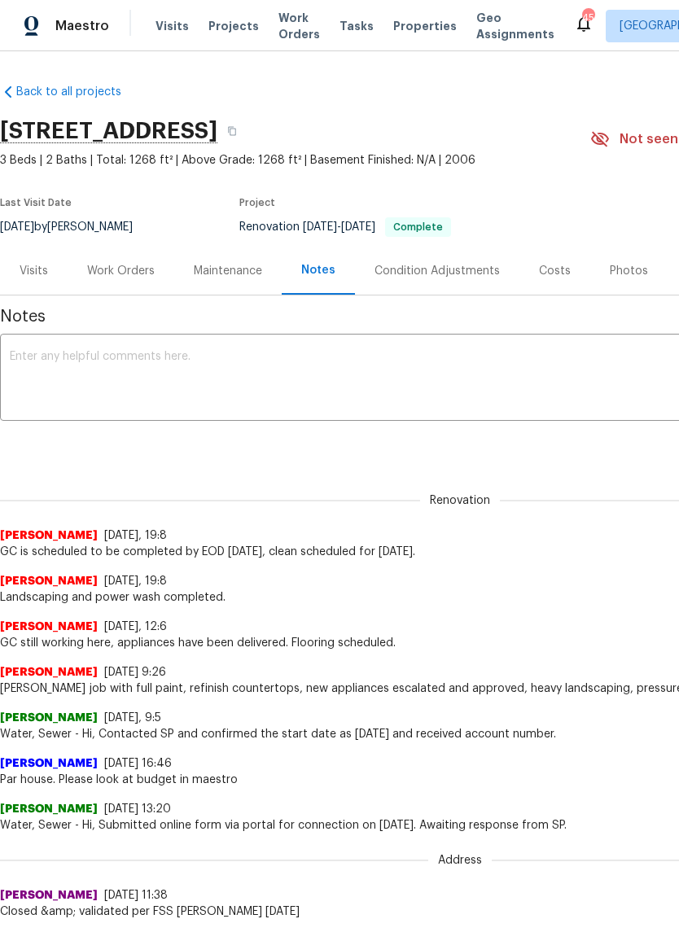
click at [34, 394] on textarea at bounding box center [460, 379] width 900 height 57
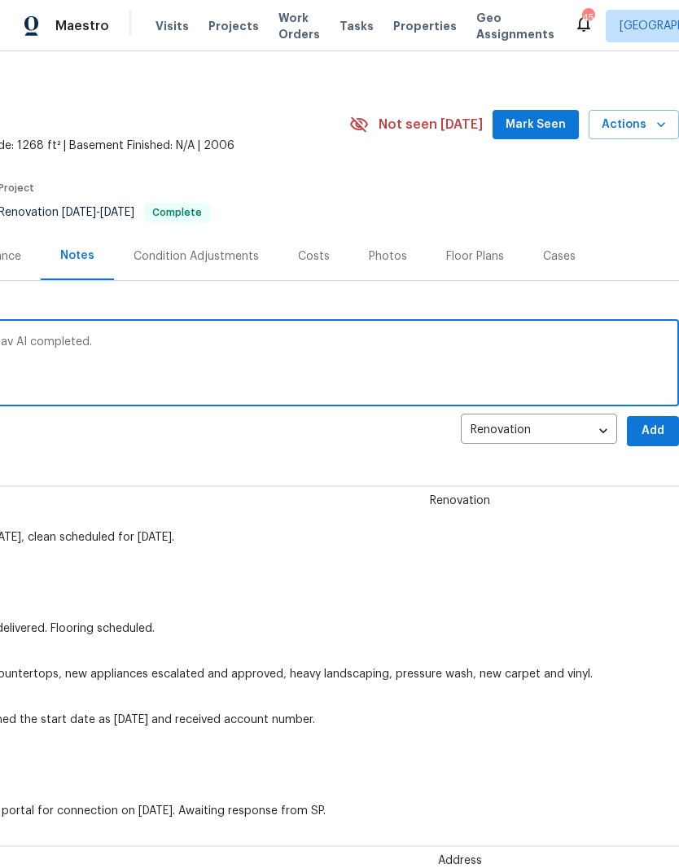
scroll to position [15, 241]
type textarea "QC completed, listing photos taken, and Nav AI completed."
click at [659, 436] on span "Add" at bounding box center [653, 431] width 26 height 20
